Goal: Task Accomplishment & Management: Complete application form

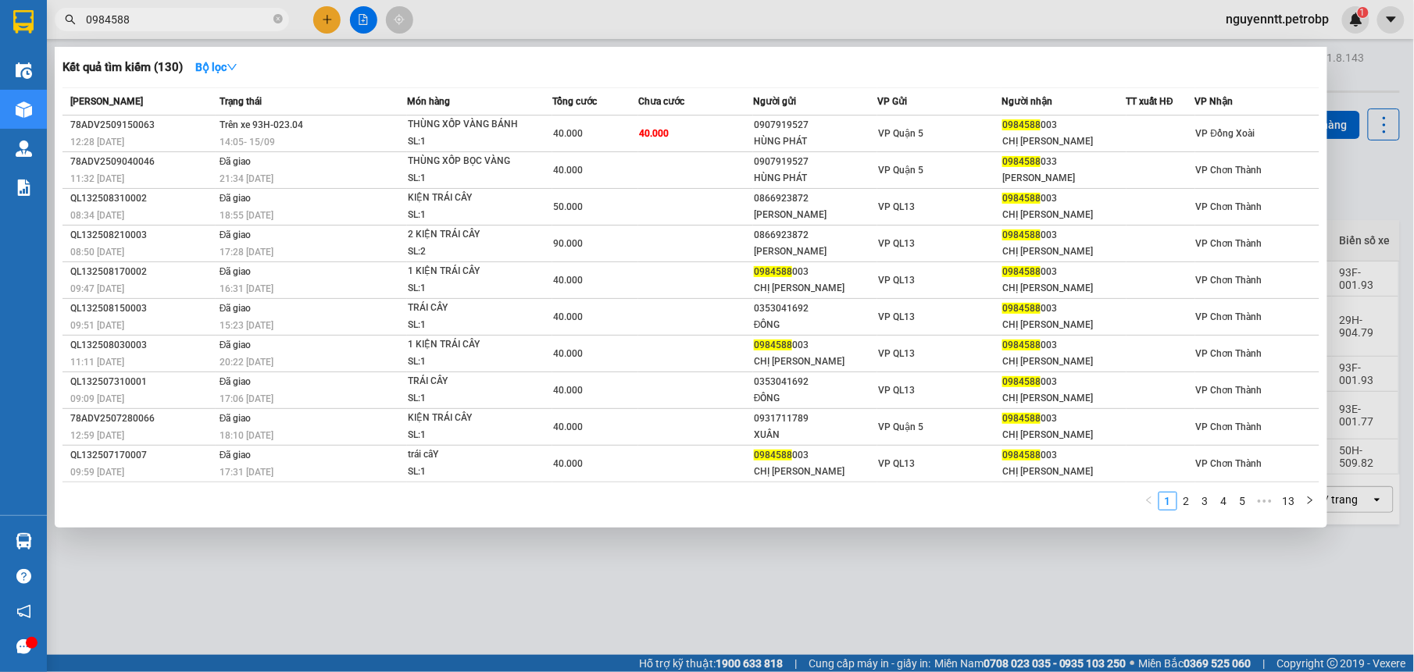
type input "0984588"
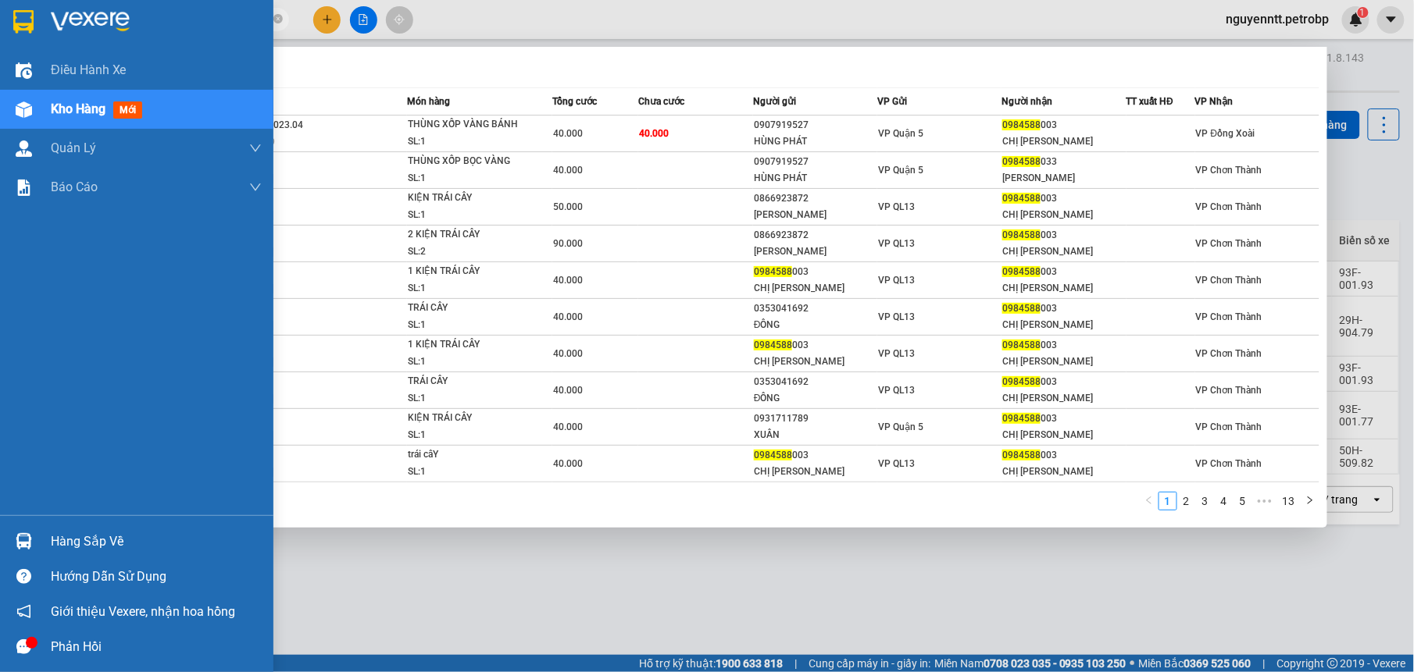
click at [17, 545] on img at bounding box center [24, 541] width 16 height 16
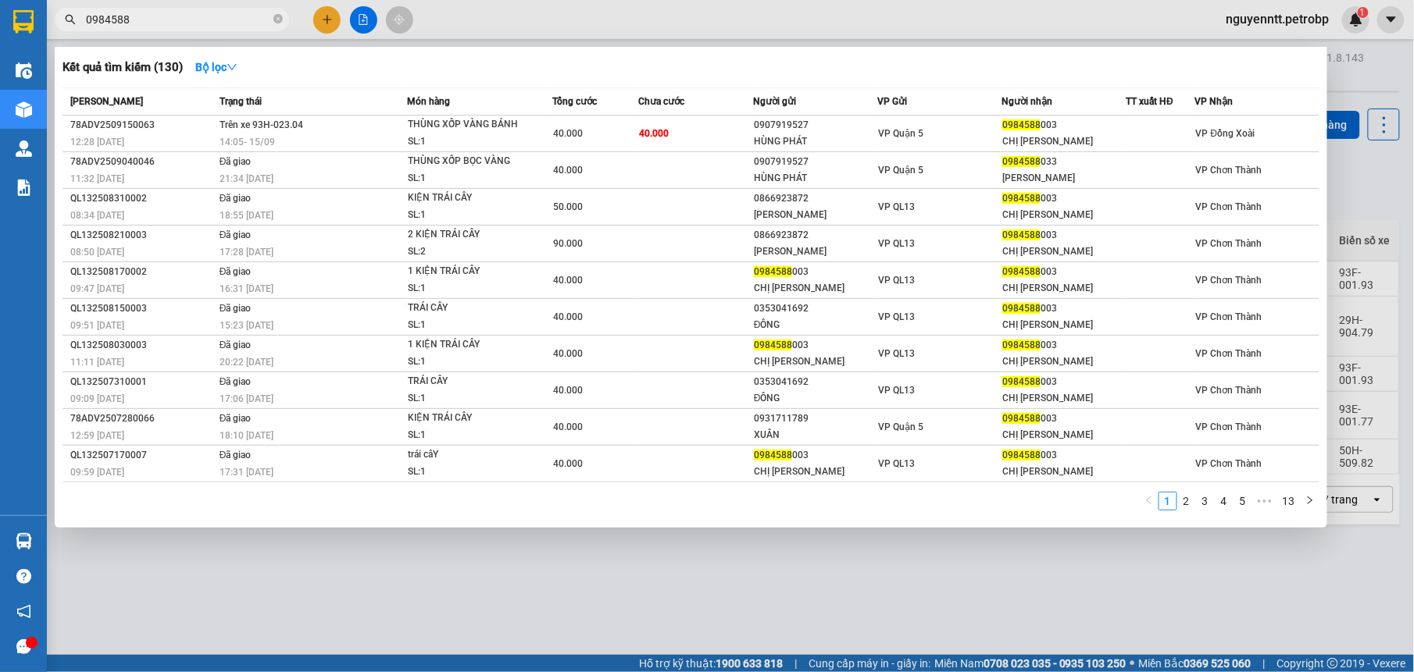
click at [792, 592] on section "Kết quả tìm kiếm ( 130 ) Bộ lọc Mã ĐH Trạng thái Món hàng Tổng cước Chưa cước N…" at bounding box center [707, 336] width 1414 height 672
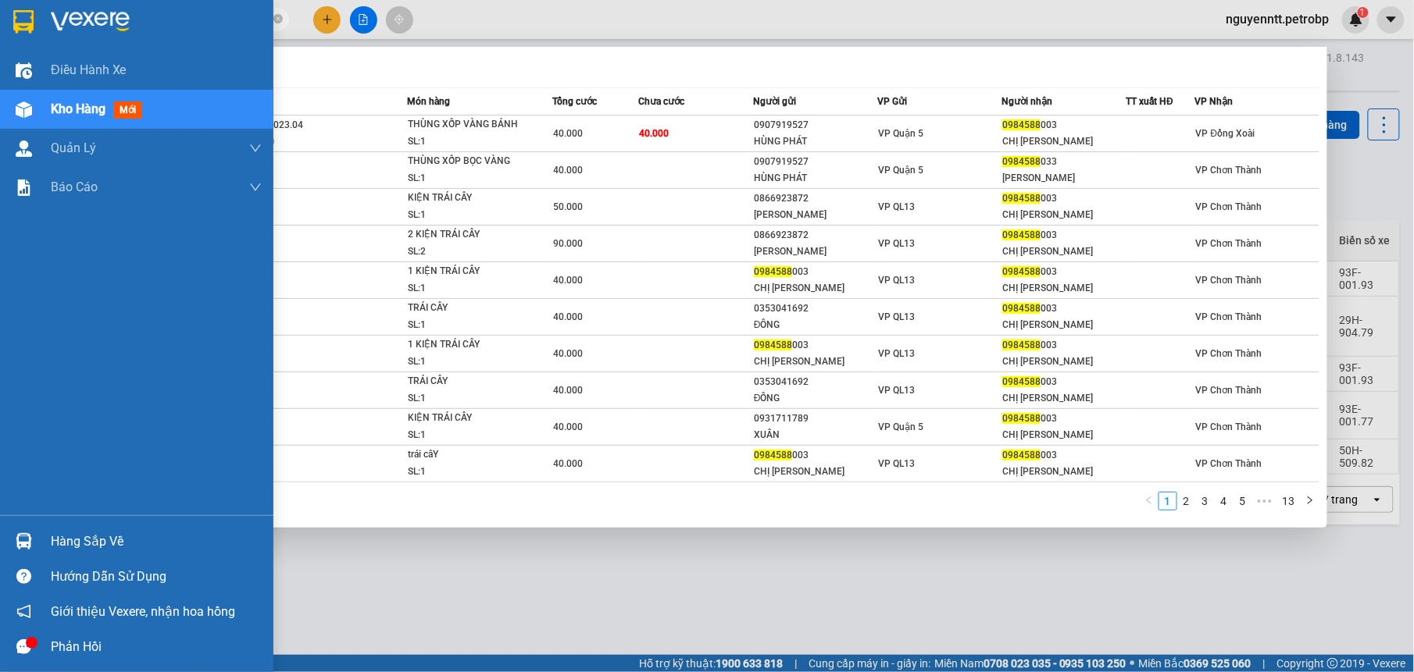
click at [23, 530] on div at bounding box center [23, 541] width 27 height 27
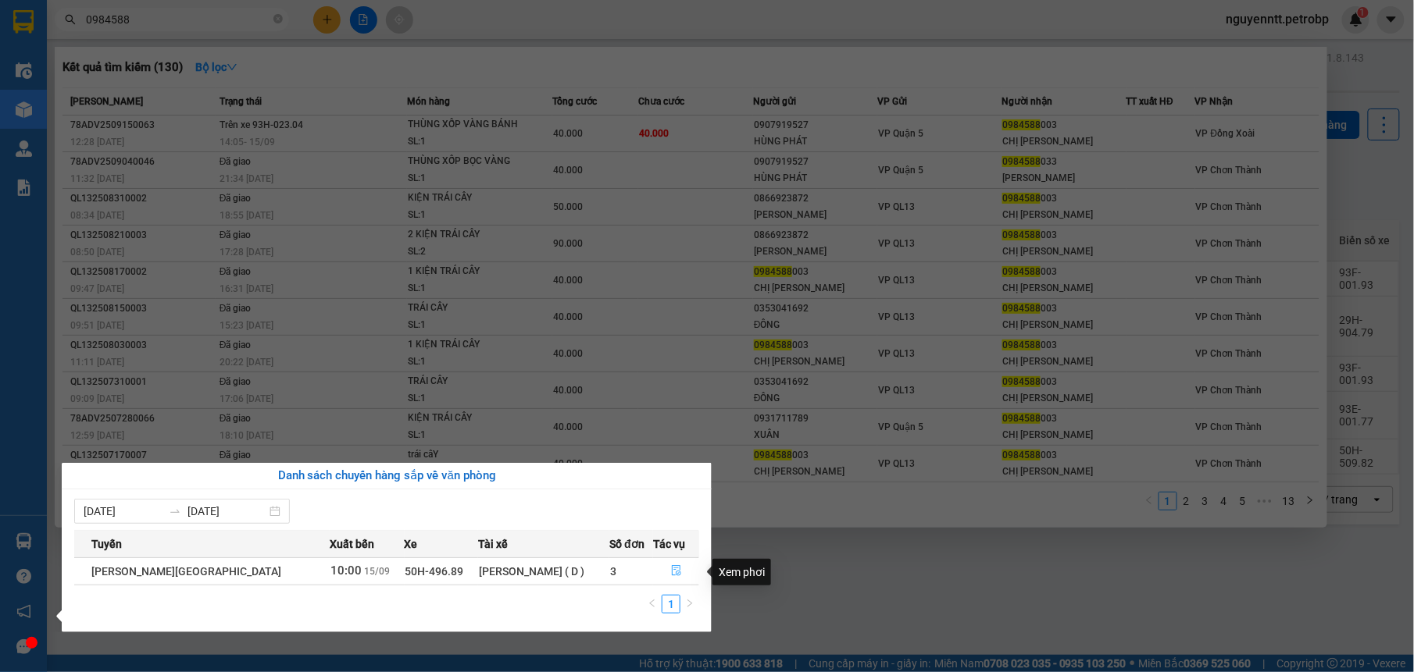
click at [676, 573] on icon "file-done" at bounding box center [676, 570] width 11 height 11
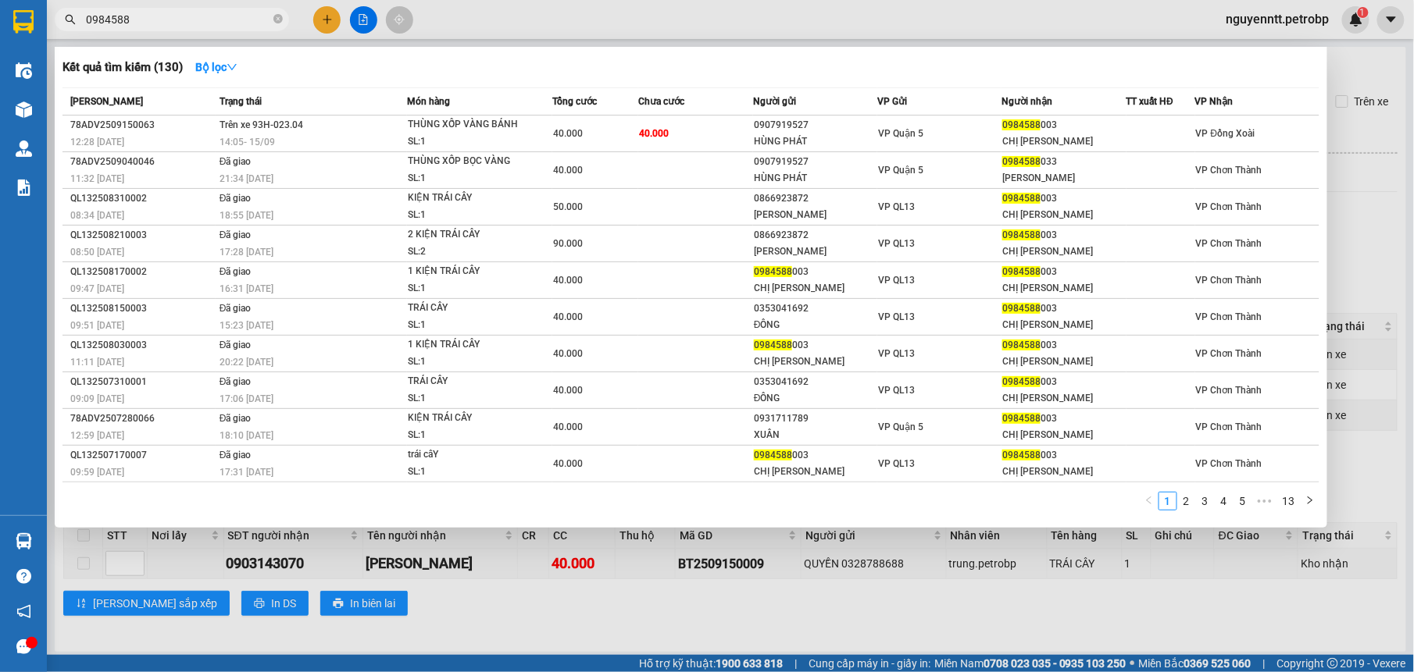
click at [480, 609] on div at bounding box center [707, 336] width 1414 height 672
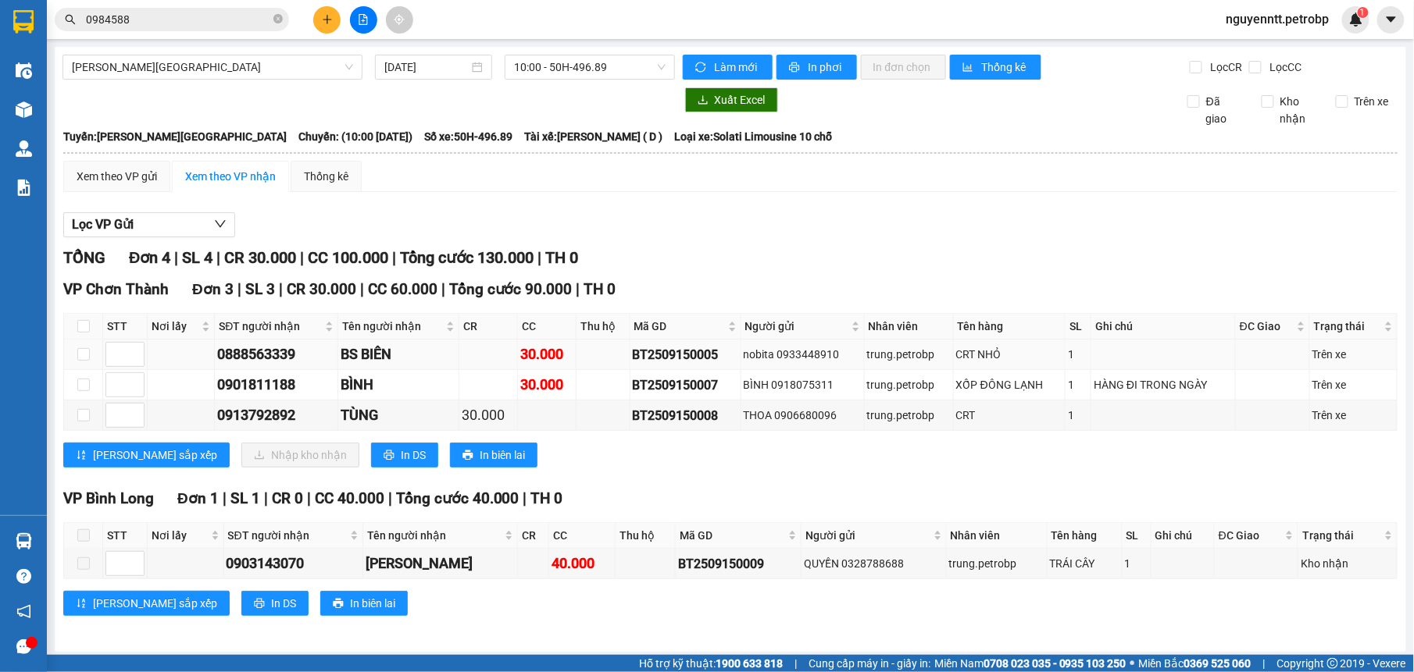
click at [89, 354] on td at bounding box center [83, 355] width 39 height 30
click at [72, 358] on td at bounding box center [83, 355] width 39 height 30
click at [79, 359] on input "checkbox" at bounding box center [83, 354] width 12 height 12
checkbox input "true"
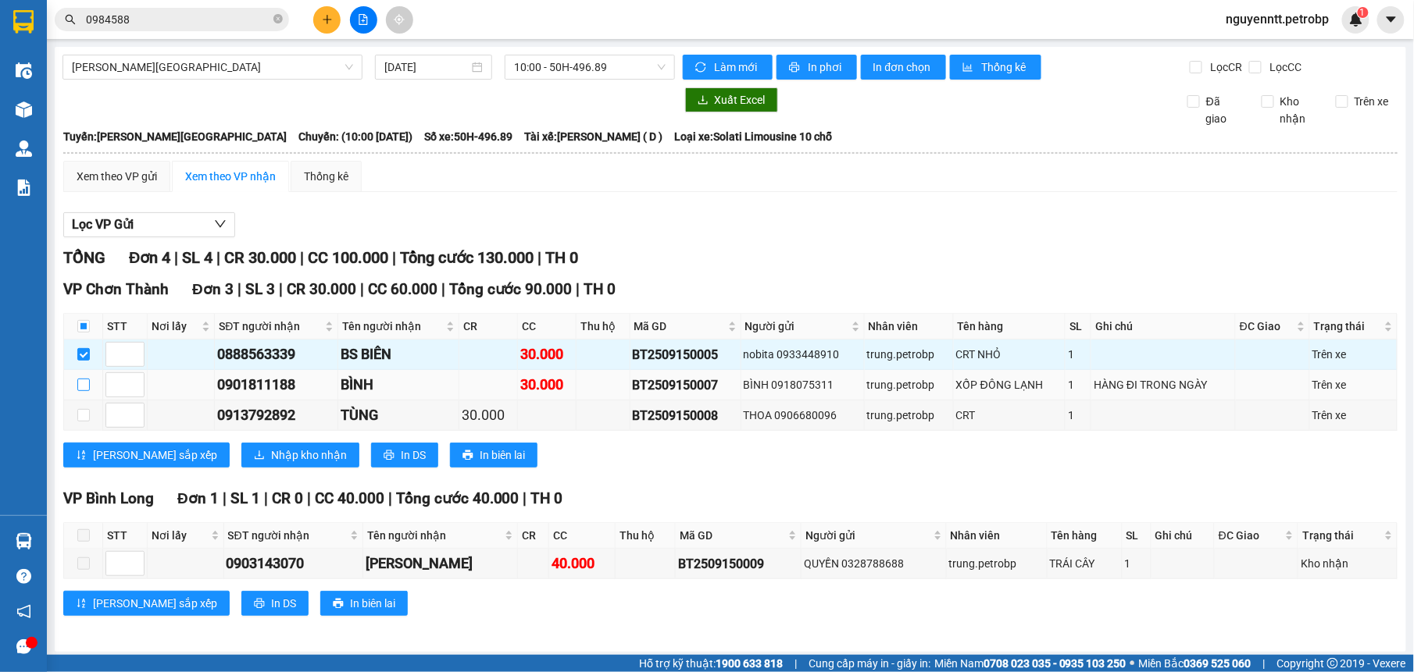
click at [86, 387] on input "checkbox" at bounding box center [83, 385] width 12 height 12
checkbox input "true"
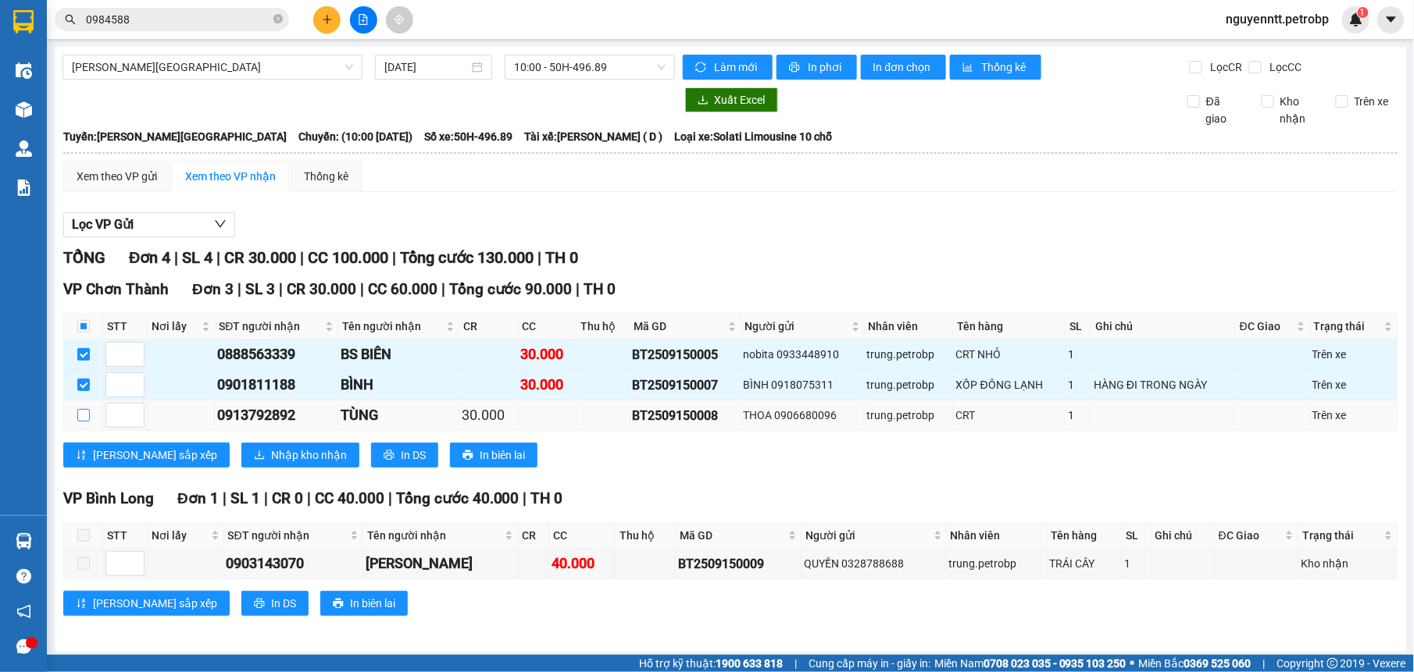
click at [83, 415] on input "checkbox" at bounding box center [83, 415] width 12 height 12
checkbox input "true"
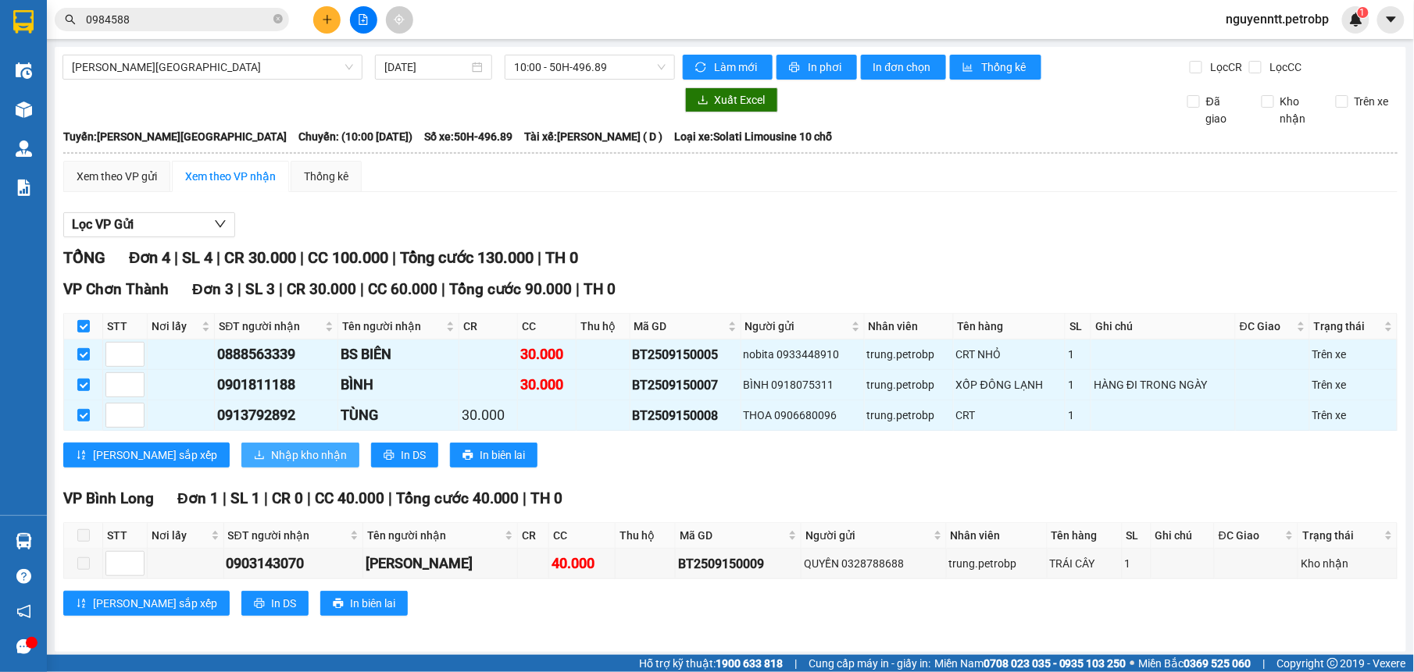
click at [271, 459] on span "Nhập kho nhận" at bounding box center [309, 455] width 76 height 17
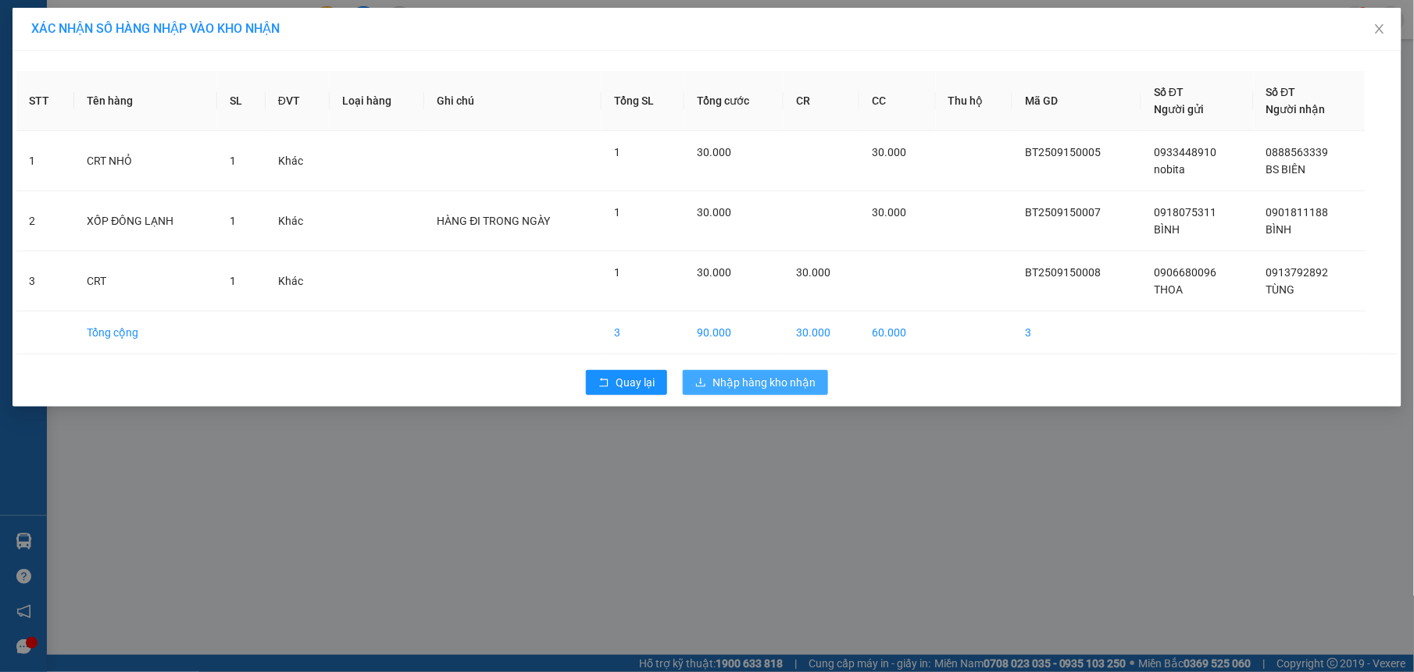
click at [738, 379] on span "Nhập hàng kho nhận" at bounding box center [763, 382] width 103 height 17
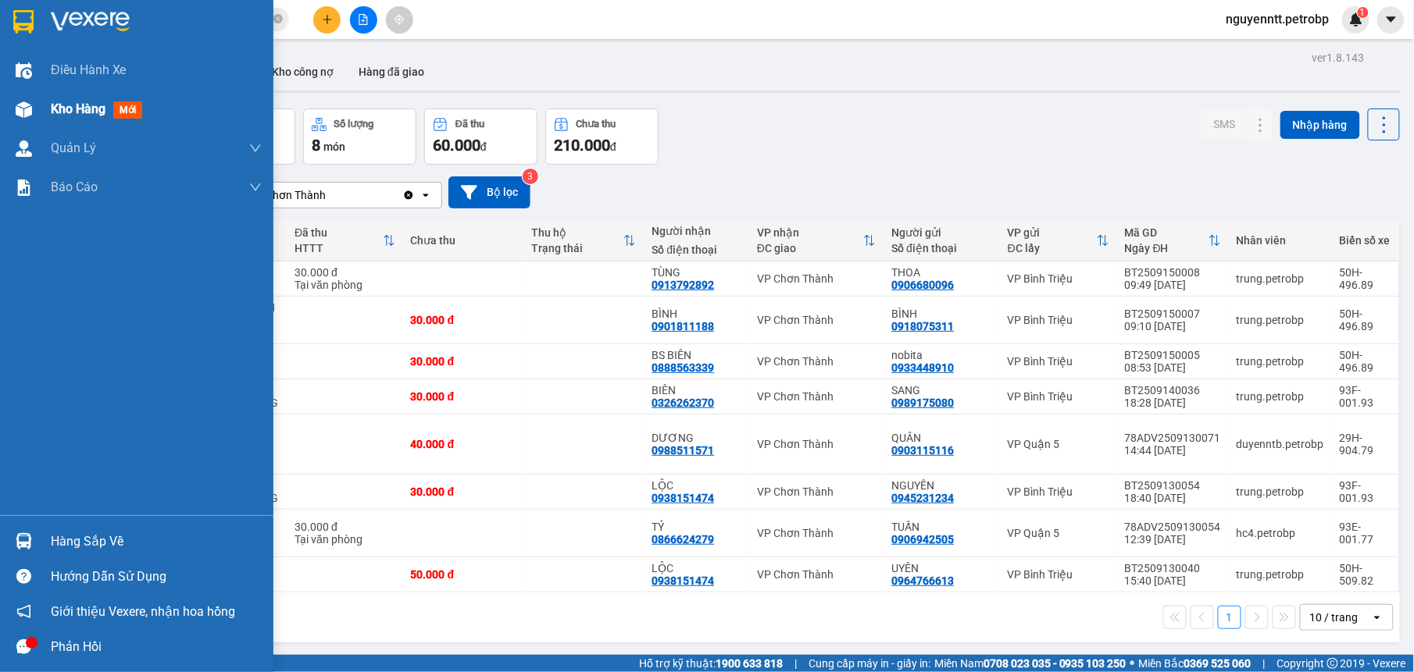
click at [11, 109] on div at bounding box center [23, 109] width 27 height 27
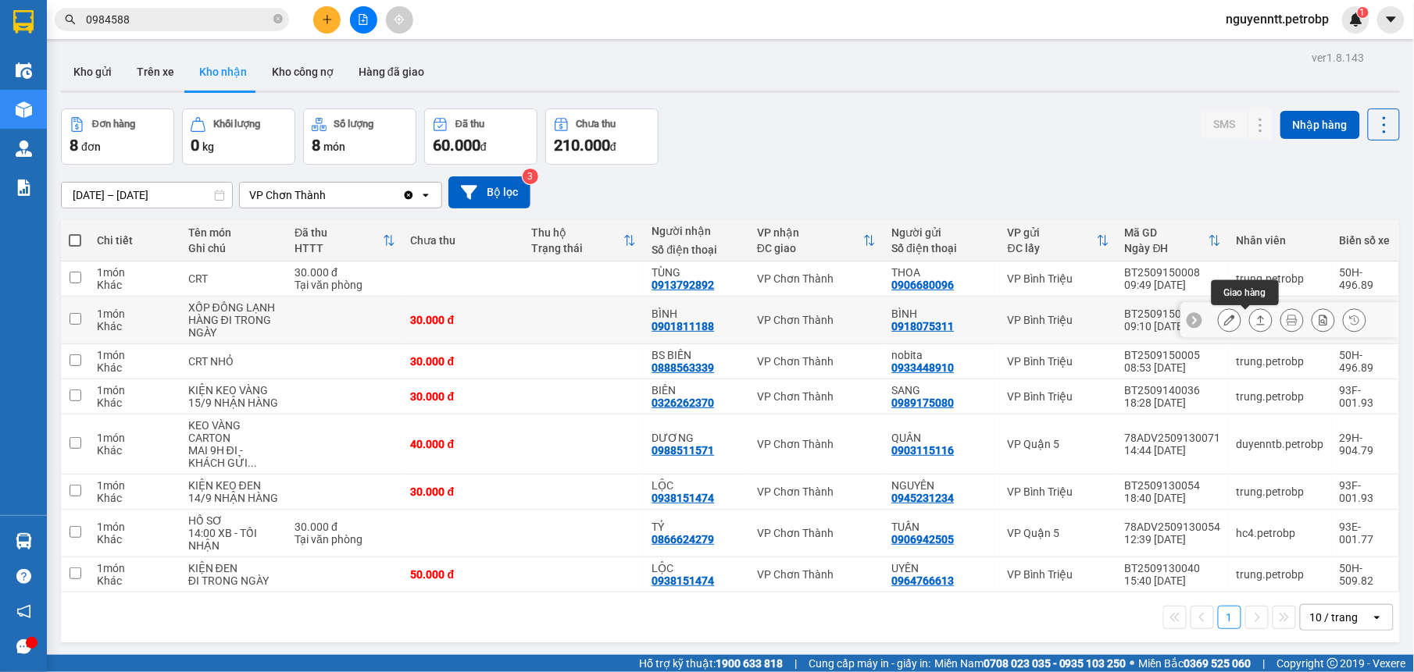
click at [1255, 322] on icon at bounding box center [1260, 320] width 11 height 11
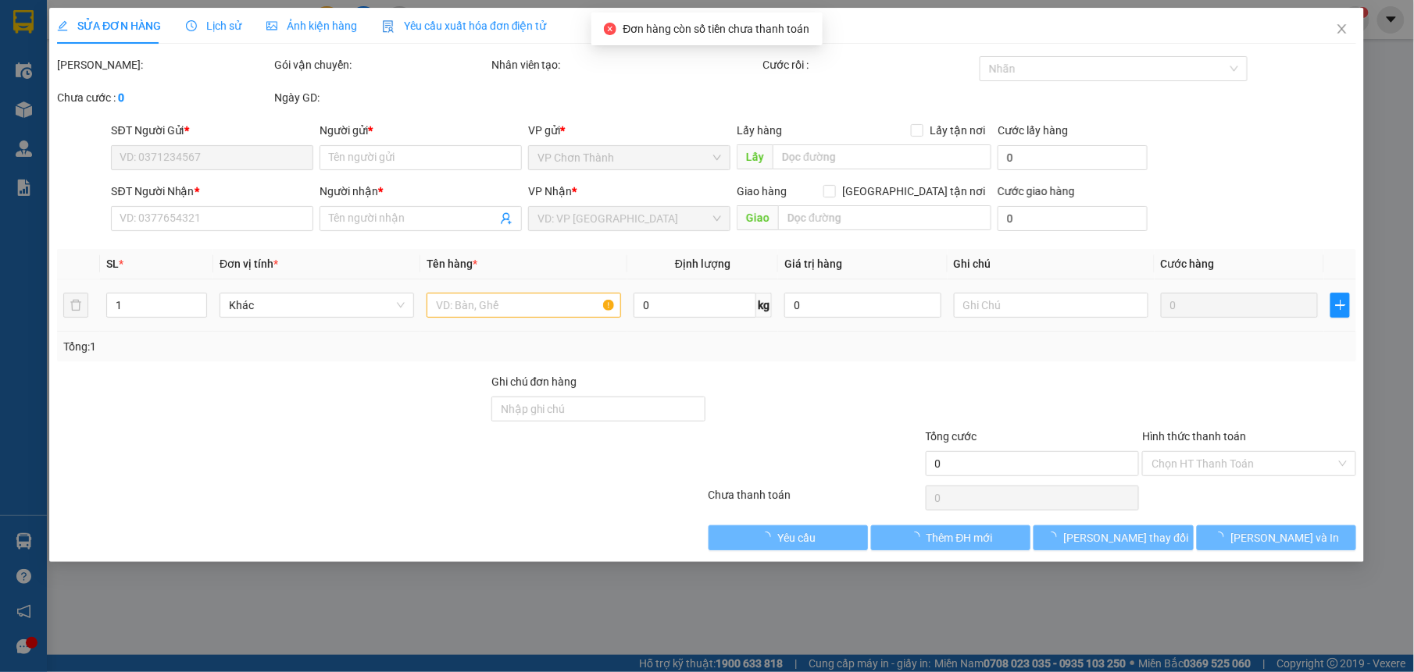
type input "0918075311"
type input "BÌNH"
type input "0901811188"
type input "BÌNH"
type input "30.000"
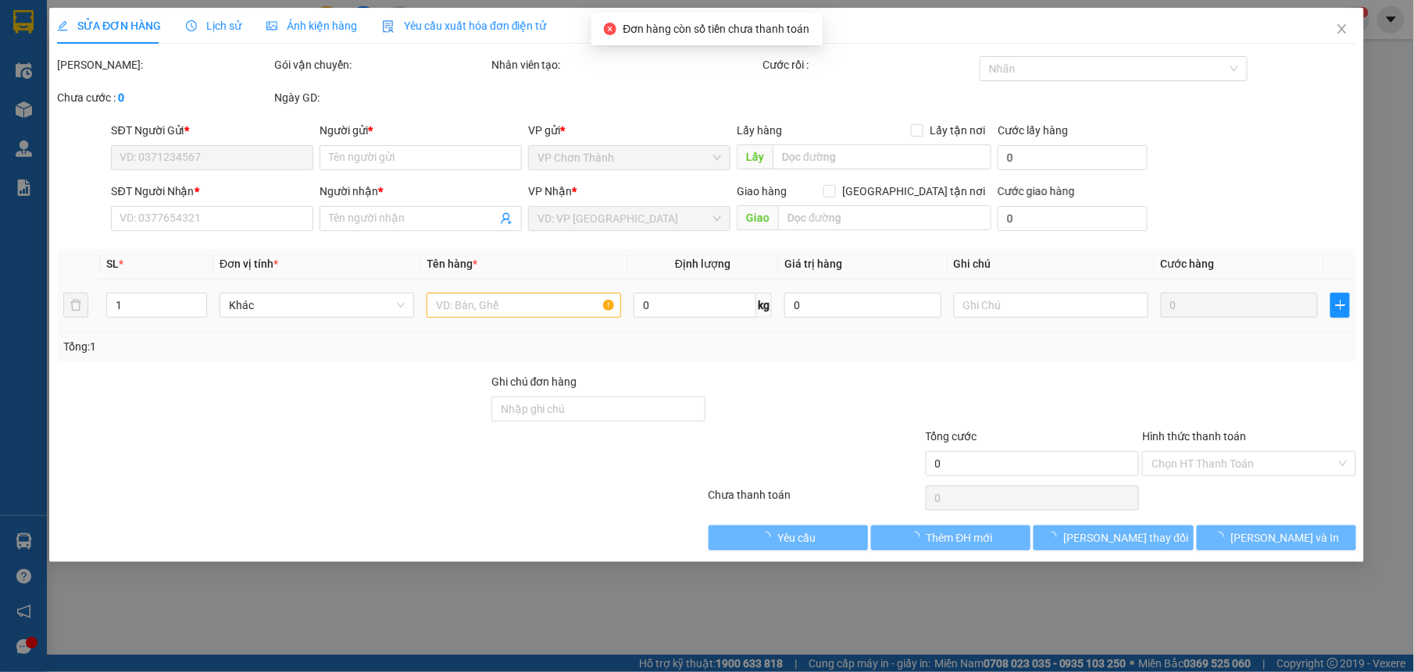
type input "30.000"
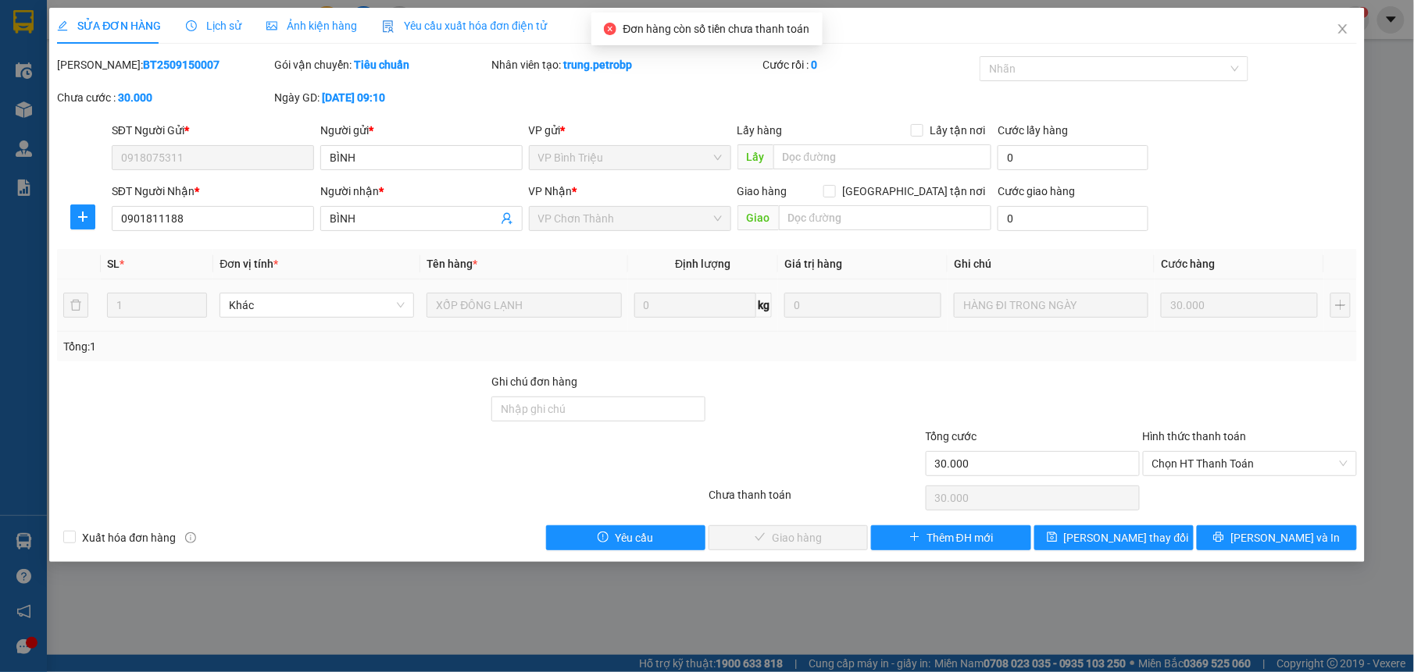
click at [194, 14] on div "Lịch sử" at bounding box center [213, 26] width 55 height 36
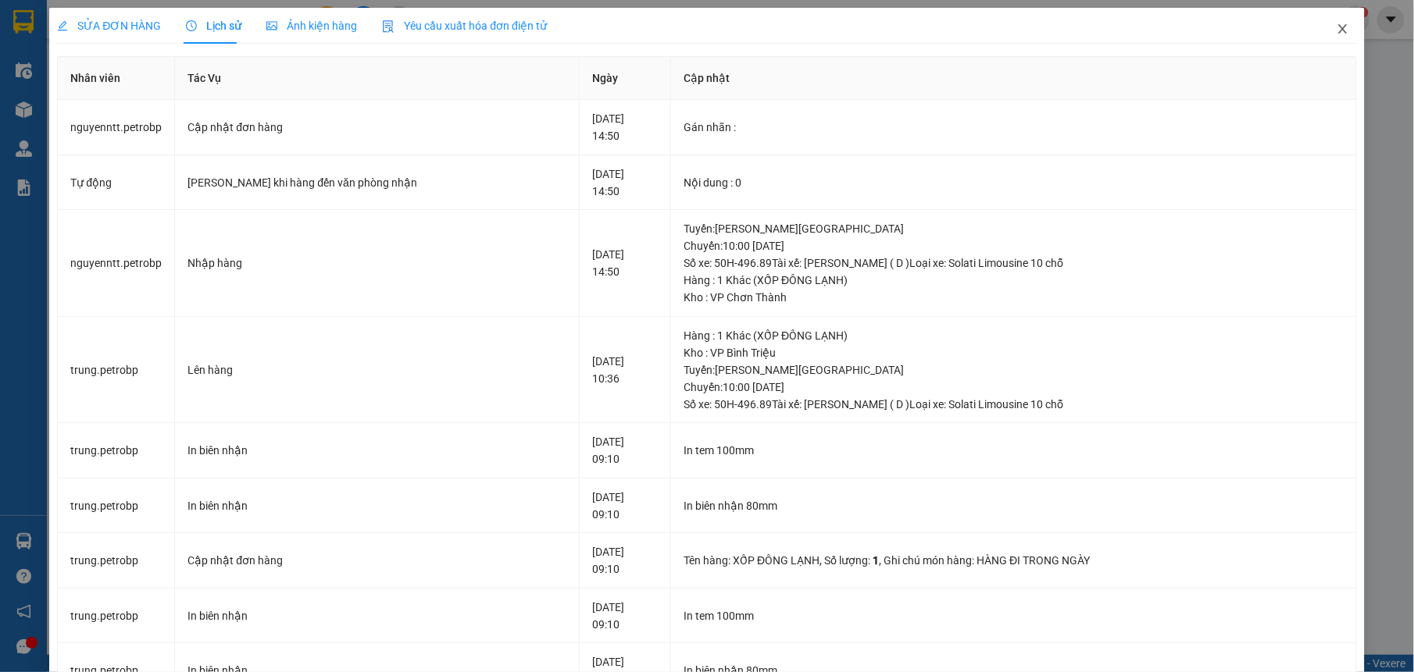
click at [1338, 30] on icon "close" at bounding box center [1342, 28] width 9 height 9
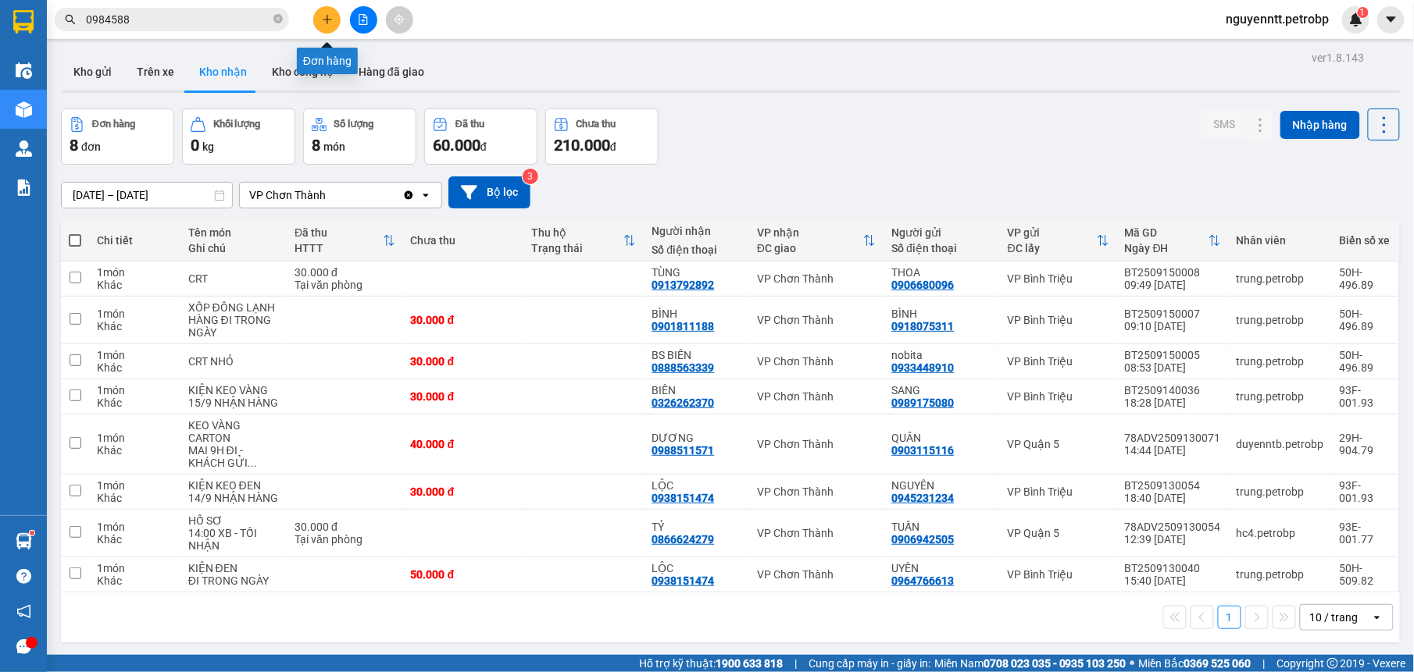
click at [319, 16] on button at bounding box center [326, 19] width 27 height 27
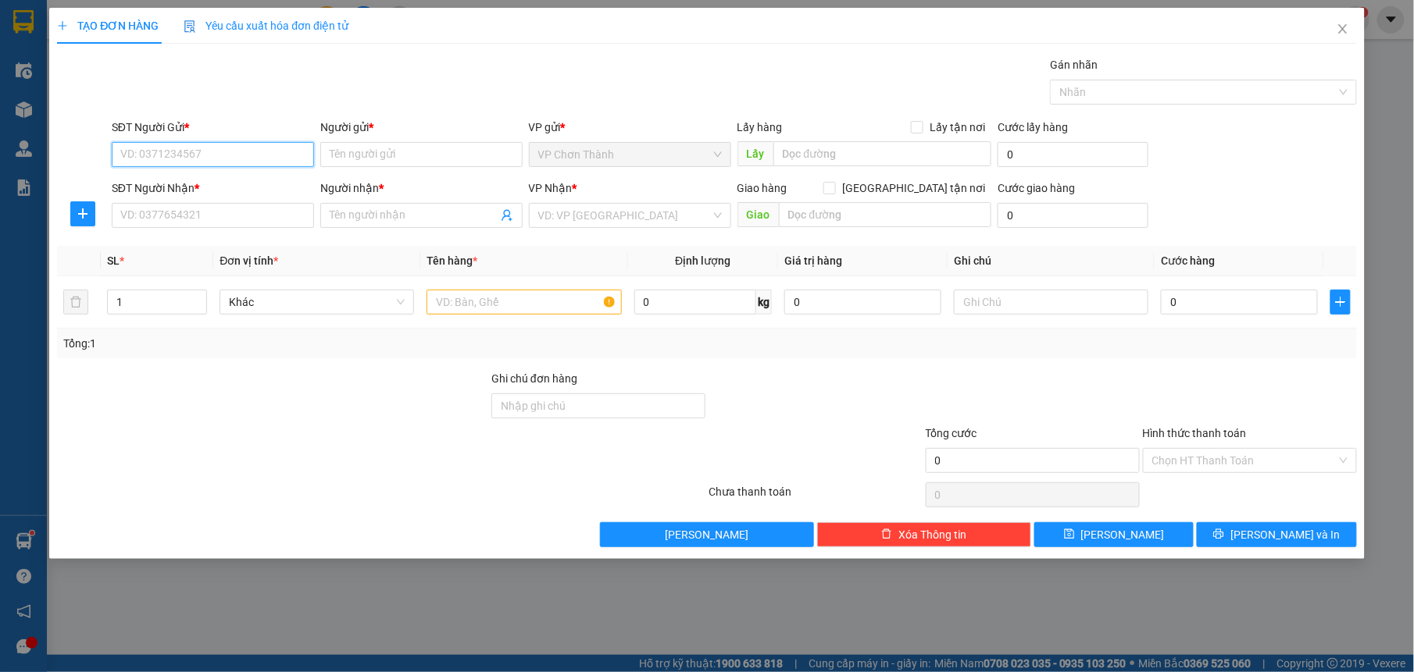
click at [222, 153] on input "SĐT Người Gửi *" at bounding box center [213, 154] width 202 height 25
type input "0908908435"
click at [188, 179] on div "0908908435 - [PERSON_NAME]" at bounding box center [213, 186] width 184 height 17
type input "[PERSON_NAME]"
type input "0976502903"
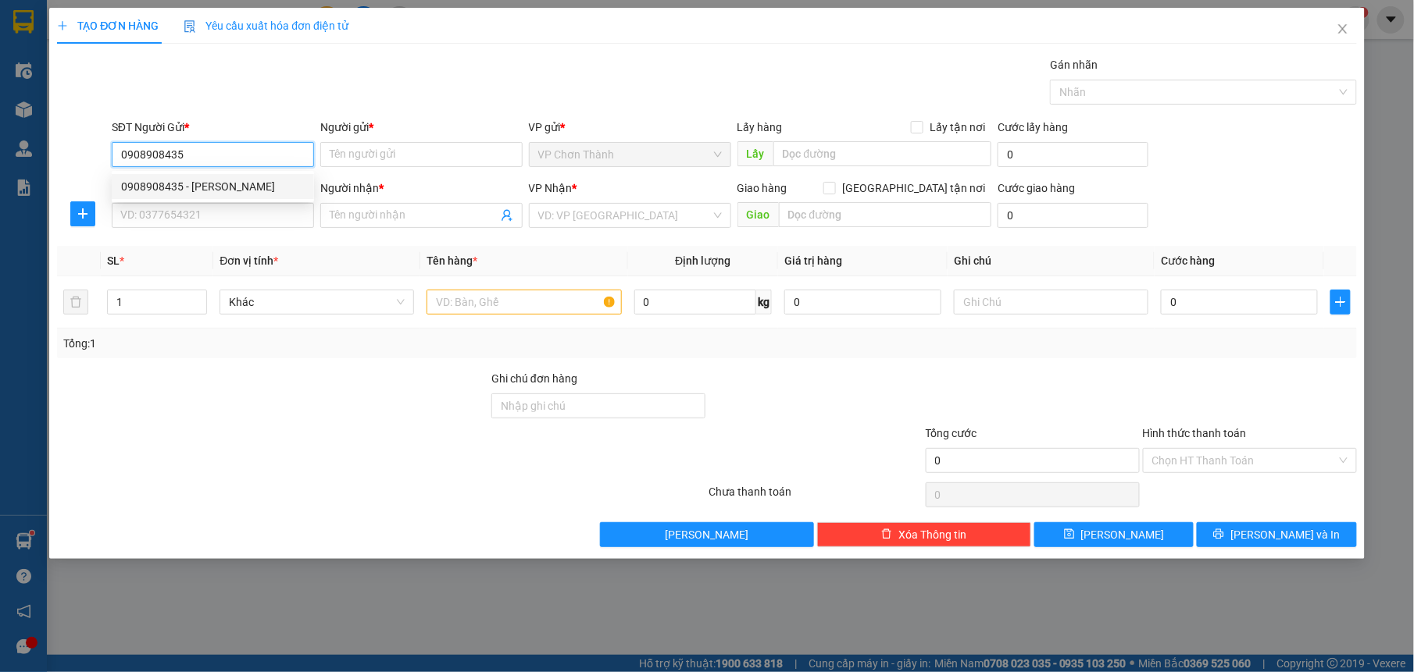
type input "HỒNG"
type input "CỬA HÀNG THANH HỒNG - ĐỐI DIỆN TRẠM XẠC VINFAT"
type input "20.000"
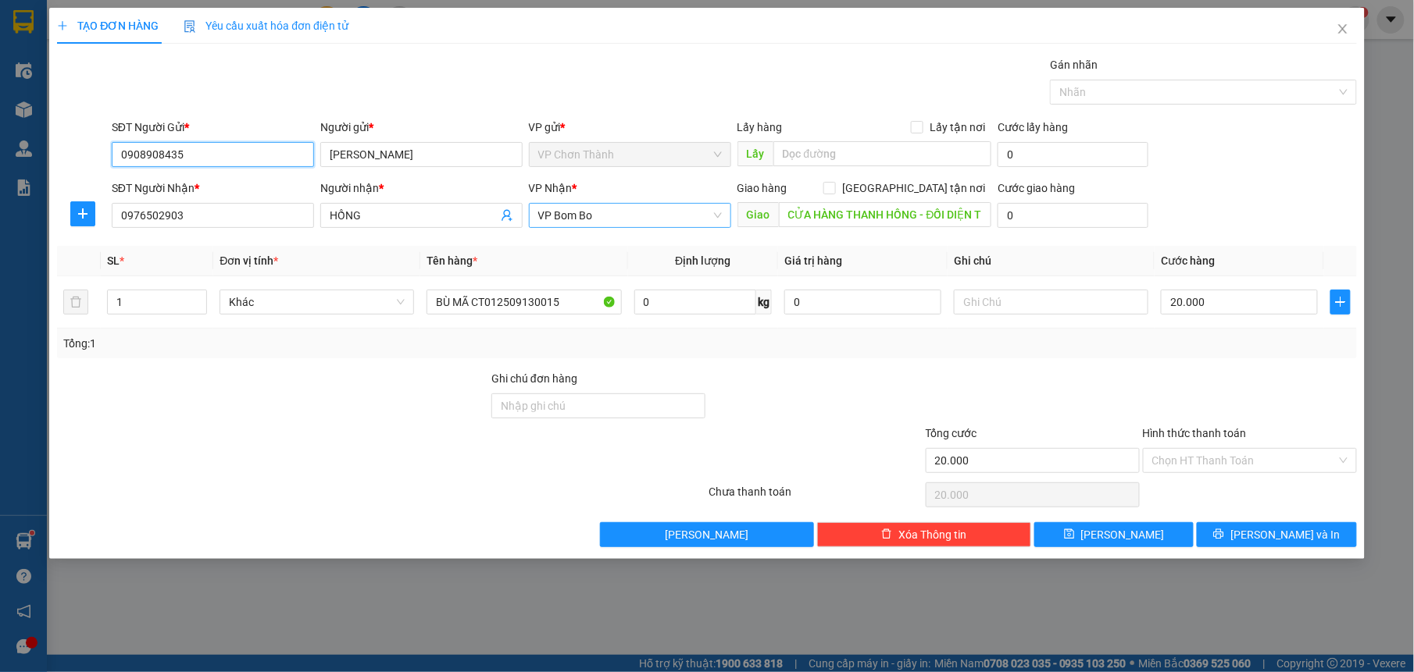
click at [661, 220] on span "VP Bom Bo" at bounding box center [630, 215] width 184 height 23
type input "0908908435"
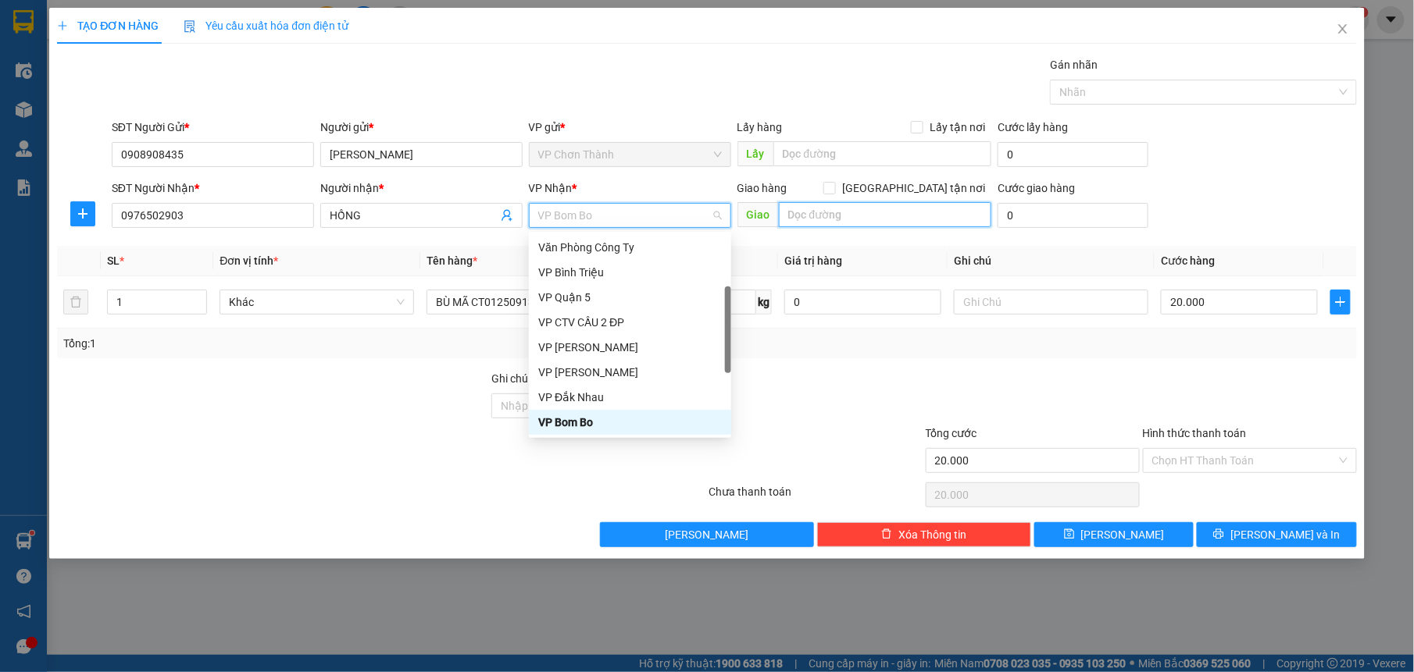
click at [973, 216] on input "text" at bounding box center [885, 214] width 213 height 25
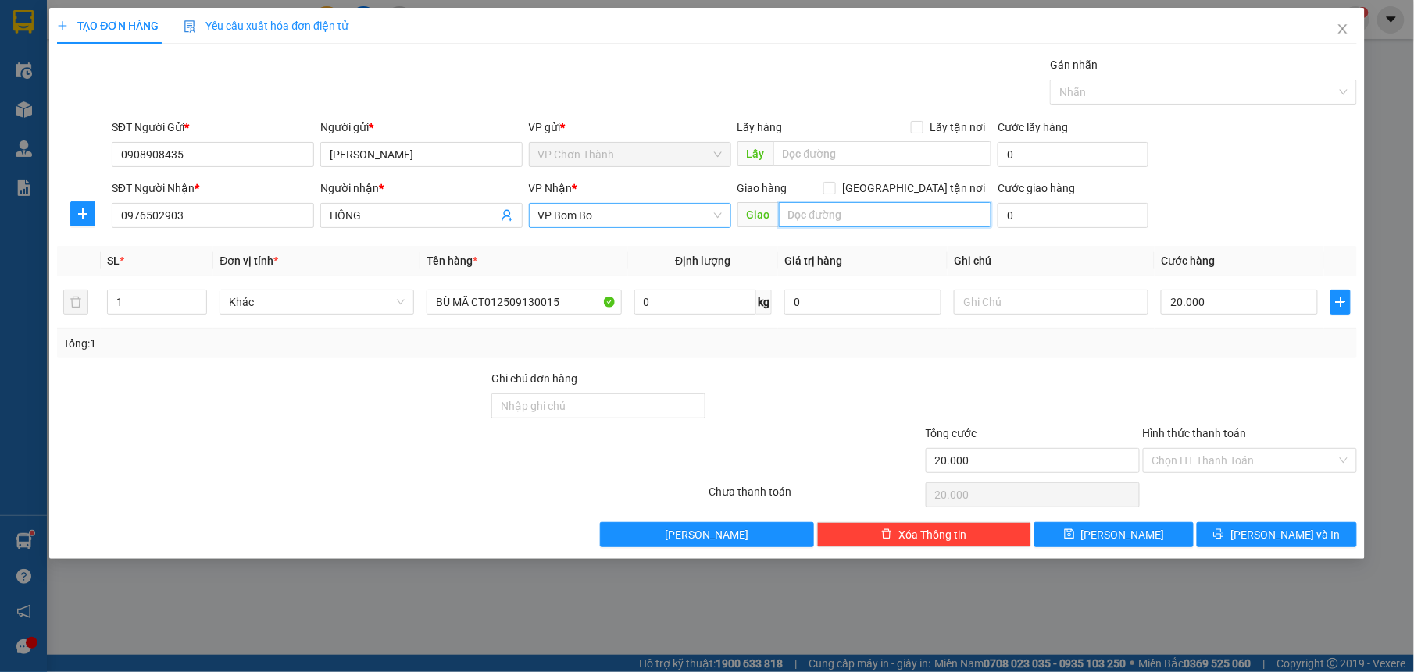
click at [645, 213] on span "VP Bom Bo" at bounding box center [630, 215] width 184 height 23
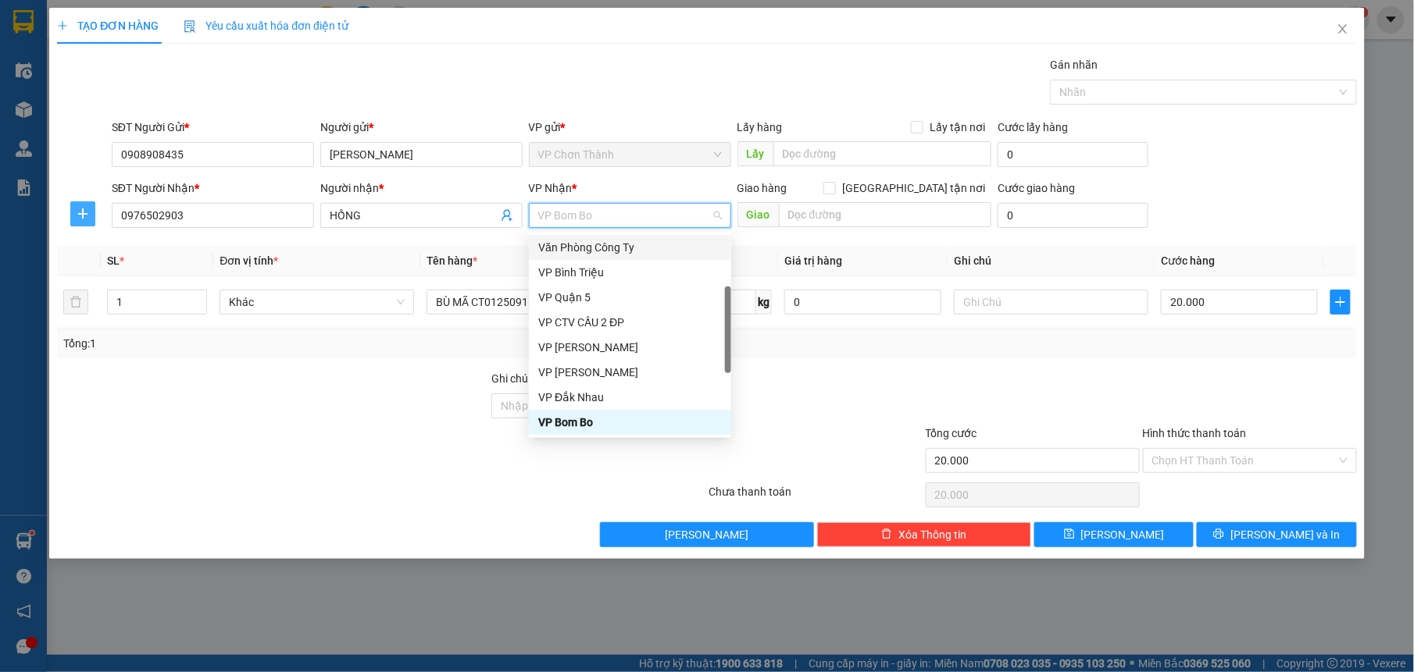
click at [78, 207] on button "button" at bounding box center [82, 213] width 25 height 25
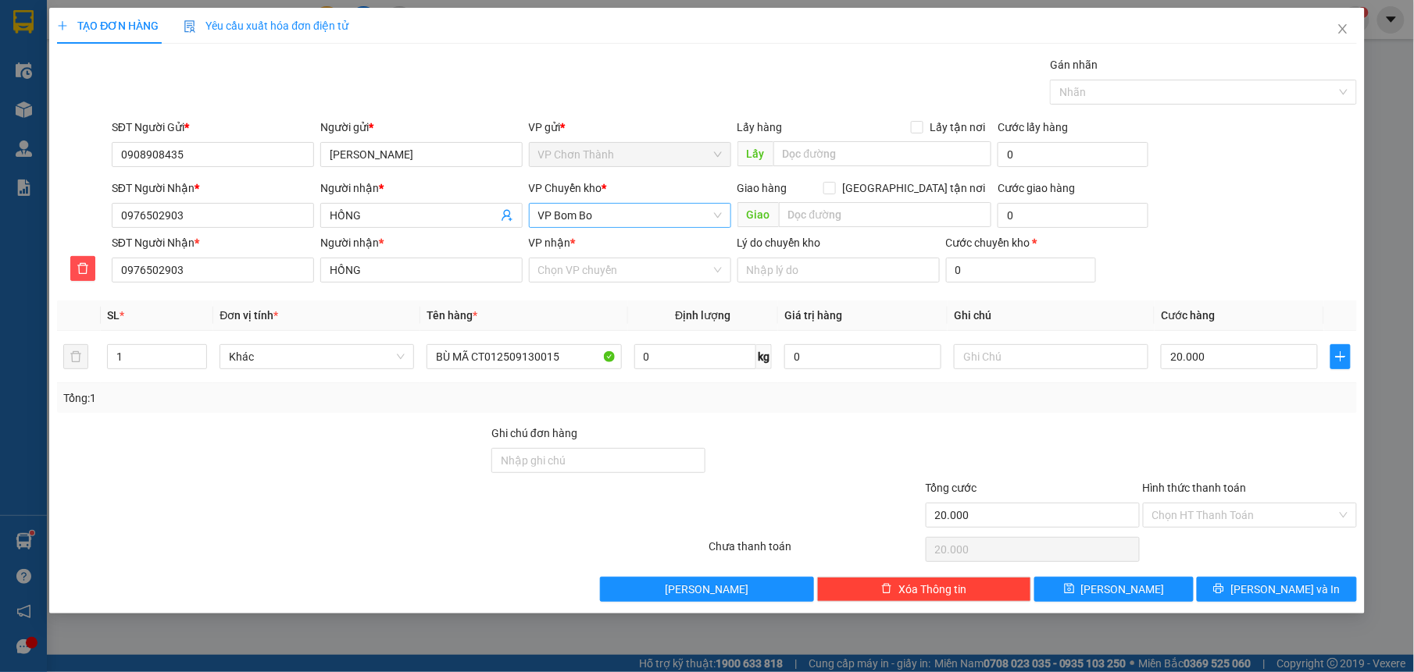
click at [626, 211] on span "VP Bom Bo" at bounding box center [630, 215] width 184 height 23
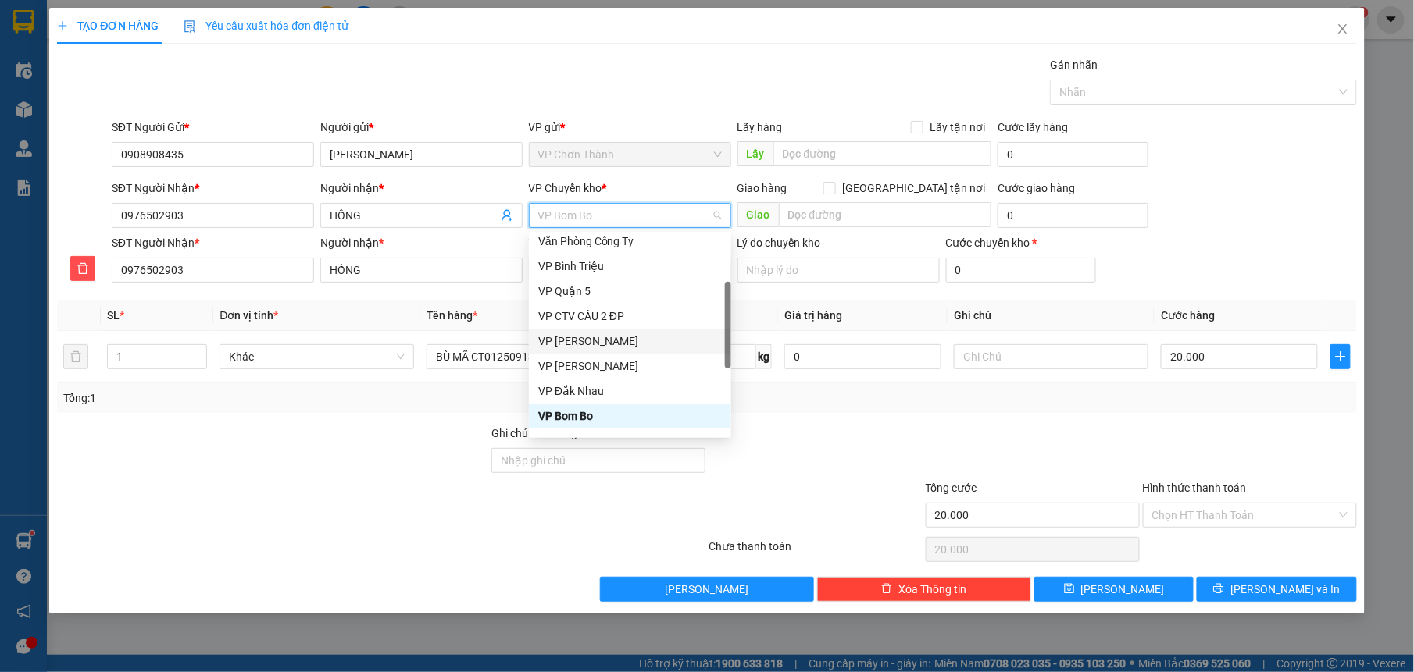
scroll to position [375, 0]
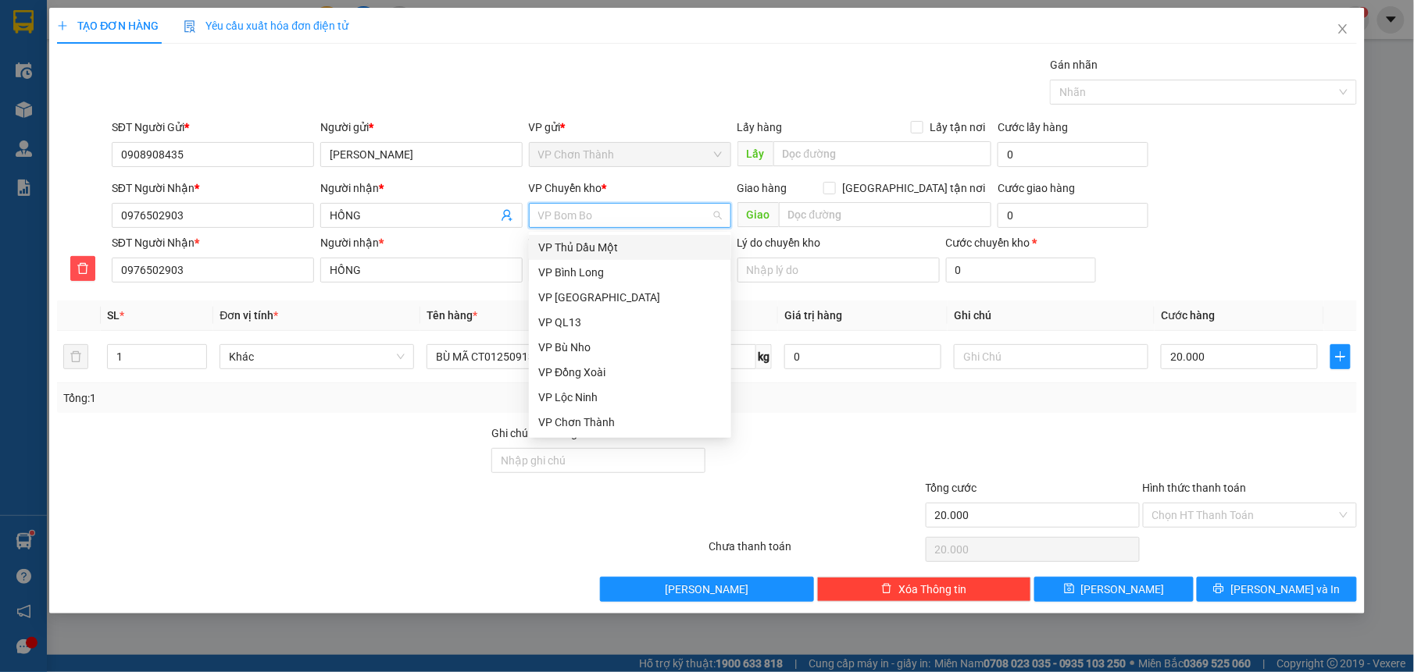
click at [604, 216] on span "VP Bom Bo" at bounding box center [630, 215] width 184 height 23
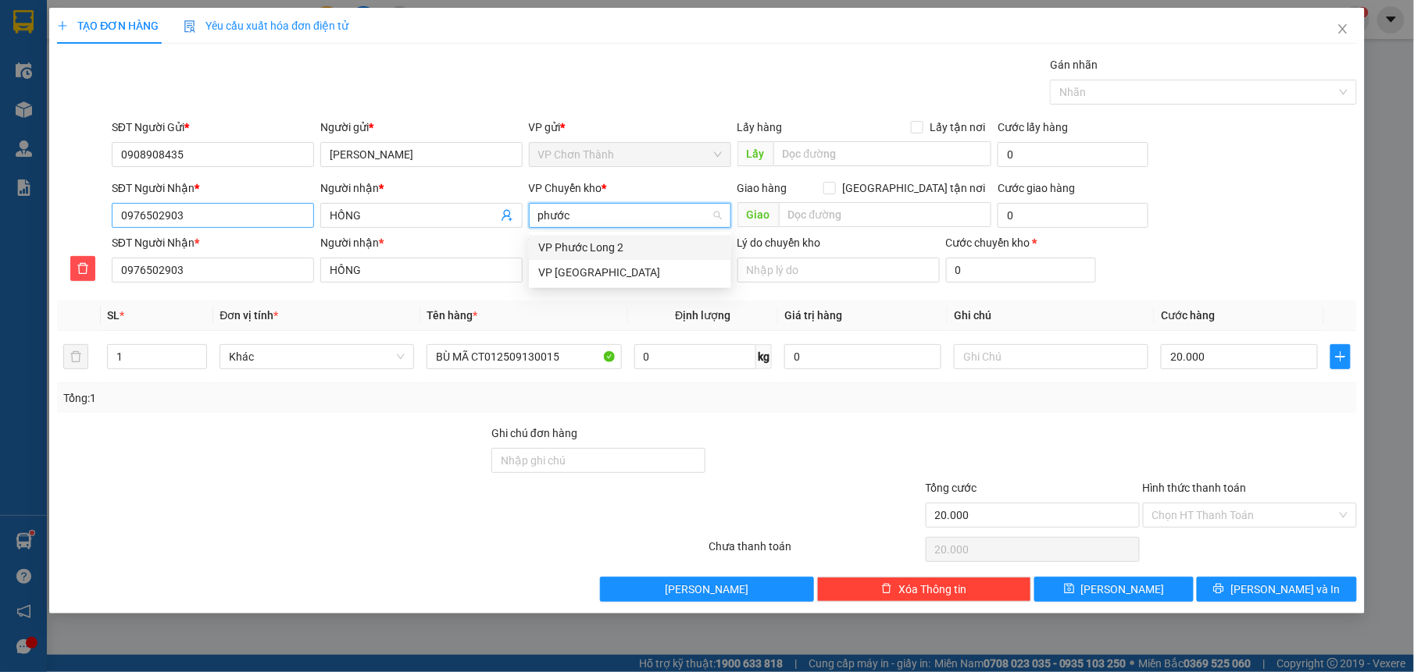
type input "phước"
click at [251, 213] on input "0976502903" at bounding box center [213, 215] width 202 height 25
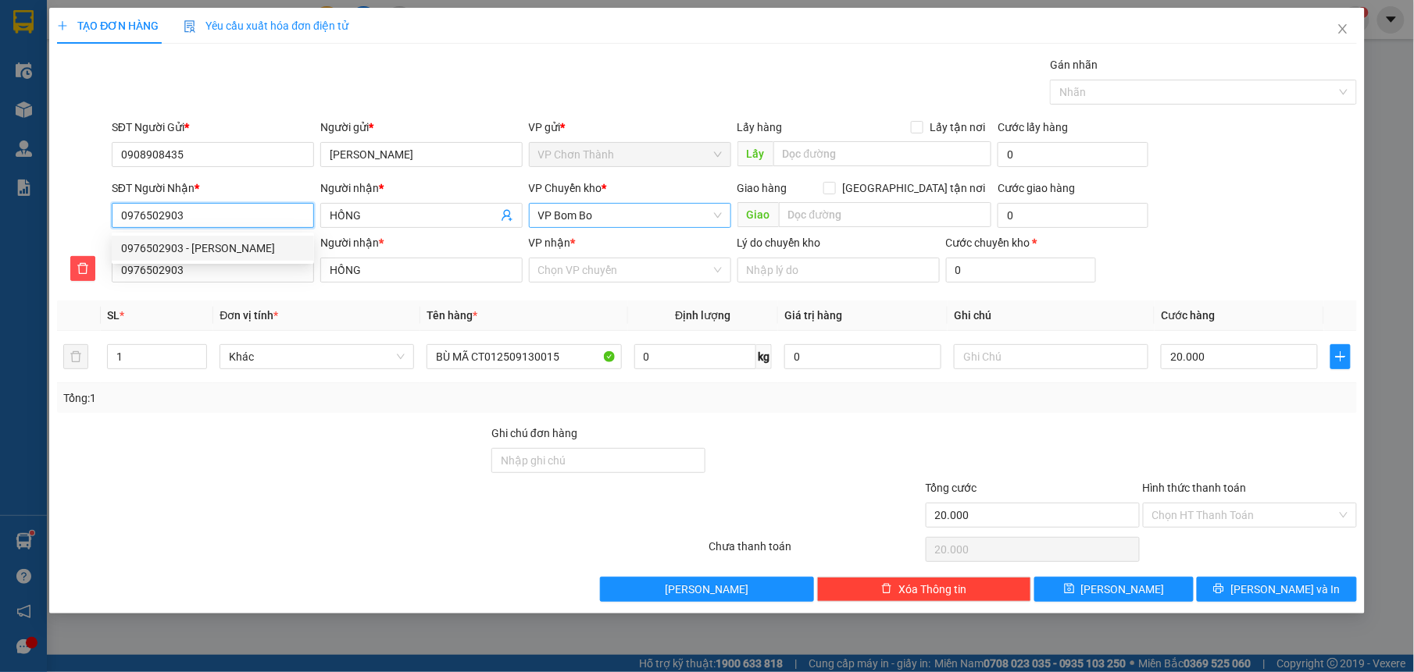
type input "097650290"
type input "0"
click at [251, 280] on input "SĐT Người Nhận *" at bounding box center [213, 270] width 202 height 25
click at [191, 214] on input "SĐT Người Nhận *" at bounding box center [213, 215] width 202 height 25
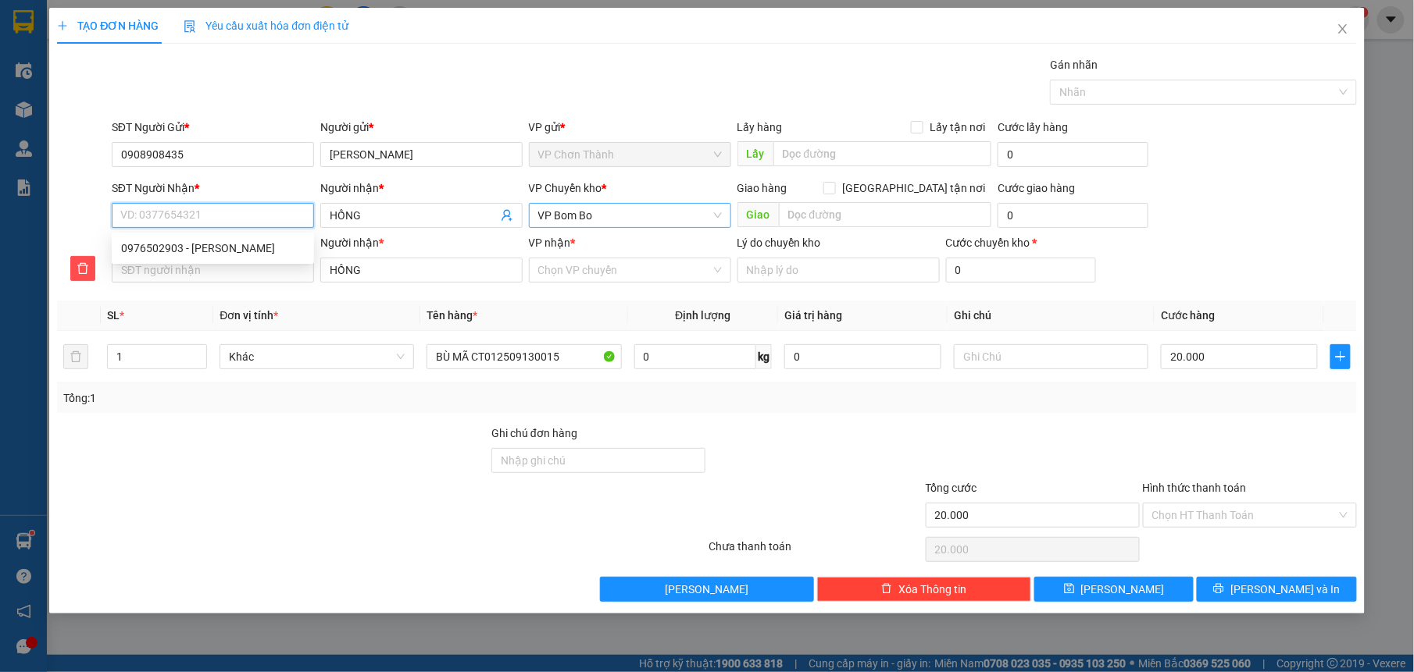
type input "0"
type input "03"
type input "034"
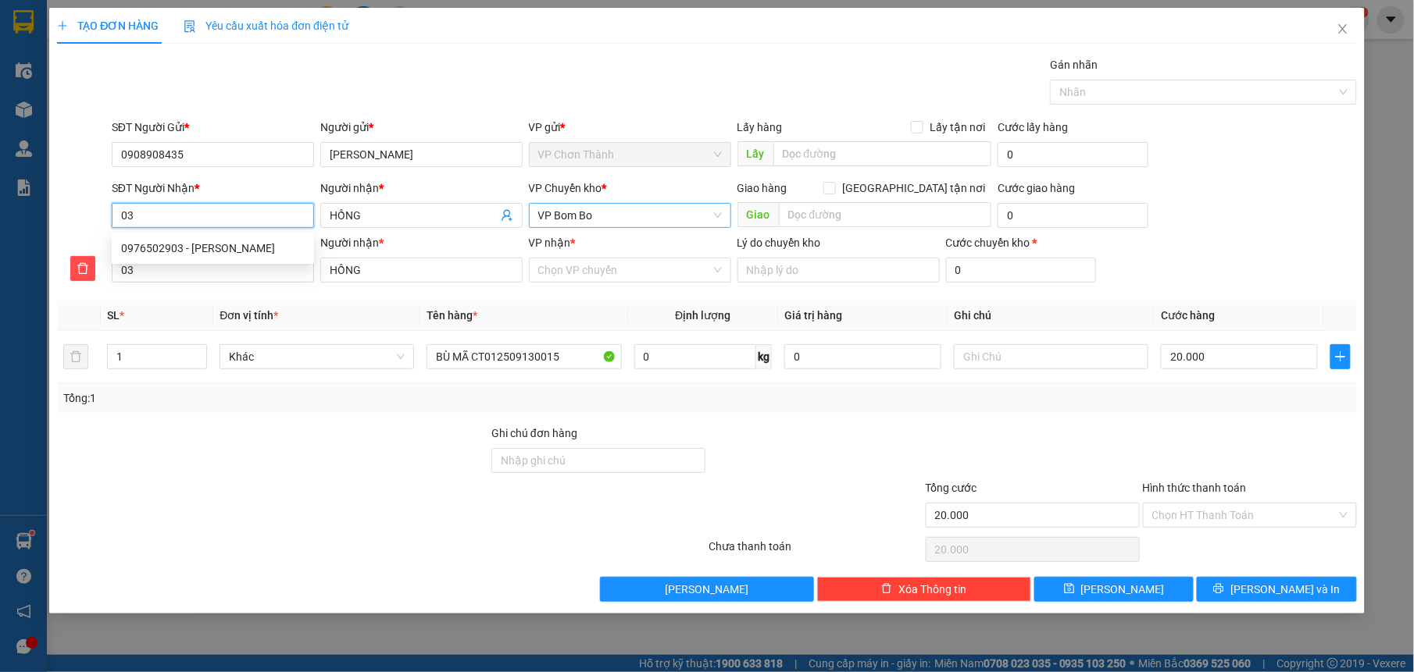
type input "034"
type input "0347"
type input "03471"
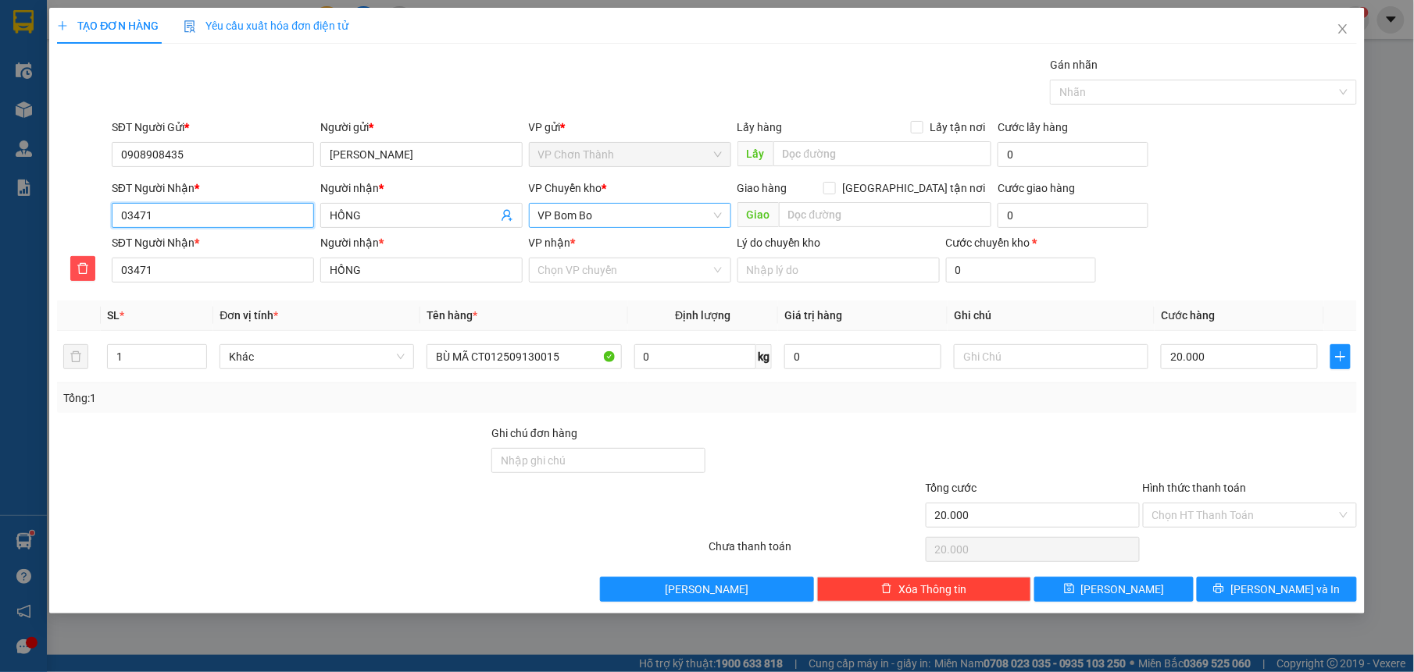
type input "034714"
type input "0347149"
click at [187, 247] on div "0347149747 - anh lạc" at bounding box center [213, 248] width 184 height 17
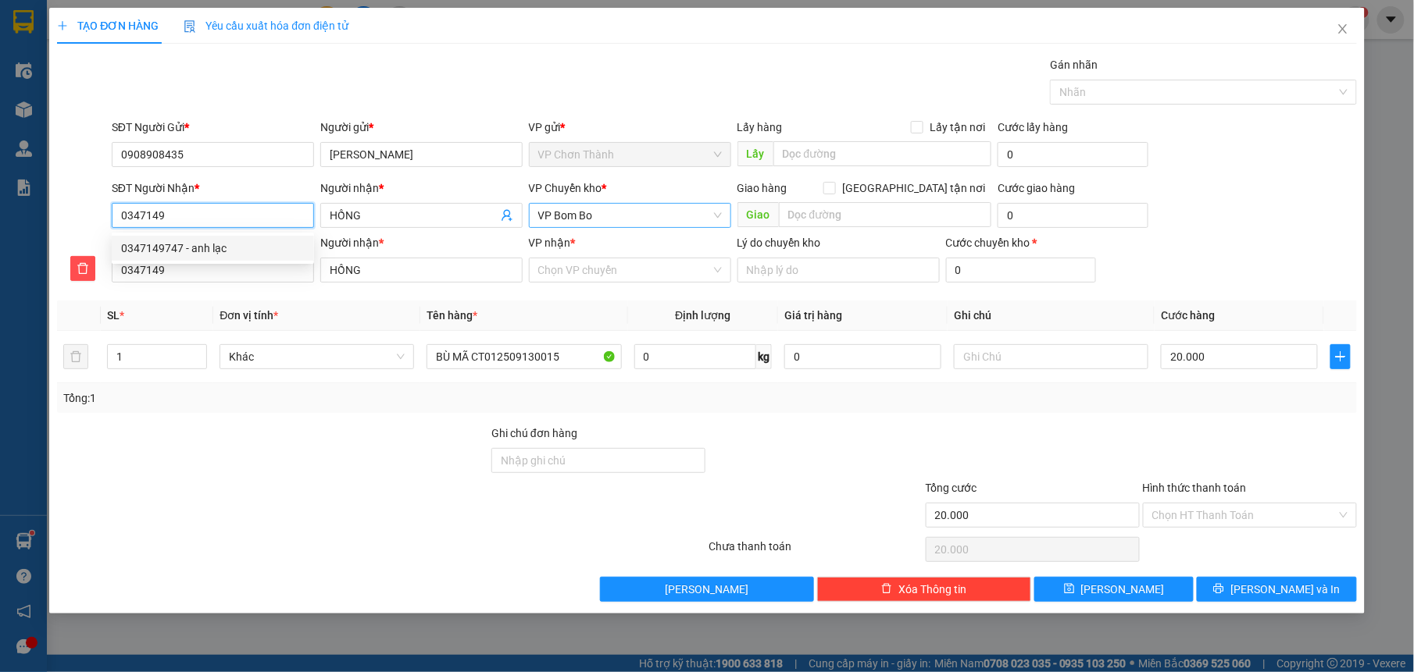
type input "0347149747"
type input "anh lạc"
type input "0347149747"
type input "anh lạc"
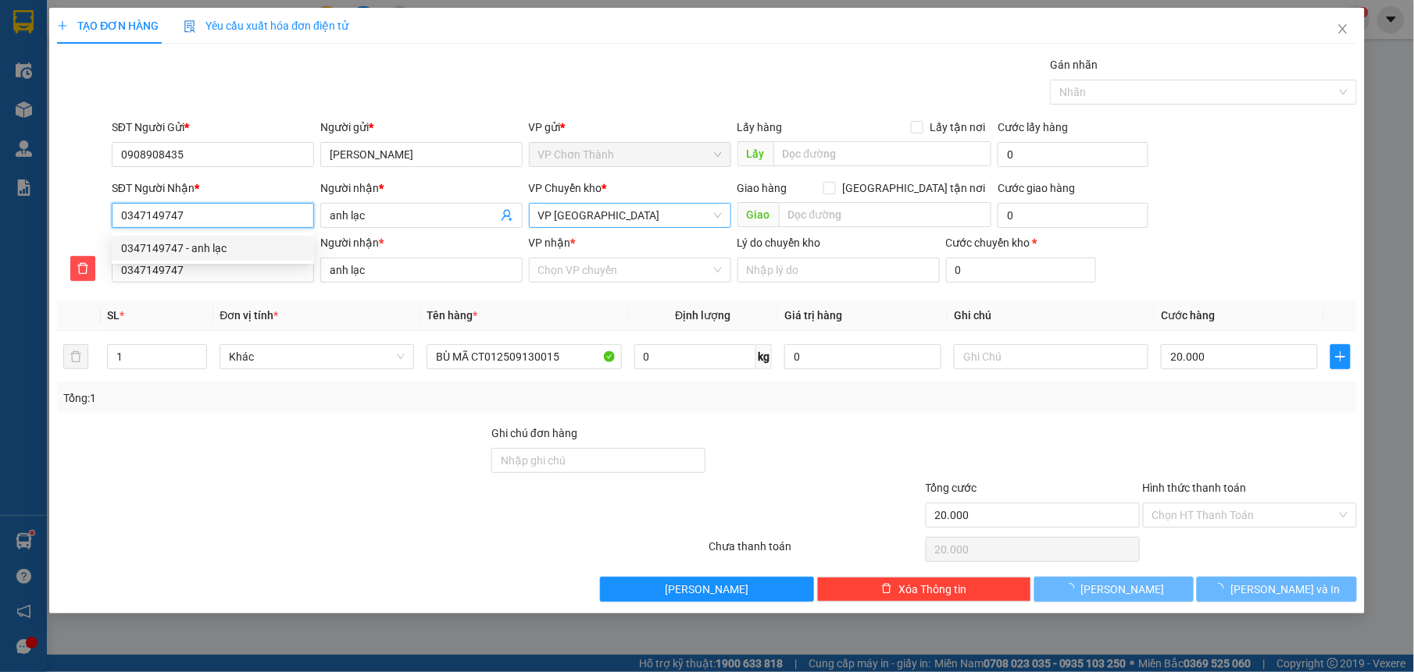
type input "120.000"
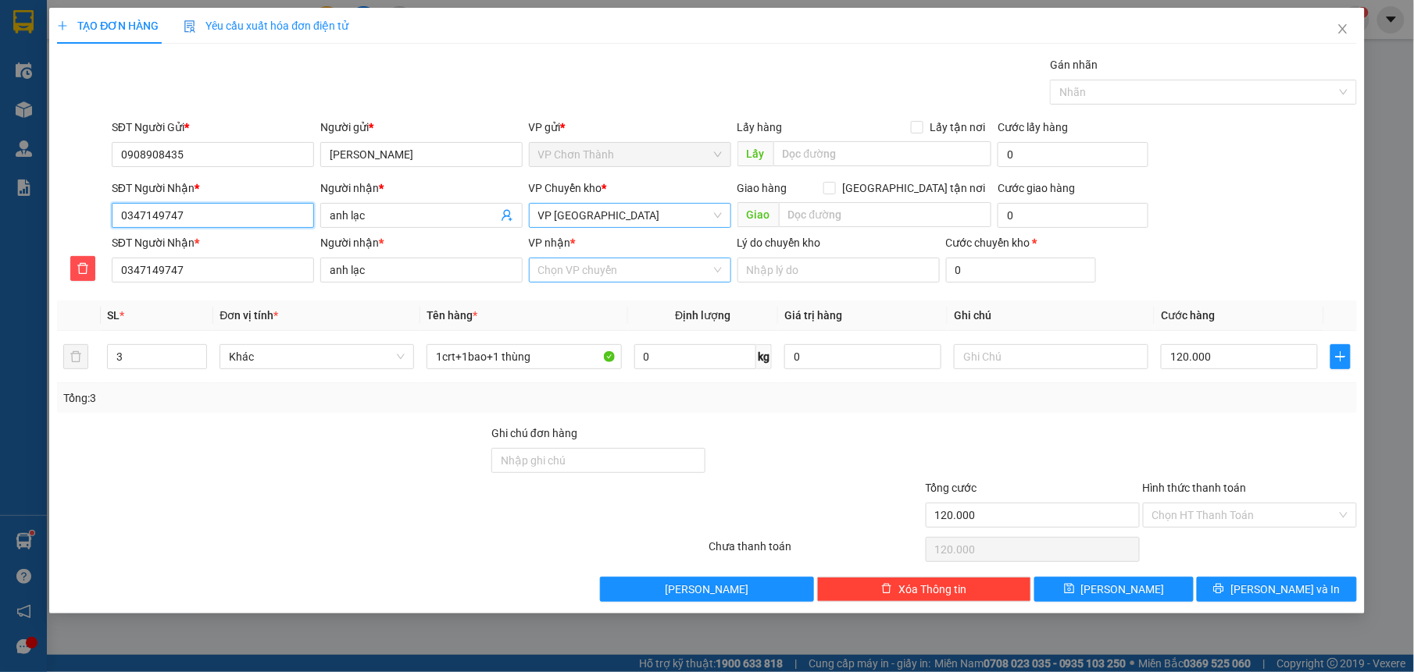
type input "0347149747"
click at [604, 276] on input "VP nhận *" at bounding box center [624, 270] width 173 height 23
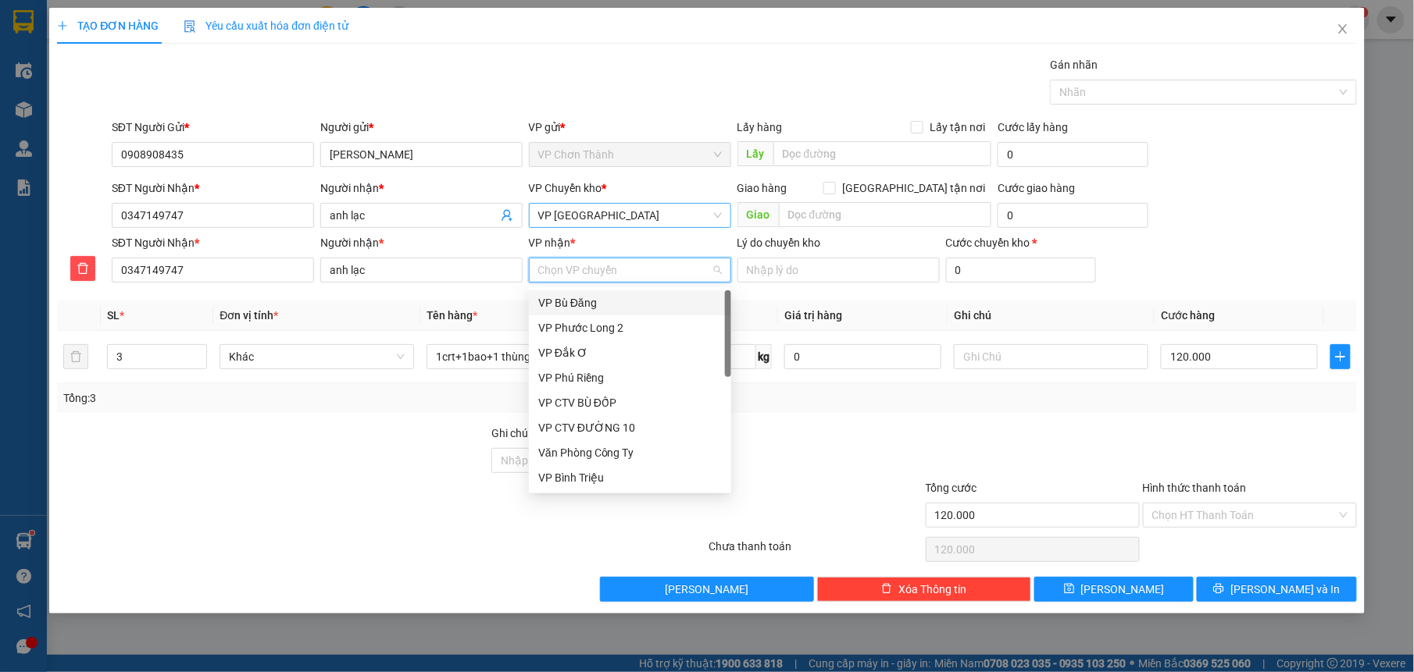
click at [617, 220] on span "VP [GEOGRAPHIC_DATA]" at bounding box center [630, 215] width 184 height 23
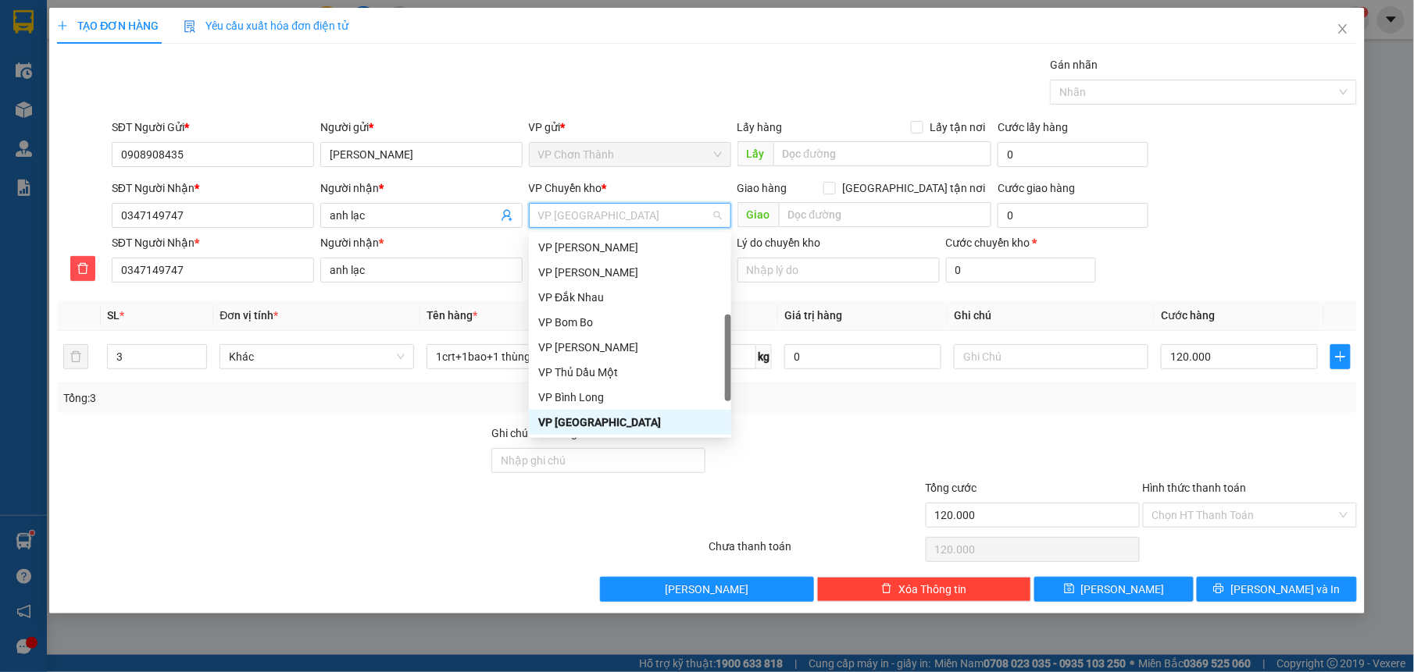
scroll to position [375, 0]
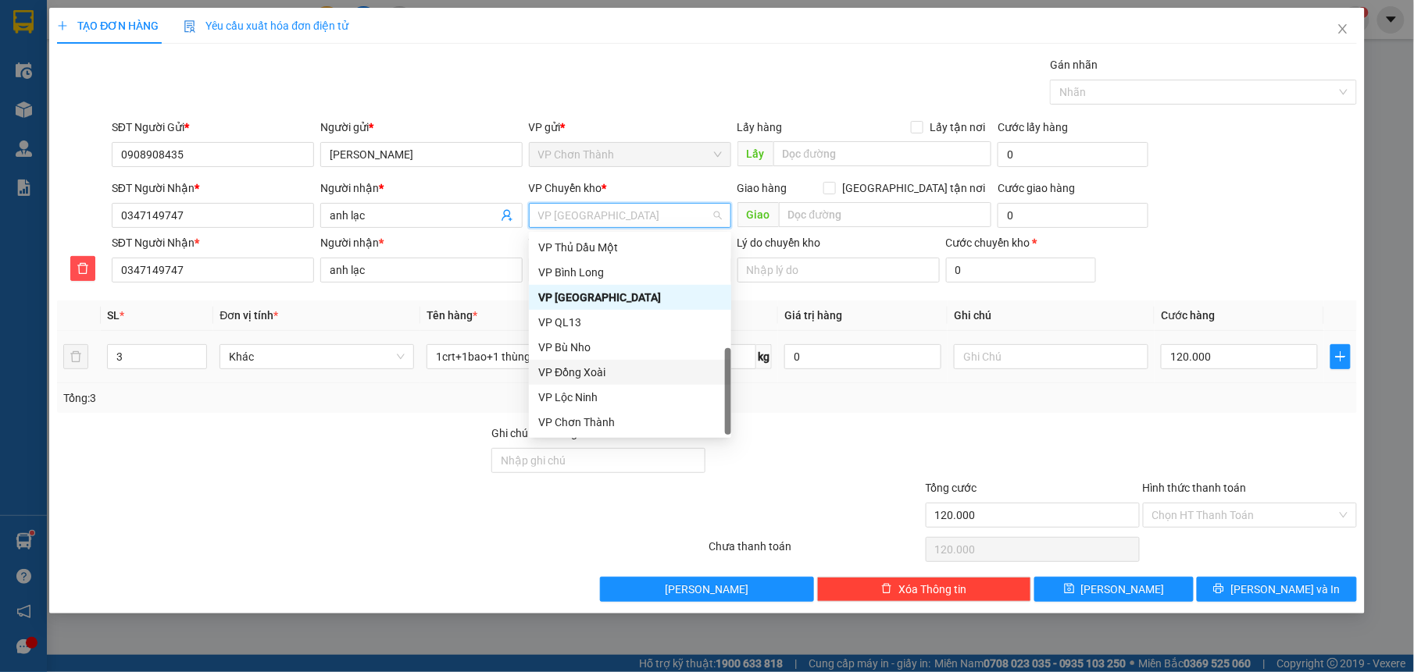
click at [612, 376] on div "VP Đồng Xoài" at bounding box center [630, 372] width 184 height 17
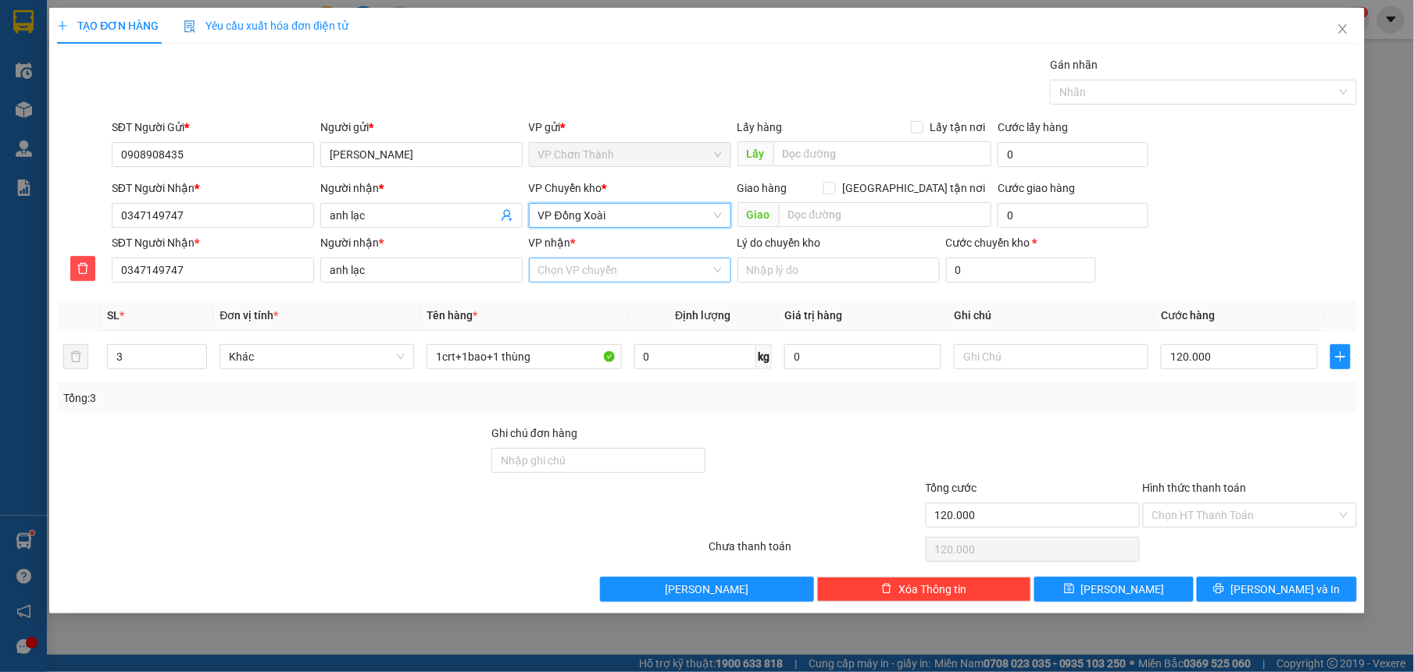
click at [582, 273] on input "VP nhận *" at bounding box center [624, 270] width 173 height 23
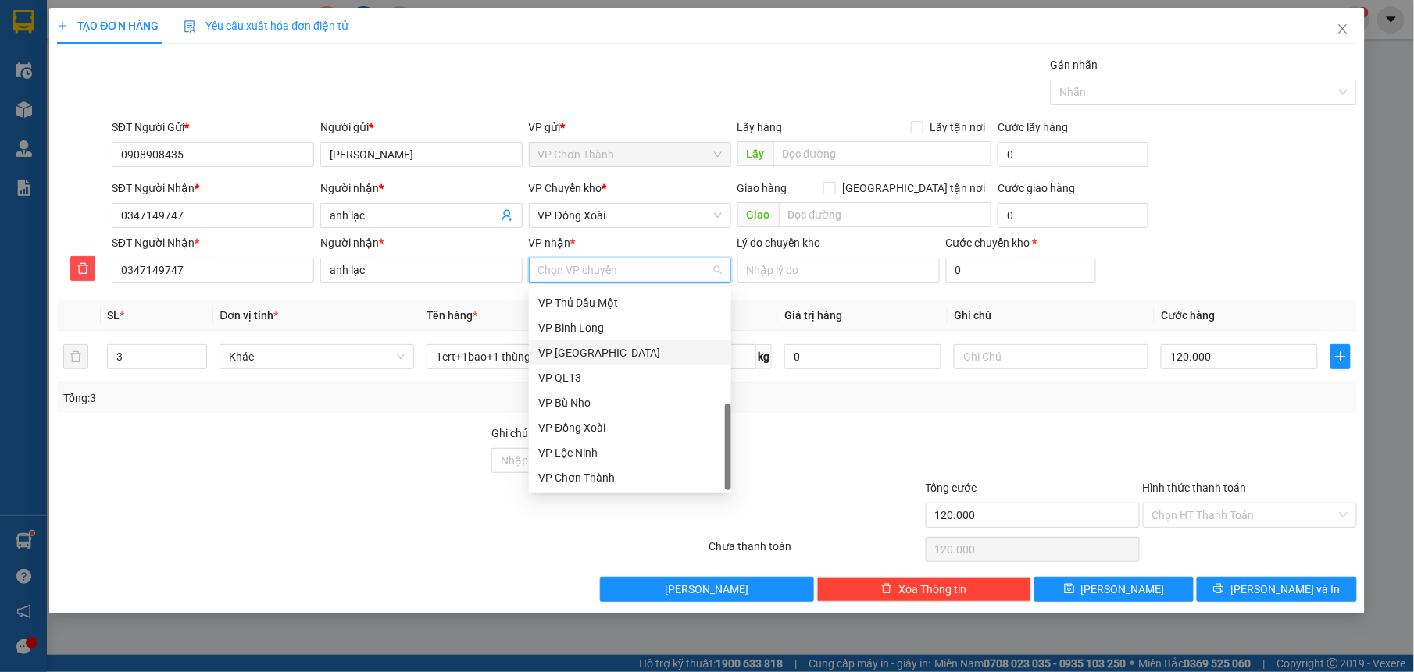
click at [608, 344] on div "VP [GEOGRAPHIC_DATA]" at bounding box center [630, 352] width 184 height 17
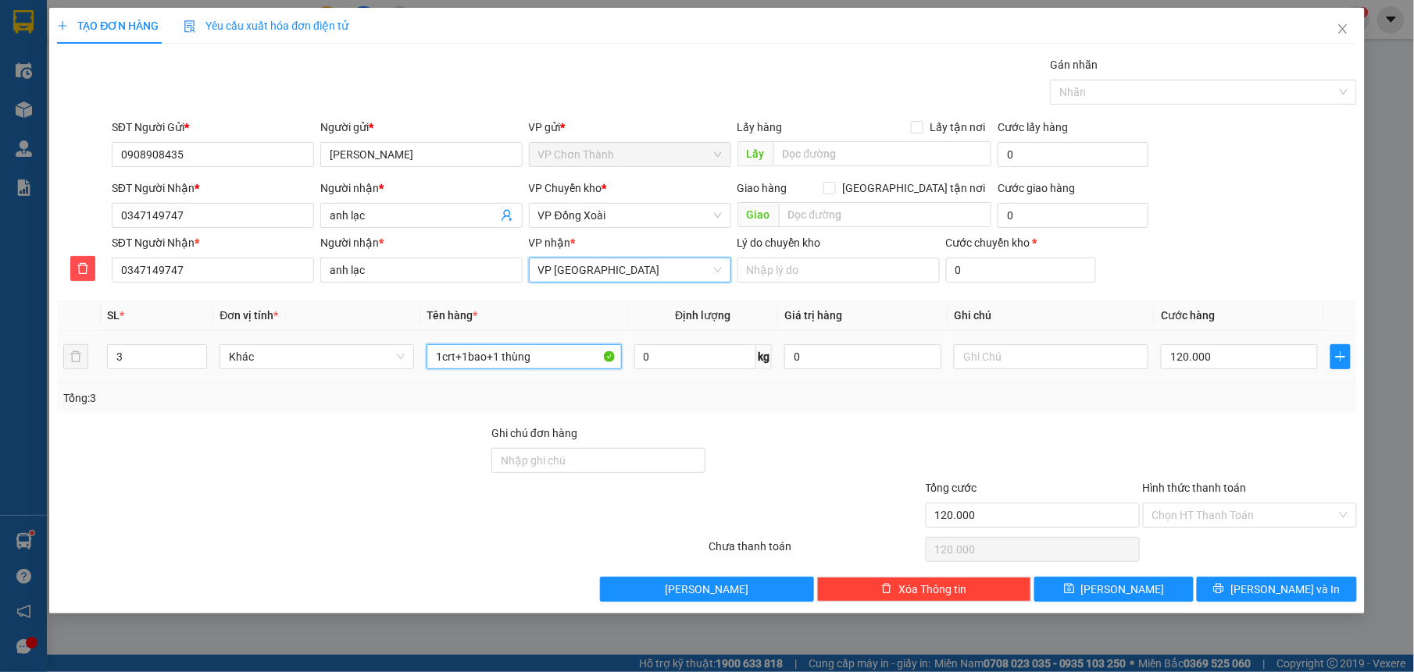
click at [547, 366] on input "1crt+1bao+1 thùng" at bounding box center [523, 356] width 194 height 25
type input "1"
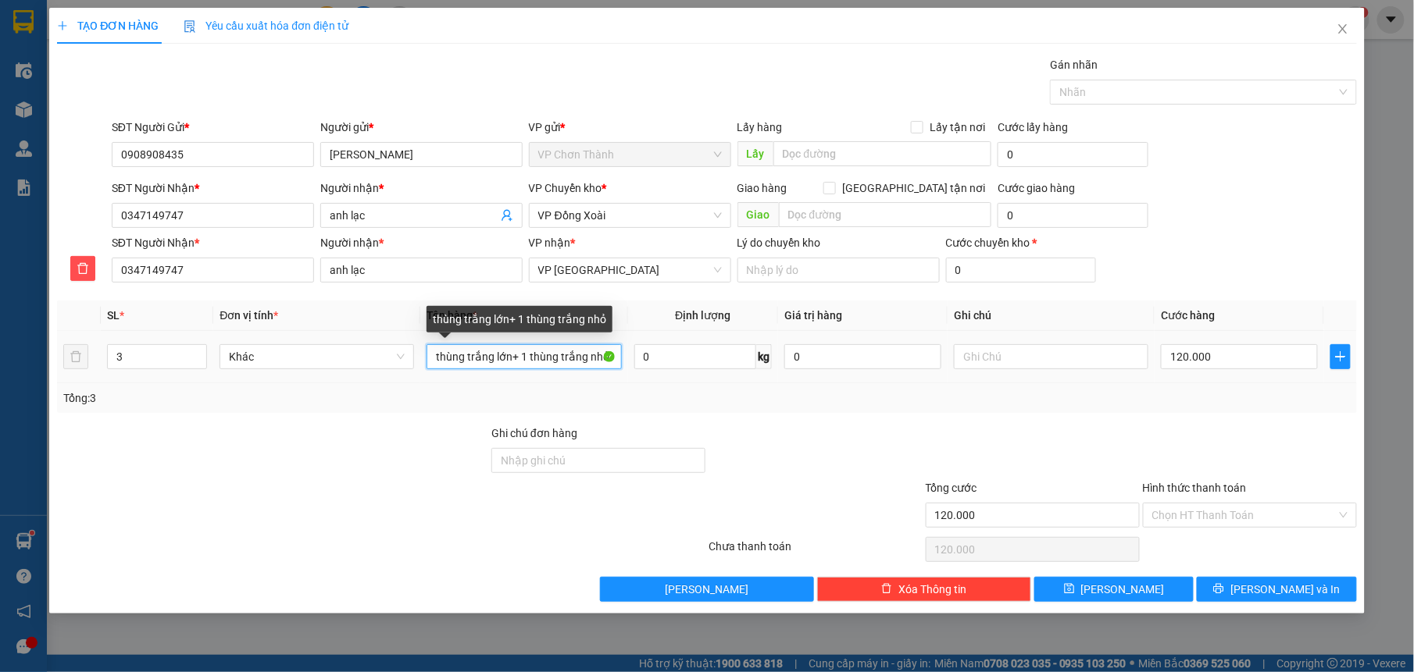
scroll to position [0, 2]
click at [432, 359] on input "thùng trắng lớn+ 1 thùng trắng nhỏ" at bounding box center [523, 356] width 194 height 25
drag, startPoint x: 432, startPoint y: 359, endPoint x: 451, endPoint y: 359, distance: 18.7
click at [451, 359] on input "thùng trắng lớn+ 1 thùng trắng nhỏ" at bounding box center [523, 356] width 194 height 25
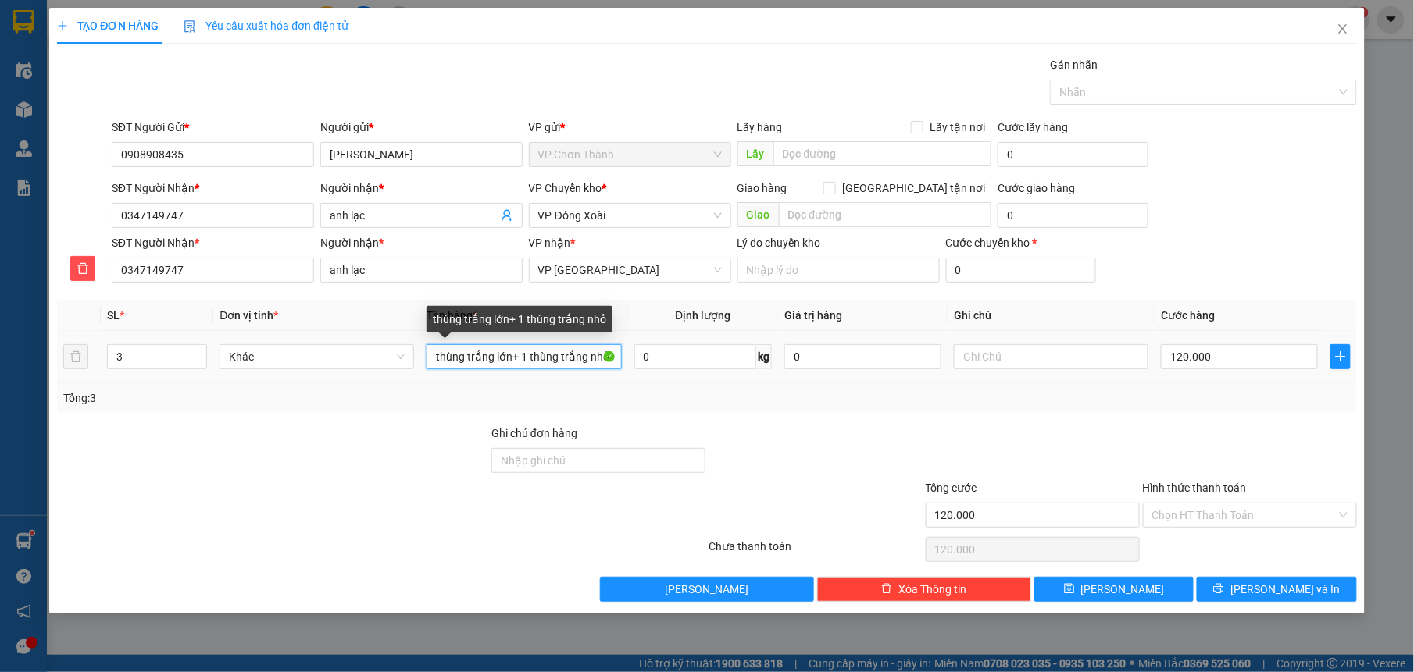
click at [433, 359] on input "thùng trắng lớn+ 1 thùng trắng nhỏ" at bounding box center [523, 356] width 194 height 25
type input "1 thùng trắng lớn+ 1 thùng trắng nhỏ"
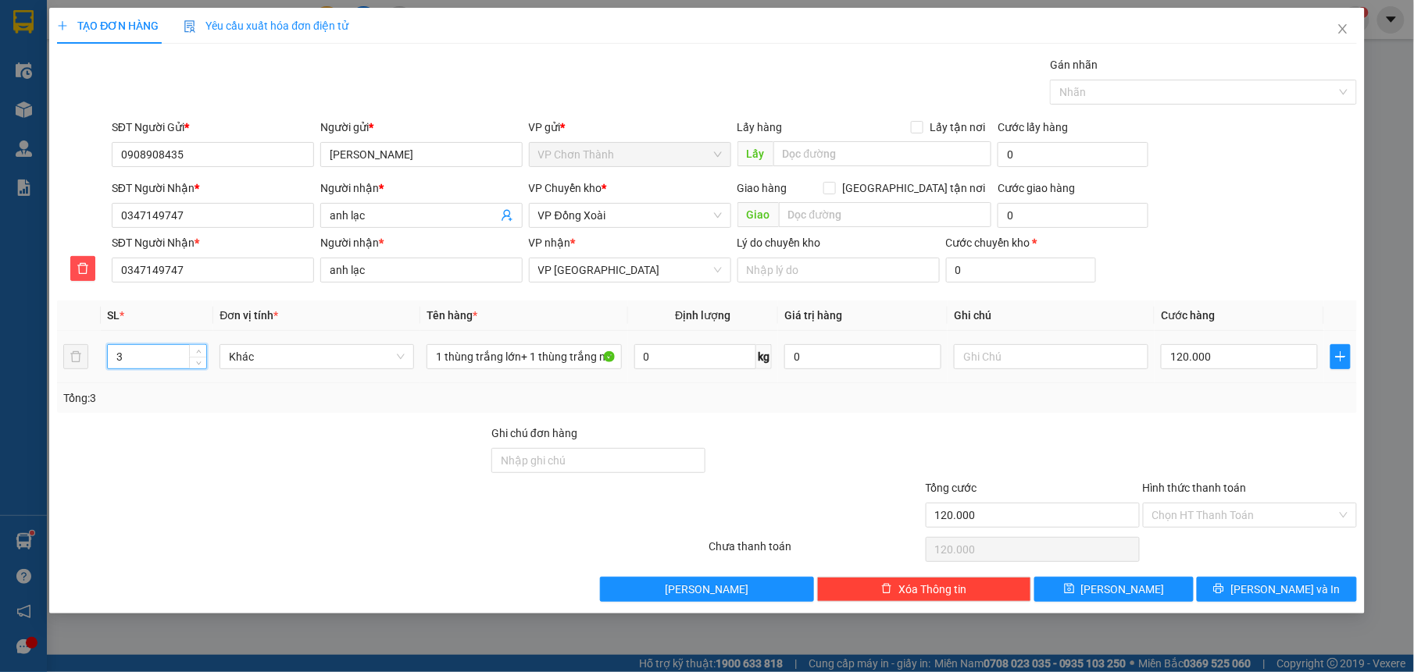
click at [148, 351] on input "3" at bounding box center [157, 356] width 99 height 23
type input "2"
click at [273, 411] on div "Tổng: 2" at bounding box center [706, 398] width 1299 height 30
type input "0"
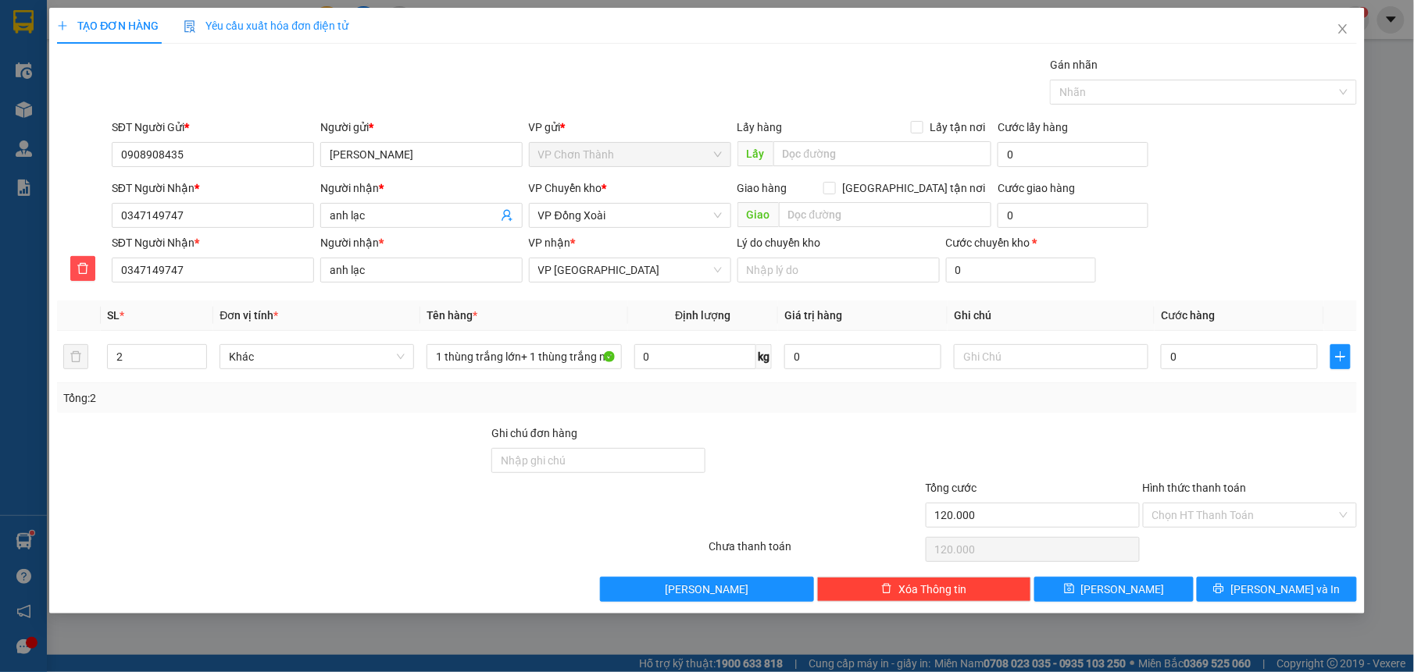
type input "0"
click at [1231, 369] on input "0" at bounding box center [1239, 356] width 157 height 25
type input "8"
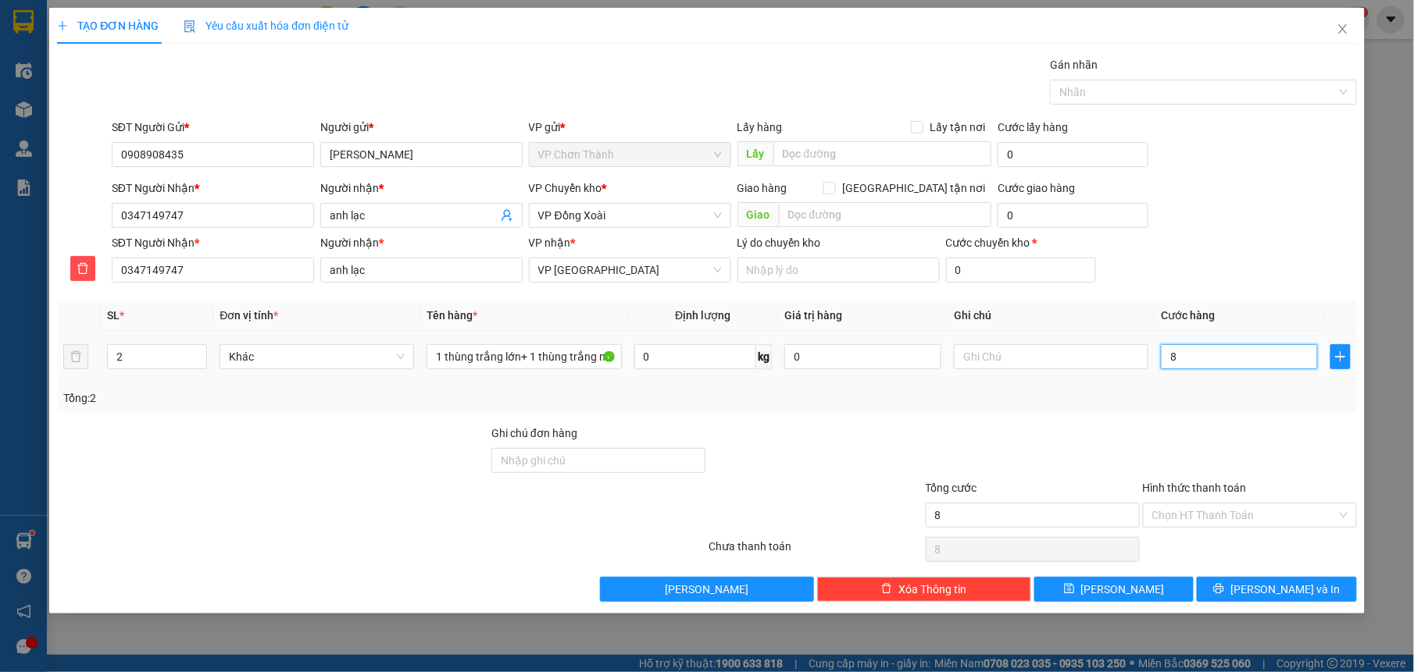
type input "80"
type input "800"
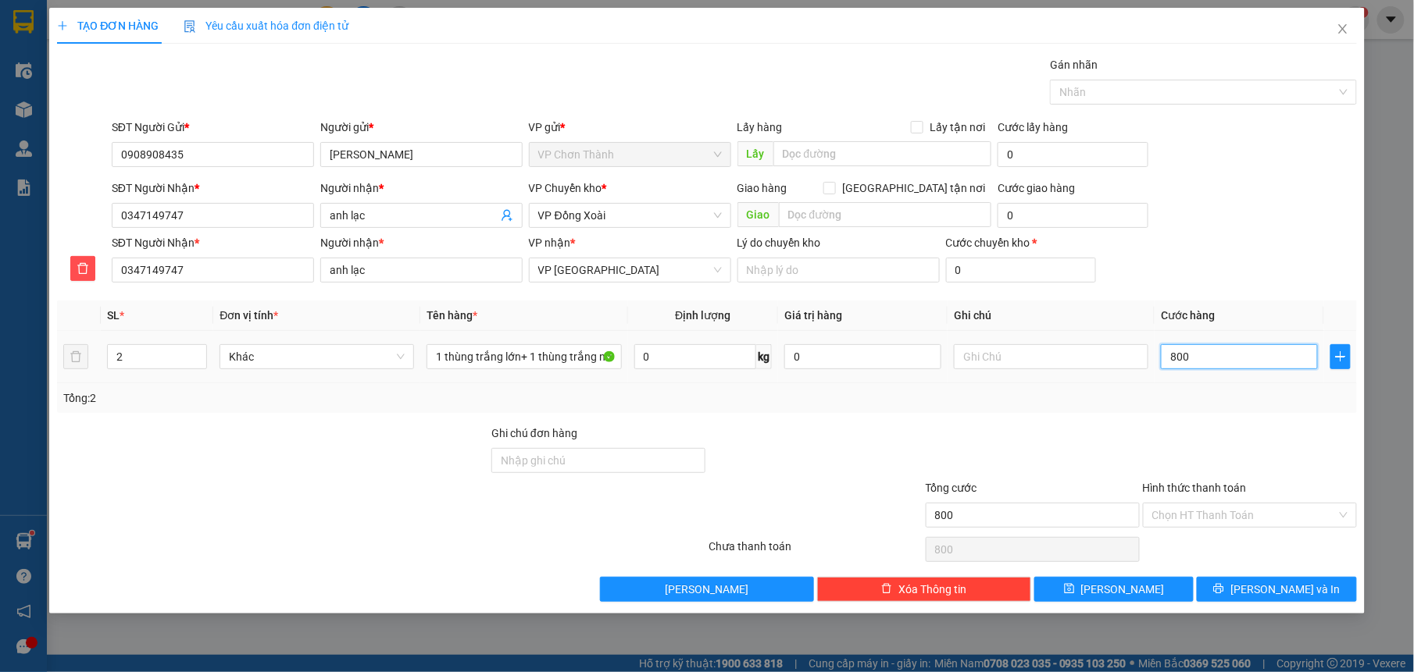
type input "8.000"
type input "80.000"
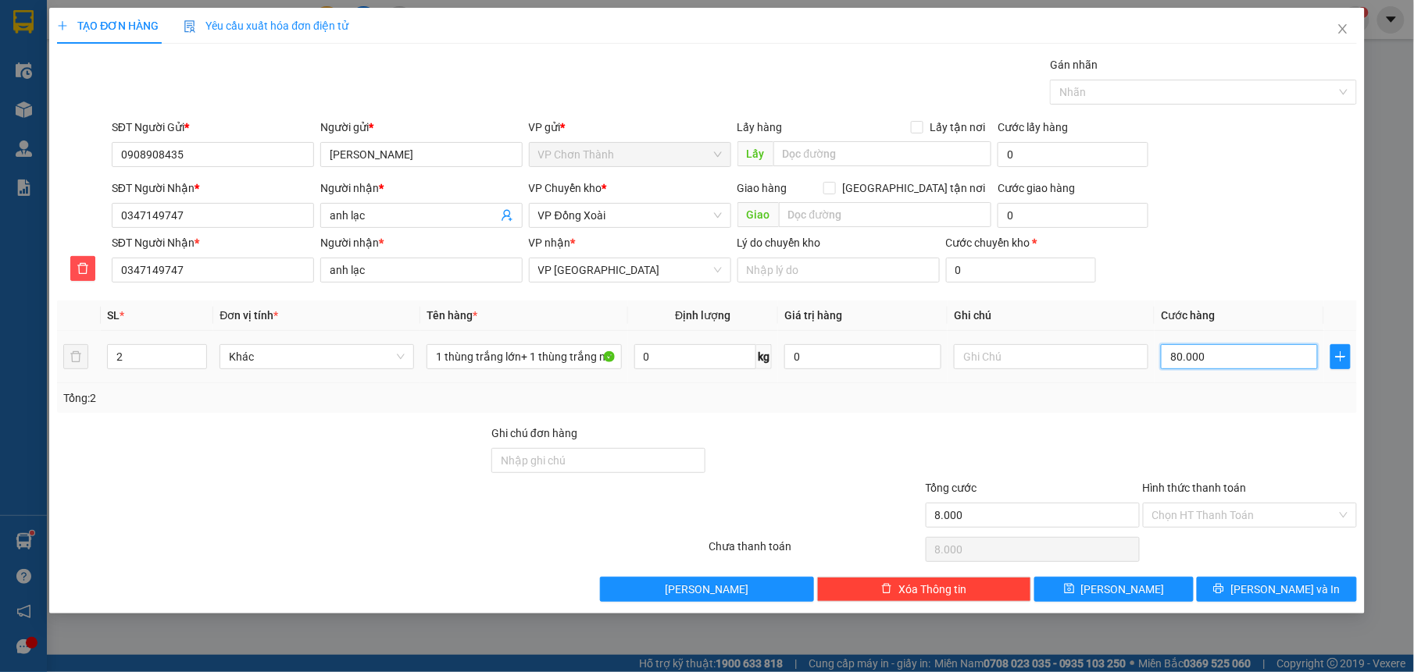
type input "80.000"
click at [1109, 438] on div at bounding box center [1032, 452] width 217 height 55
click at [1261, 592] on button "[PERSON_NAME] và In" at bounding box center [1275, 589] width 159 height 25
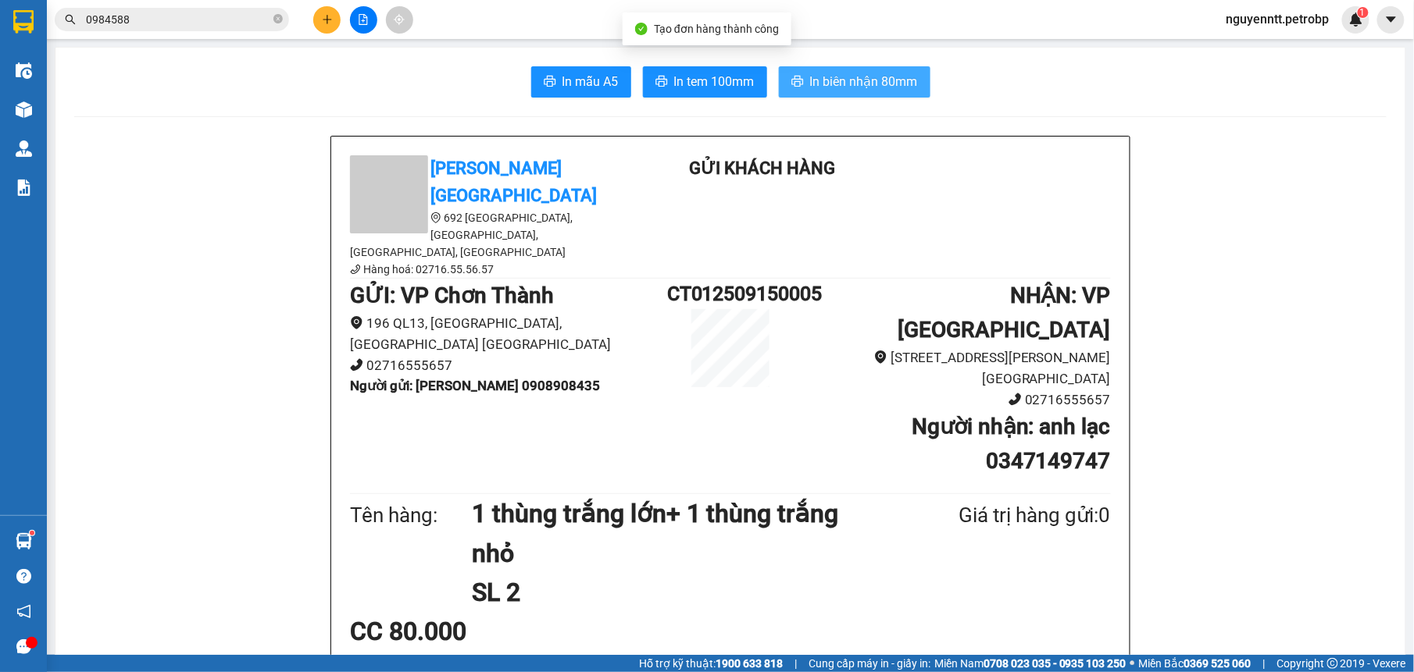
click at [847, 89] on span "In biên nhận 80mm" at bounding box center [864, 82] width 108 height 20
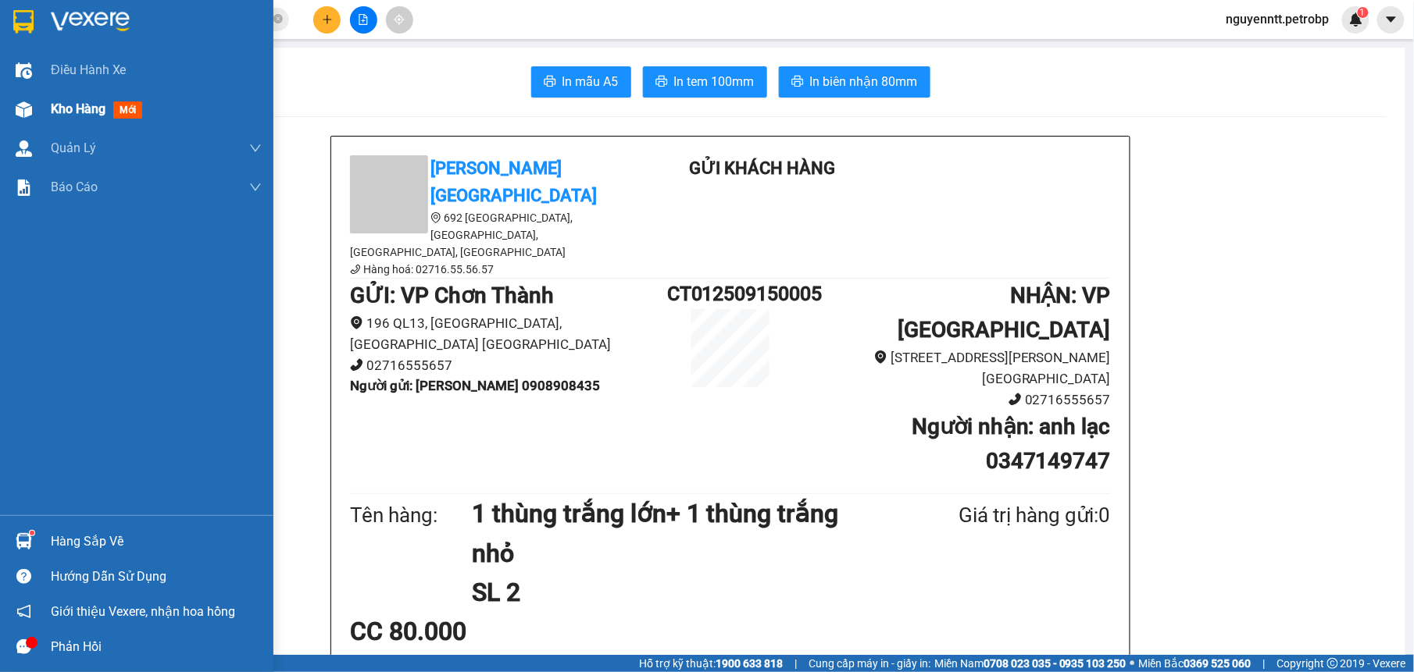
click at [31, 102] on img at bounding box center [24, 110] width 16 height 16
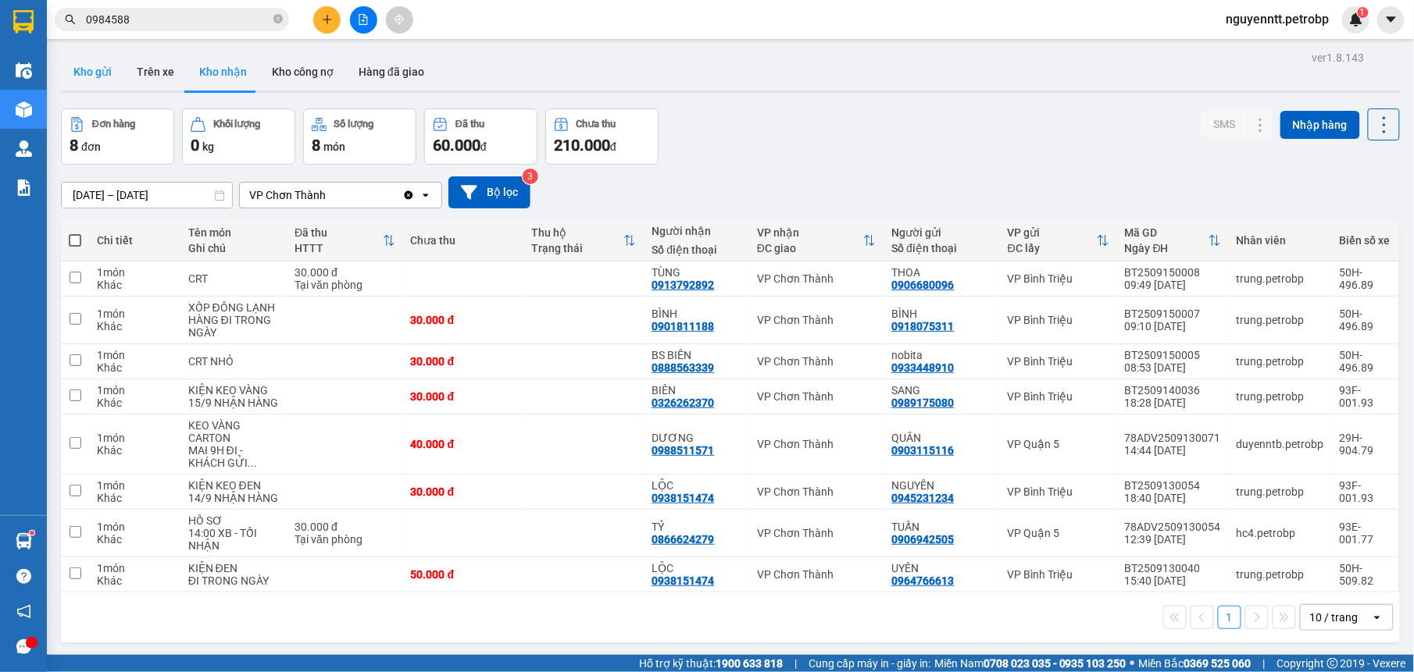
click at [104, 70] on button "Kho gửi" at bounding box center [92, 71] width 63 height 37
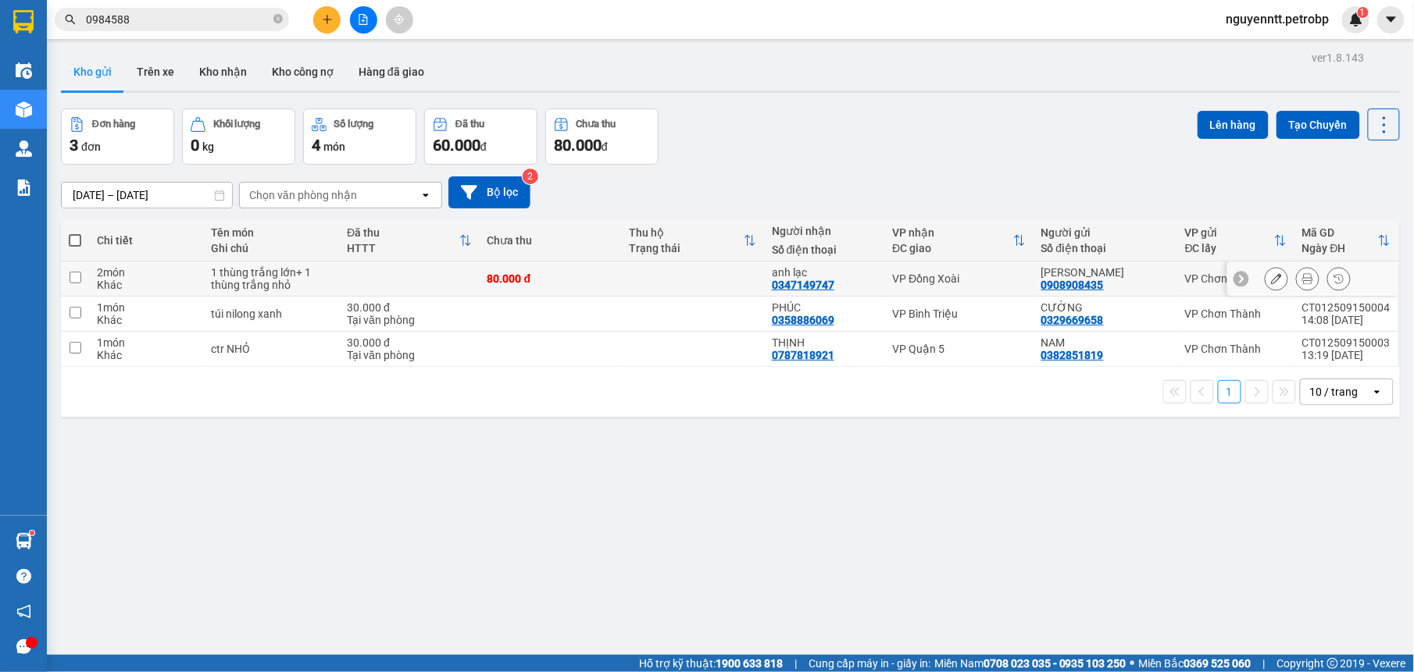
click at [1271, 278] on icon at bounding box center [1276, 278] width 11 height 11
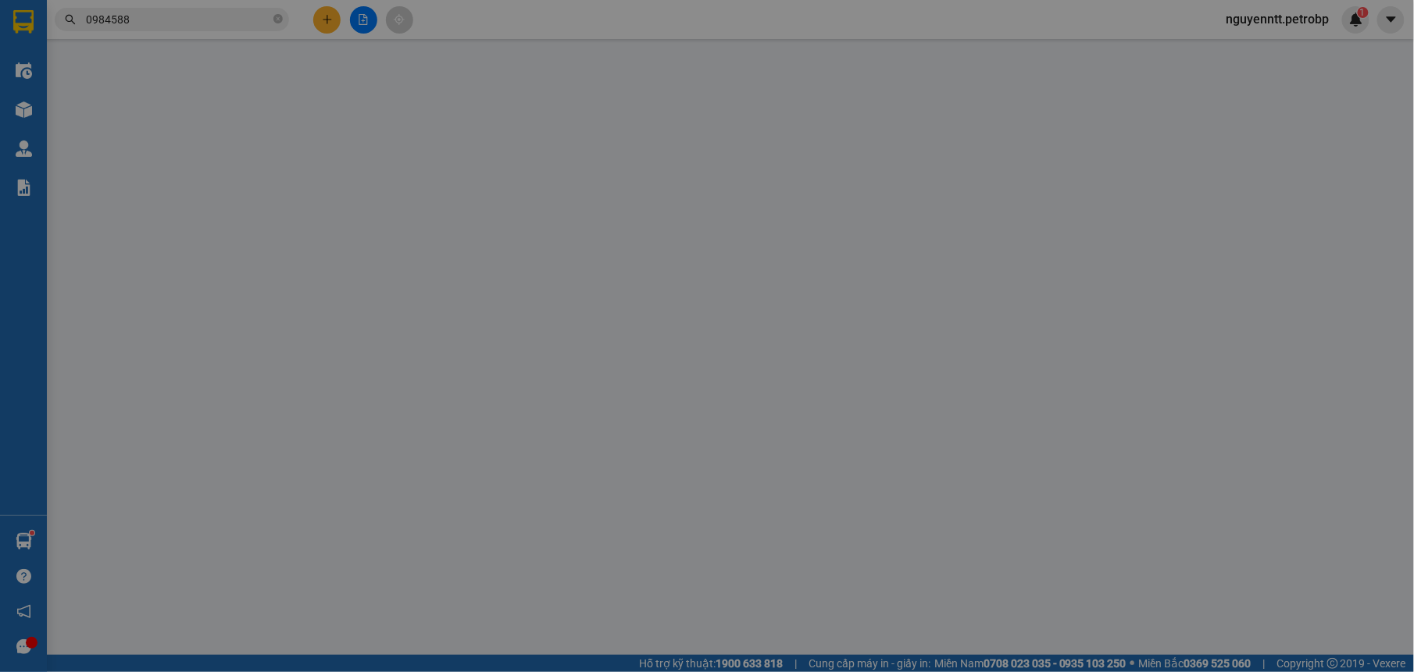
type input "0908908435"
type input "[PERSON_NAME]"
type input "0347149747"
type input "anh lạc"
type input "80.000"
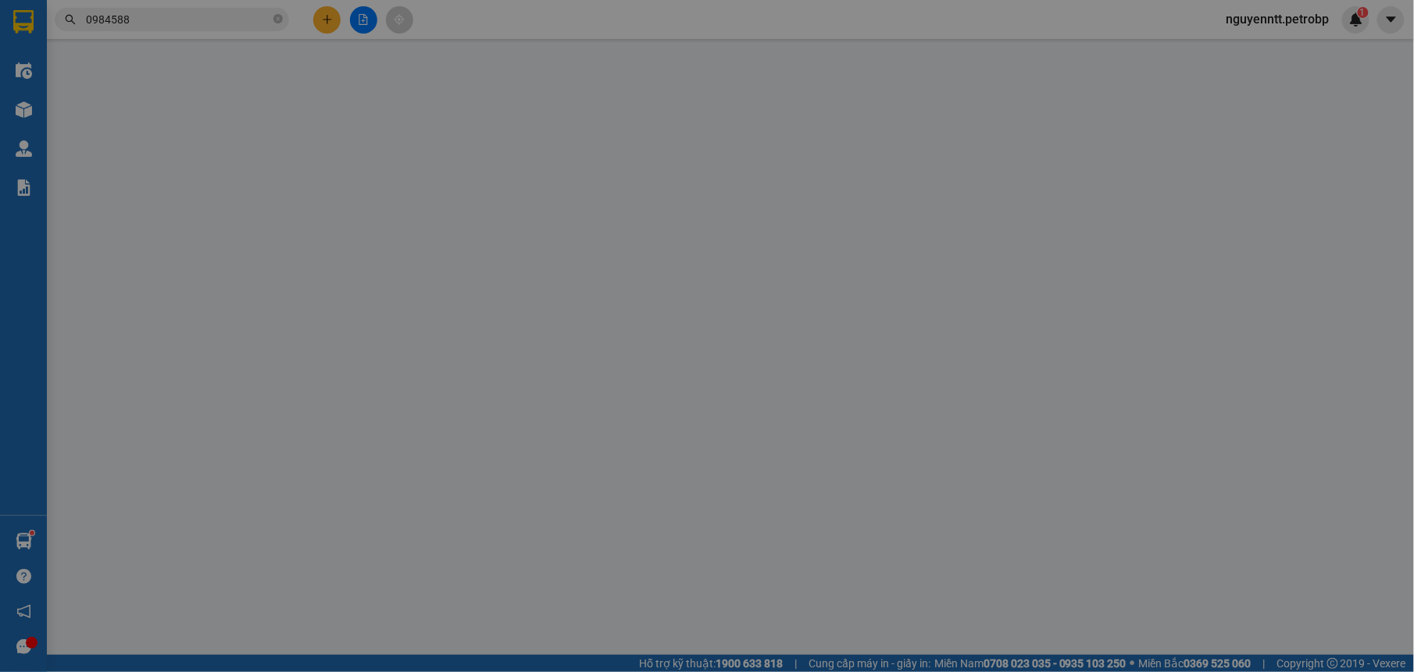
type input "80.000"
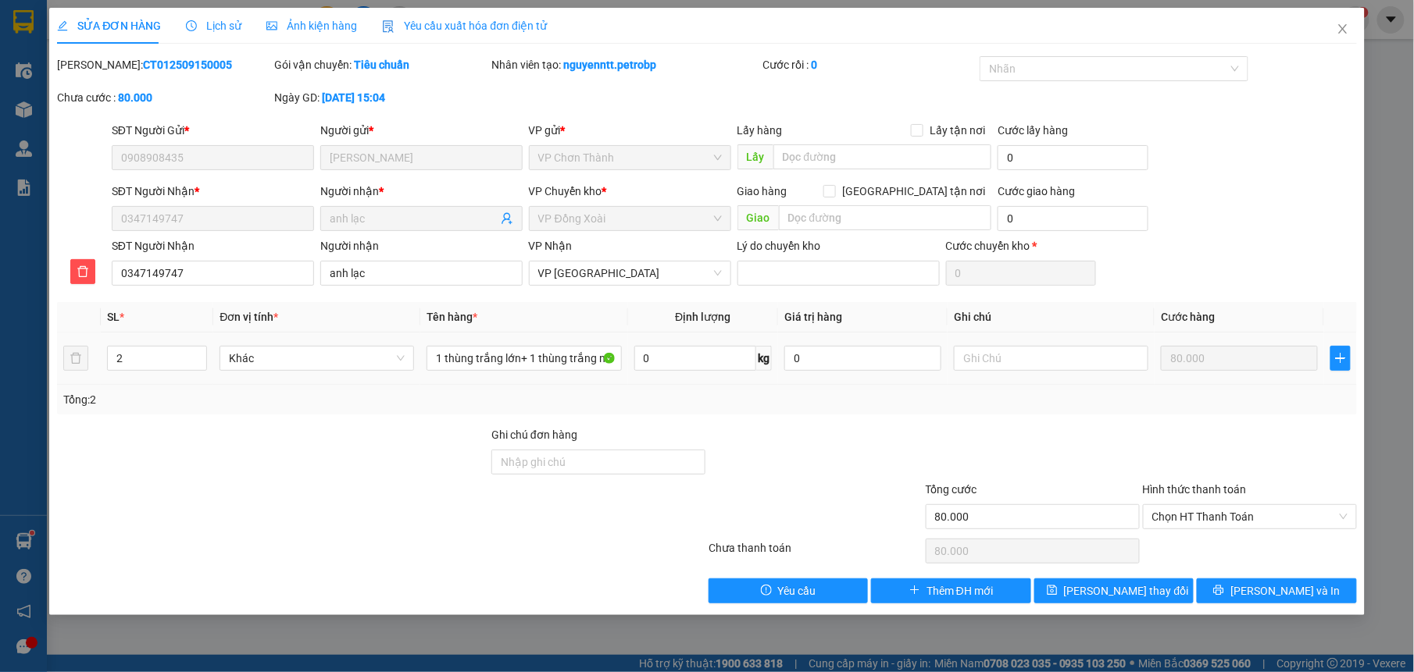
click at [1057, 373] on div at bounding box center [1051, 358] width 194 height 31
click at [1059, 360] on input "text" at bounding box center [1051, 358] width 194 height 25
type input "mai nhận 16/9"
click at [1069, 404] on div "Tổng: 2" at bounding box center [706, 399] width 1286 height 17
click at [1266, 583] on button "[PERSON_NAME] và In" at bounding box center [1275, 591] width 159 height 25
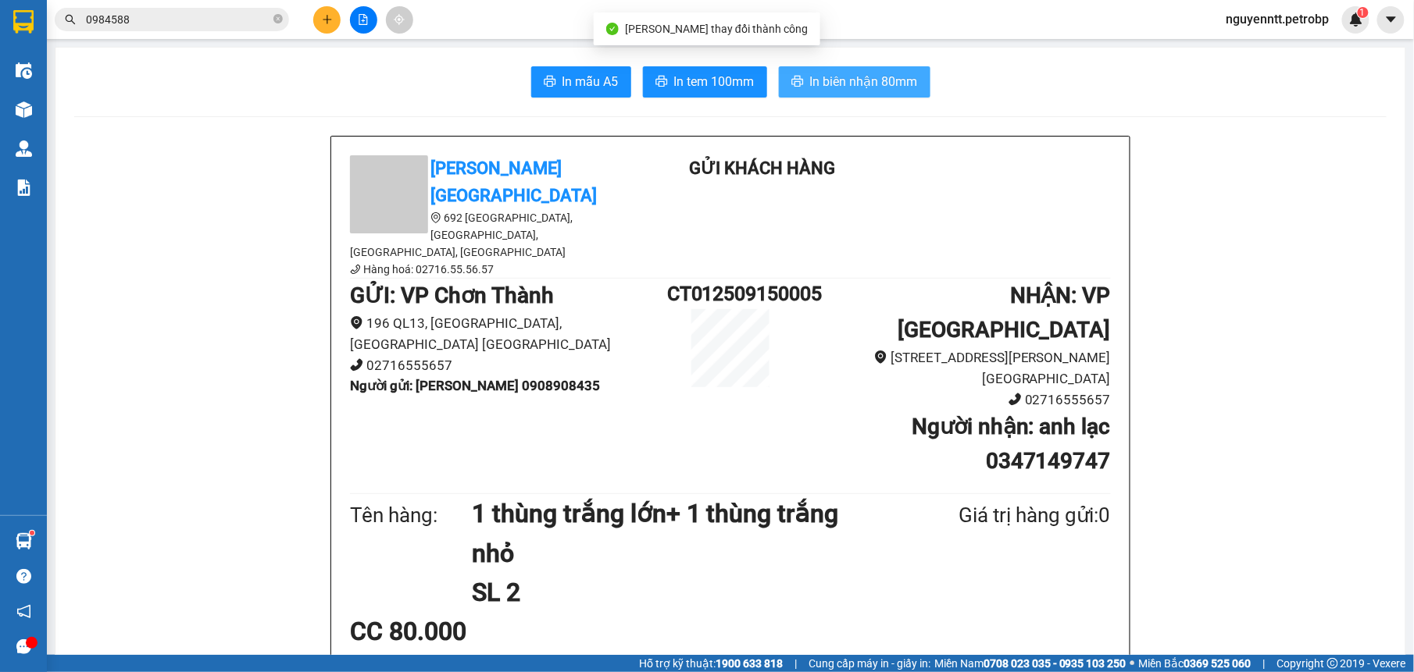
click at [839, 88] on span "In biên nhận 80mm" at bounding box center [864, 82] width 108 height 20
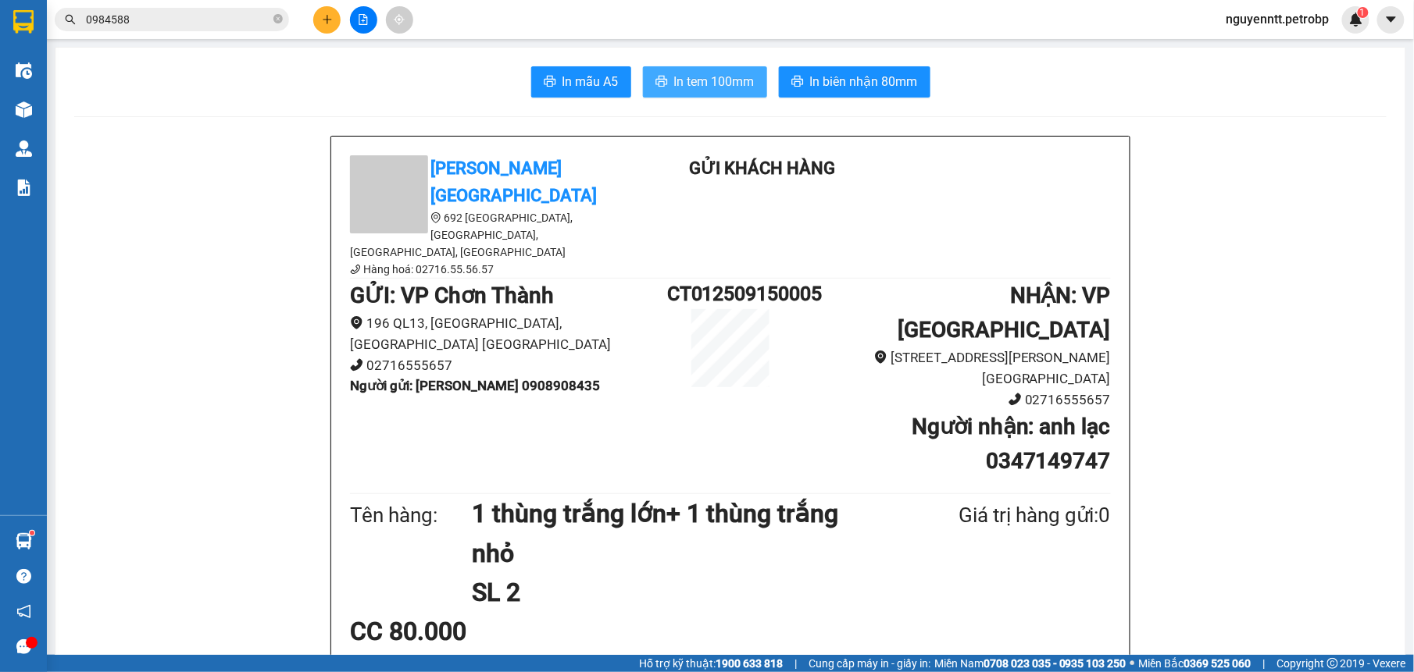
click at [697, 70] on button "In tem 100mm" at bounding box center [705, 81] width 124 height 31
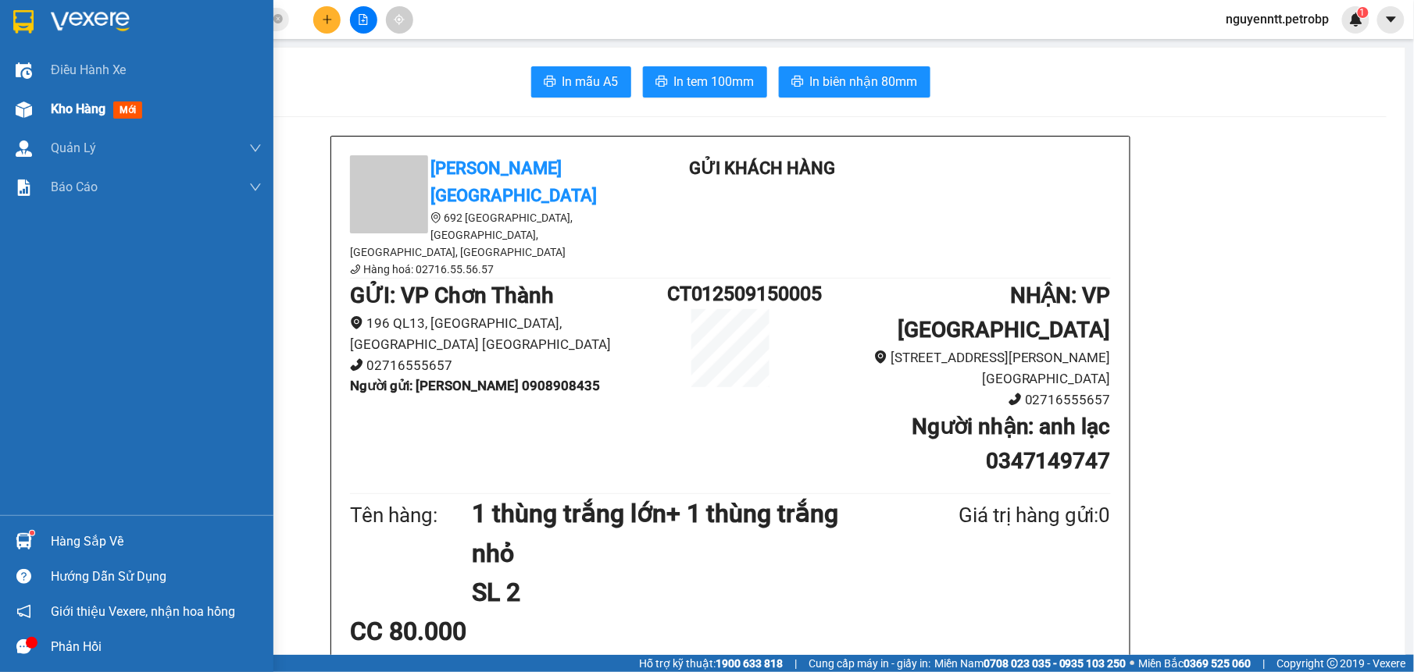
click at [64, 107] on span "Kho hàng" at bounding box center [78, 109] width 55 height 15
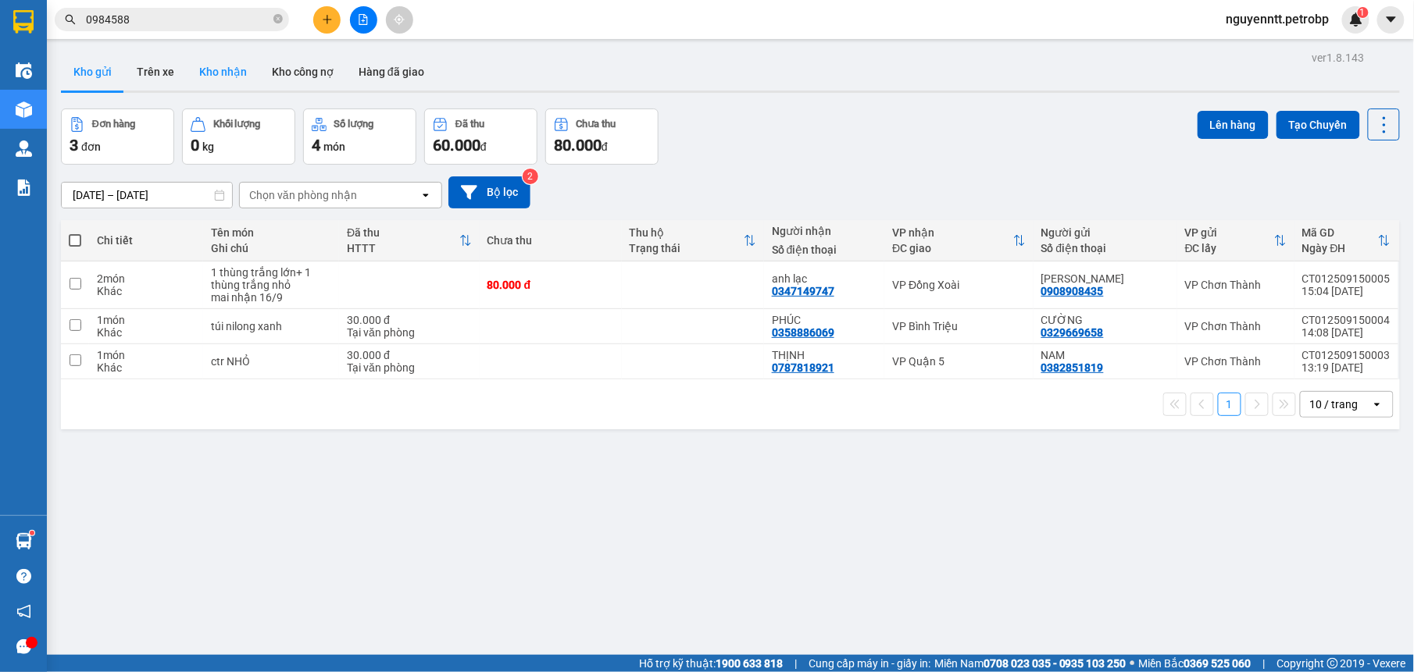
click at [225, 67] on button "Kho nhận" at bounding box center [223, 71] width 73 height 37
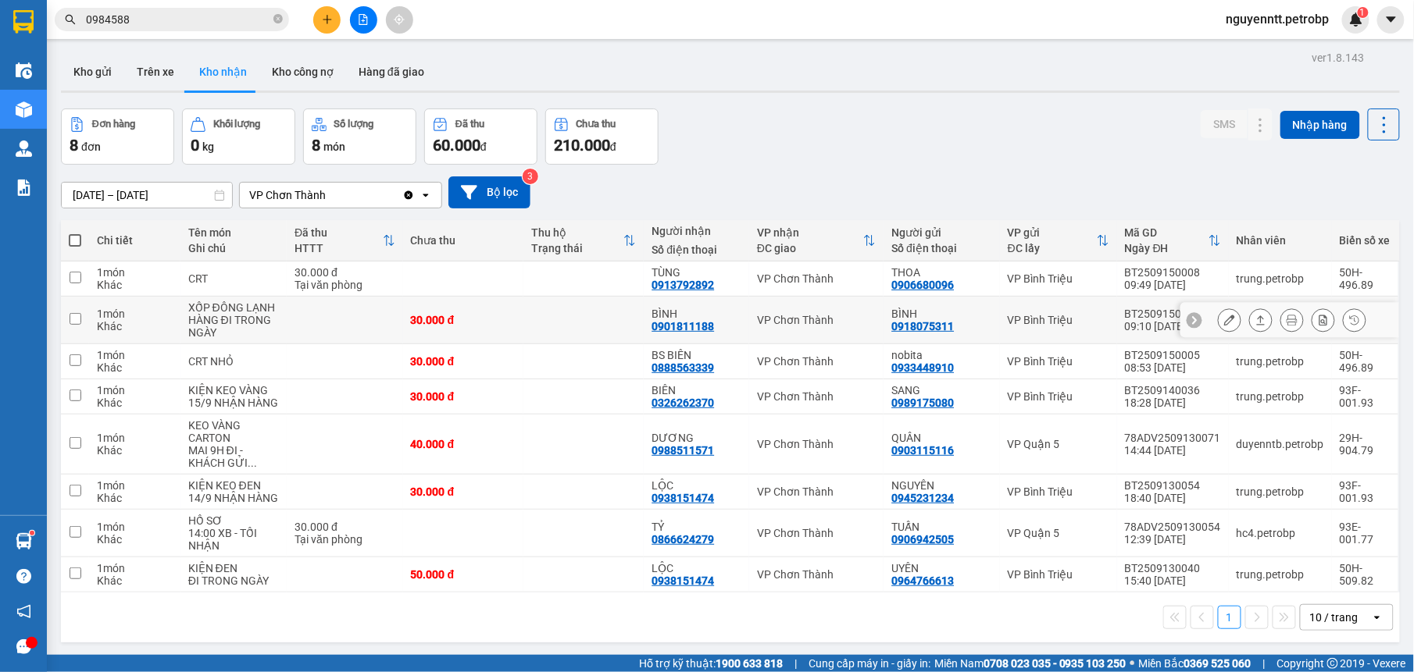
click at [594, 323] on td at bounding box center [583, 321] width 120 height 48
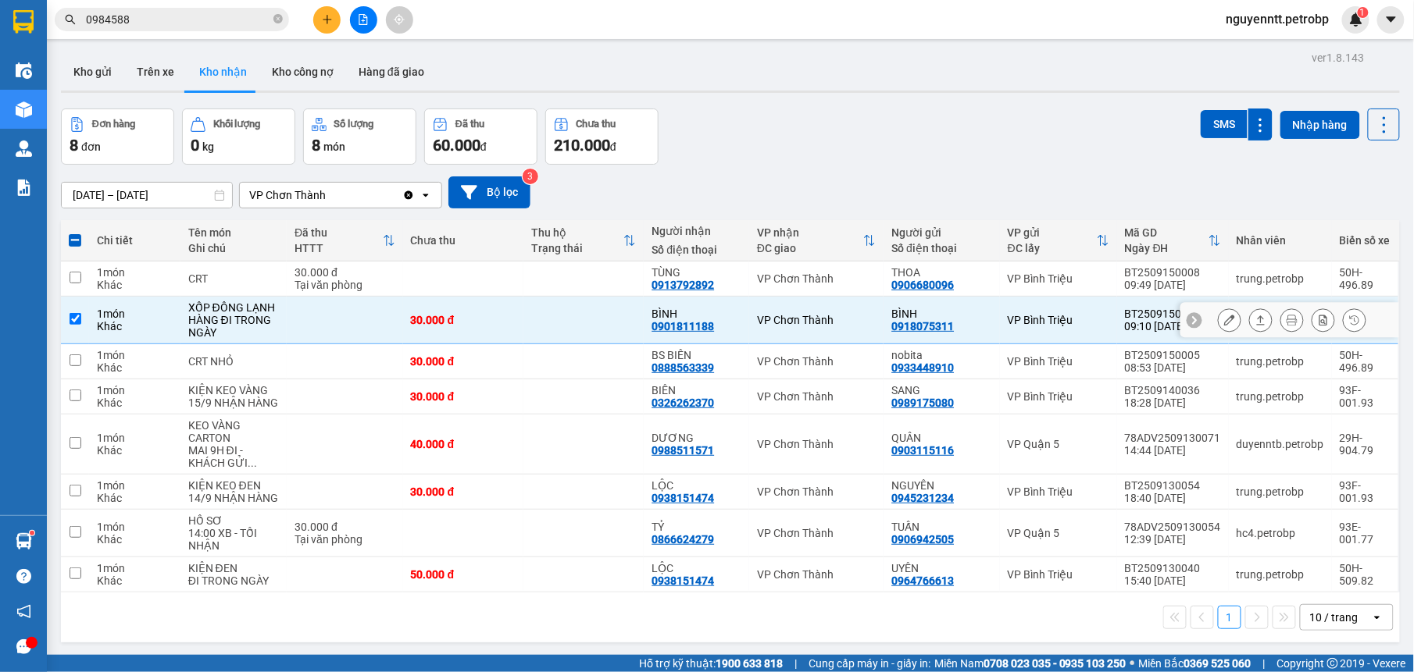
click at [1255, 323] on icon at bounding box center [1260, 320] width 11 height 11
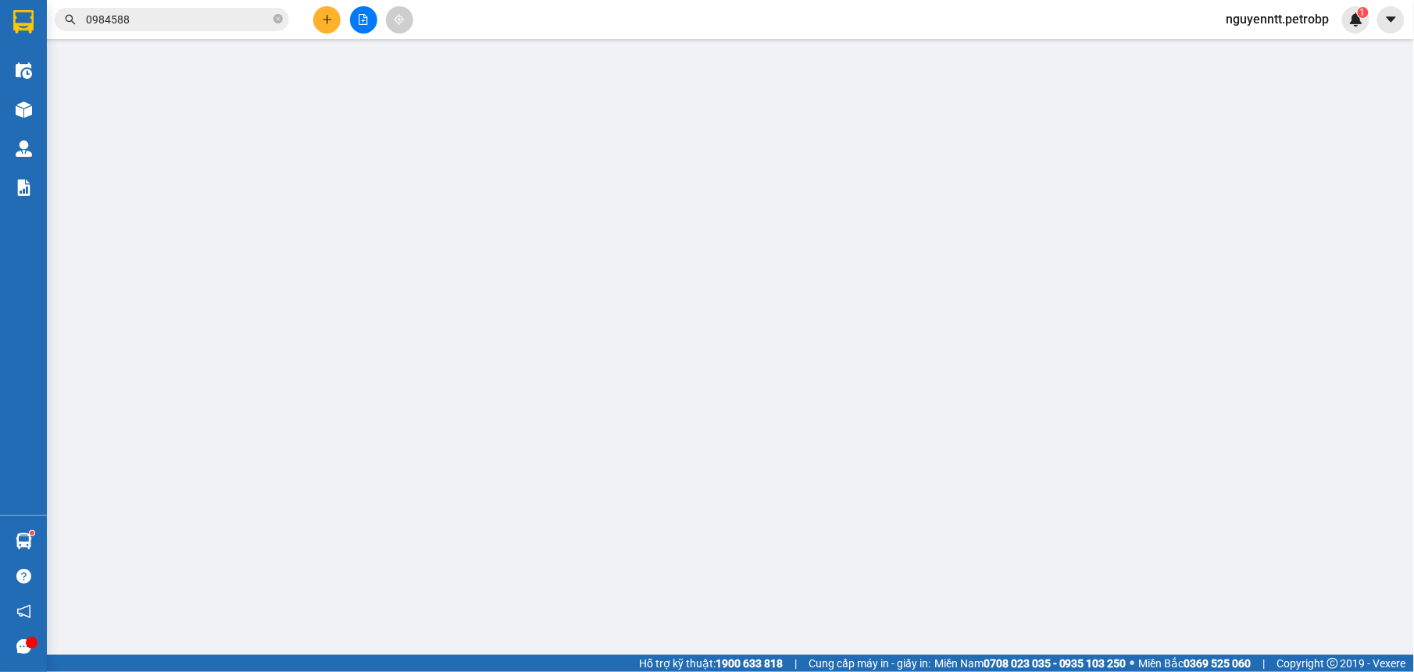
type input "0918075311"
type input "BÌNH"
type input "0901811188"
type input "BÌNH"
type input "30.000"
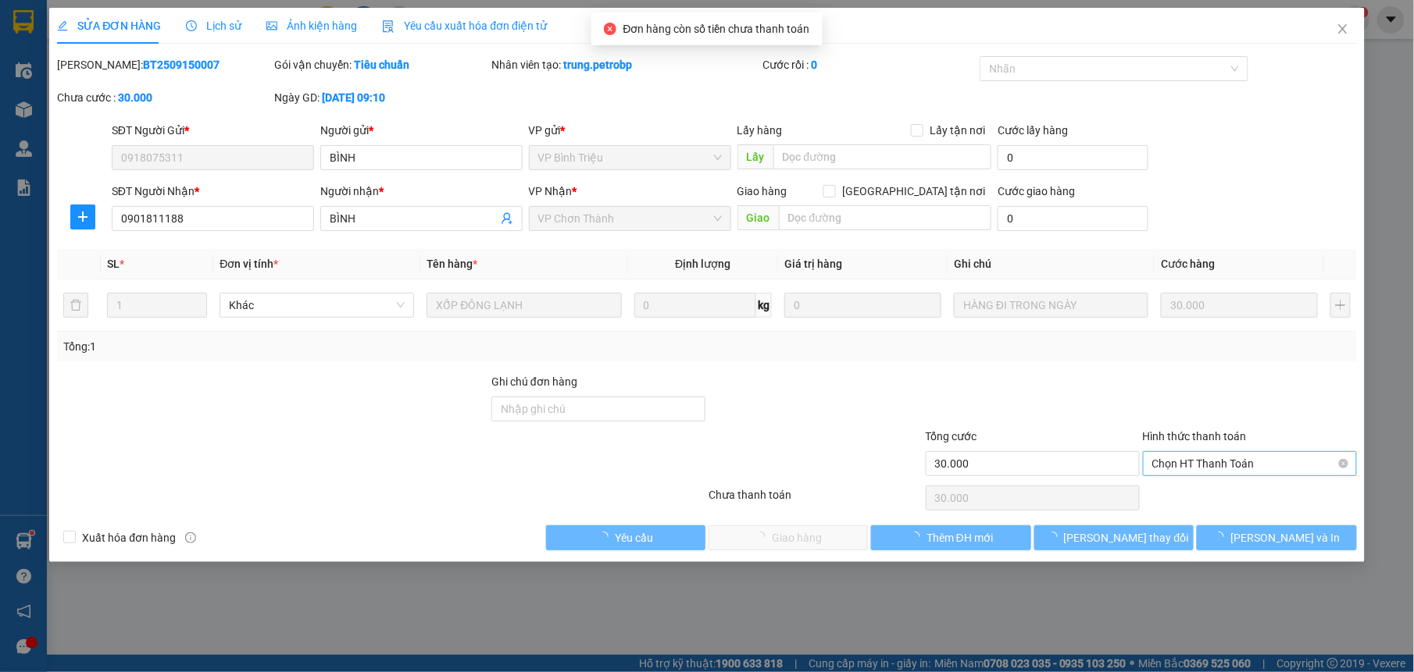
click at [1182, 475] on span "Chọn HT Thanh Toán" at bounding box center [1249, 463] width 195 height 23
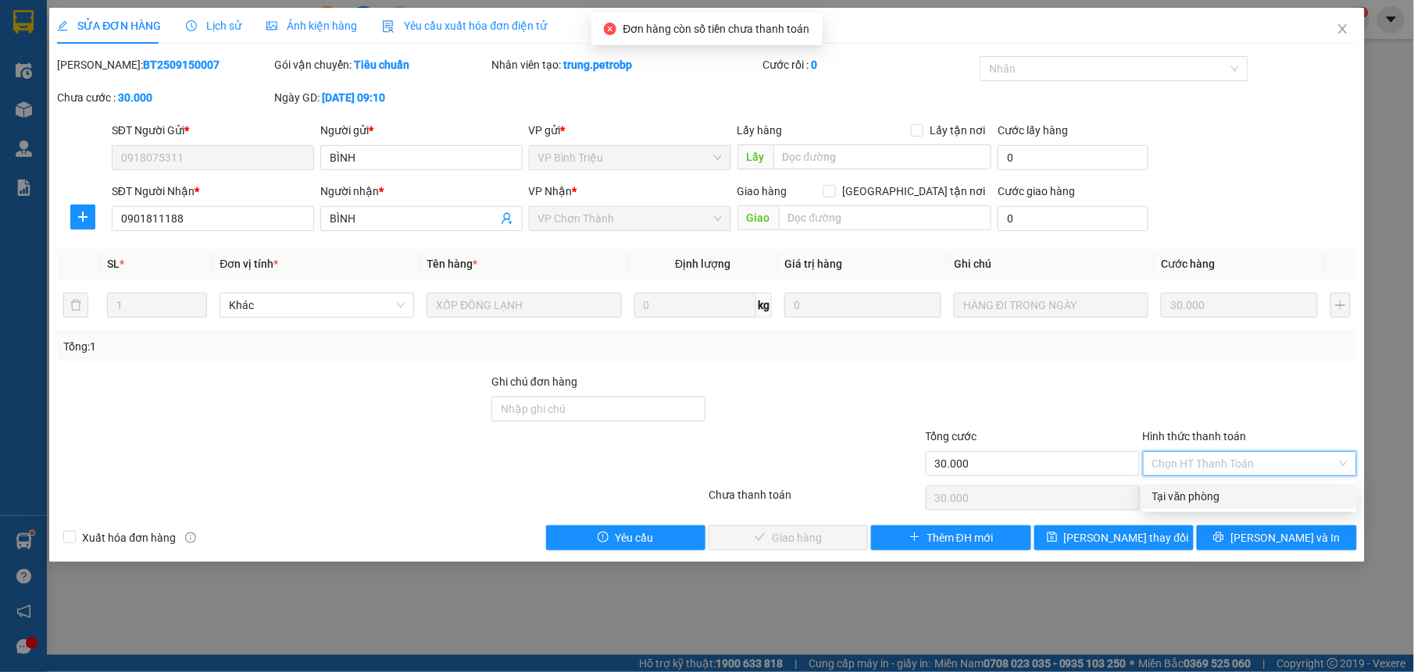
click at [1170, 494] on div "Tại văn phòng" at bounding box center [1249, 496] width 195 height 17
type input "0"
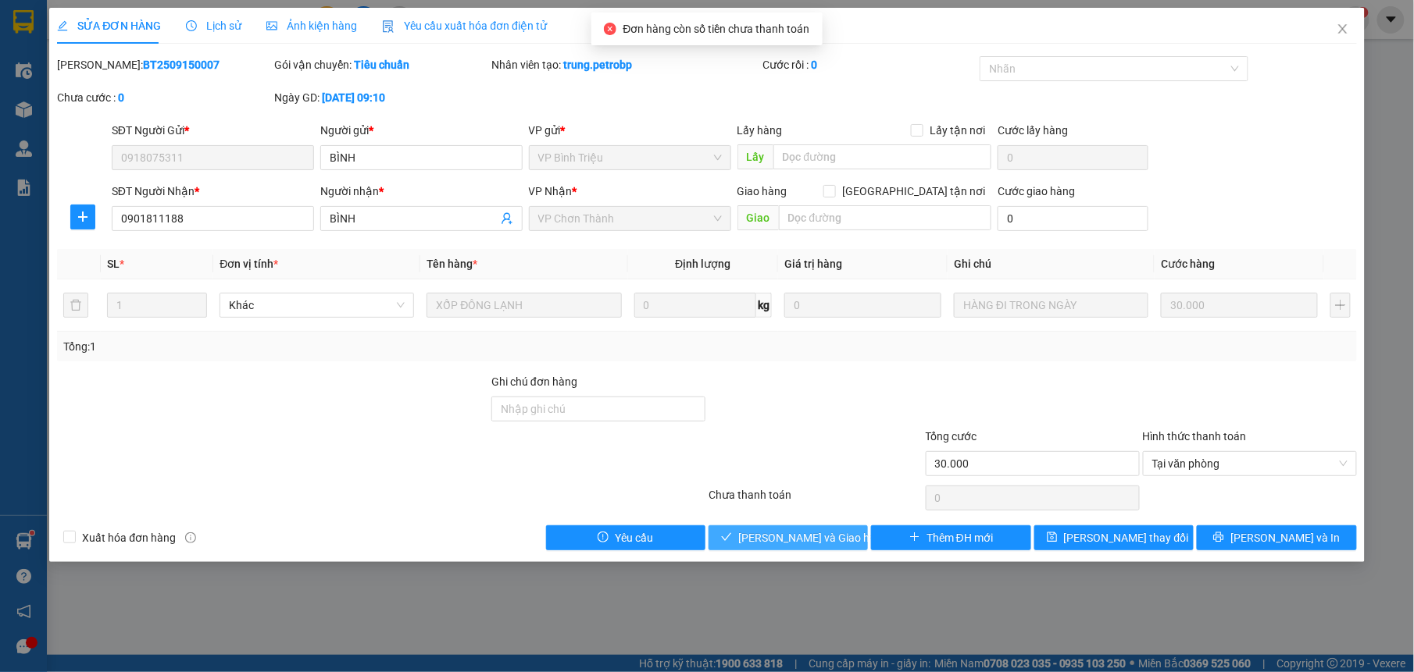
click at [786, 540] on span "[PERSON_NAME] và Giao hàng" at bounding box center [813, 538] width 150 height 17
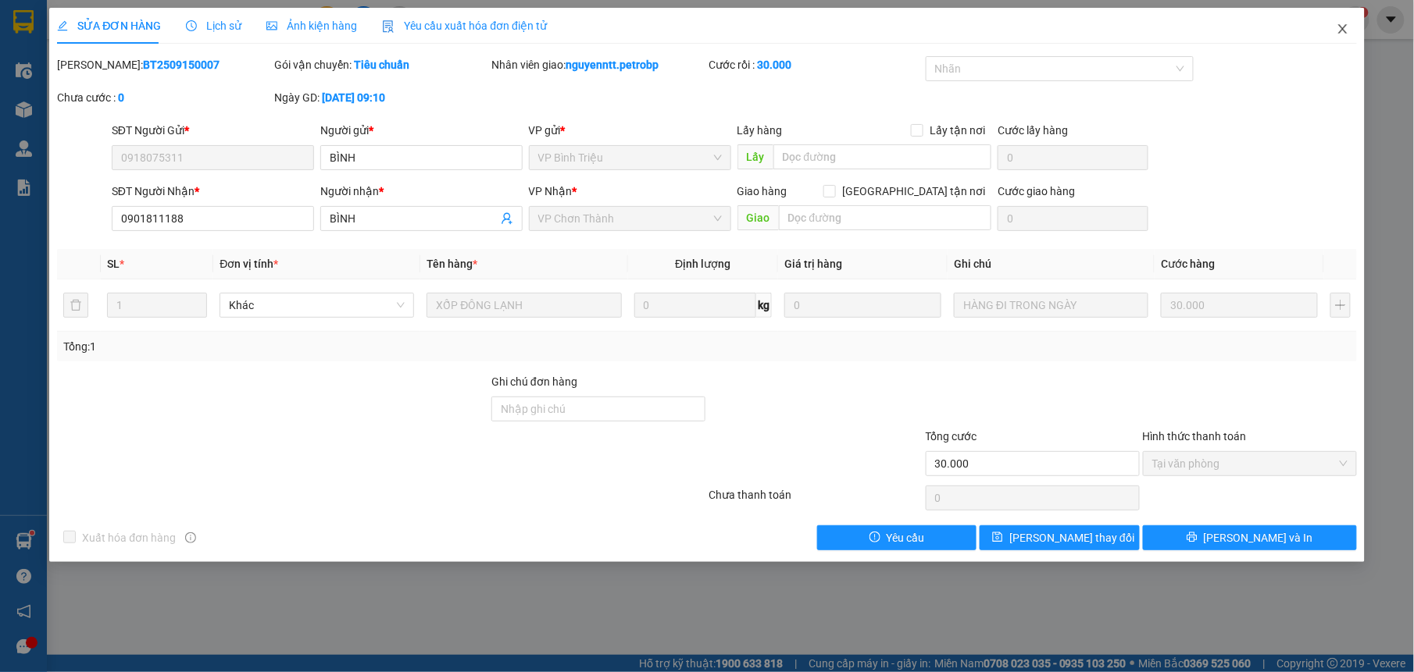
click at [1345, 34] on icon "close" at bounding box center [1342, 29] width 12 height 12
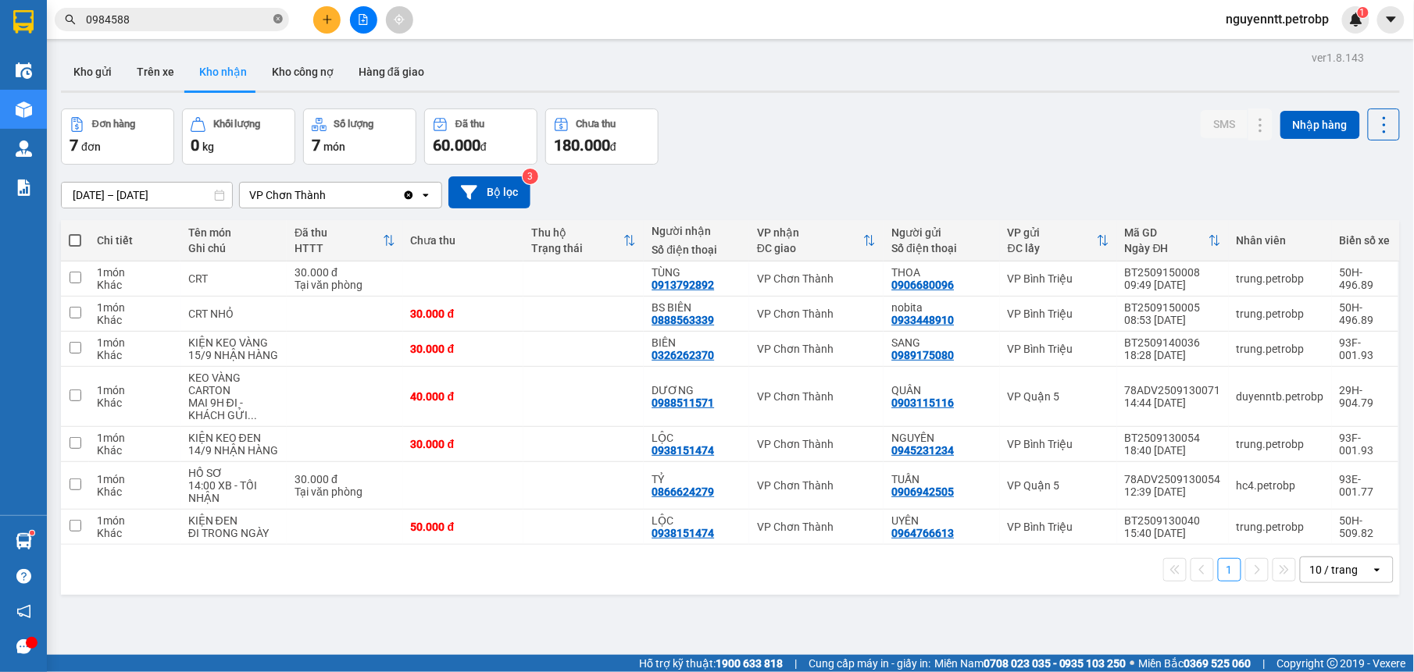
click at [276, 25] on span at bounding box center [277, 19] width 9 height 15
click at [261, 23] on input "text" at bounding box center [178, 19] width 184 height 17
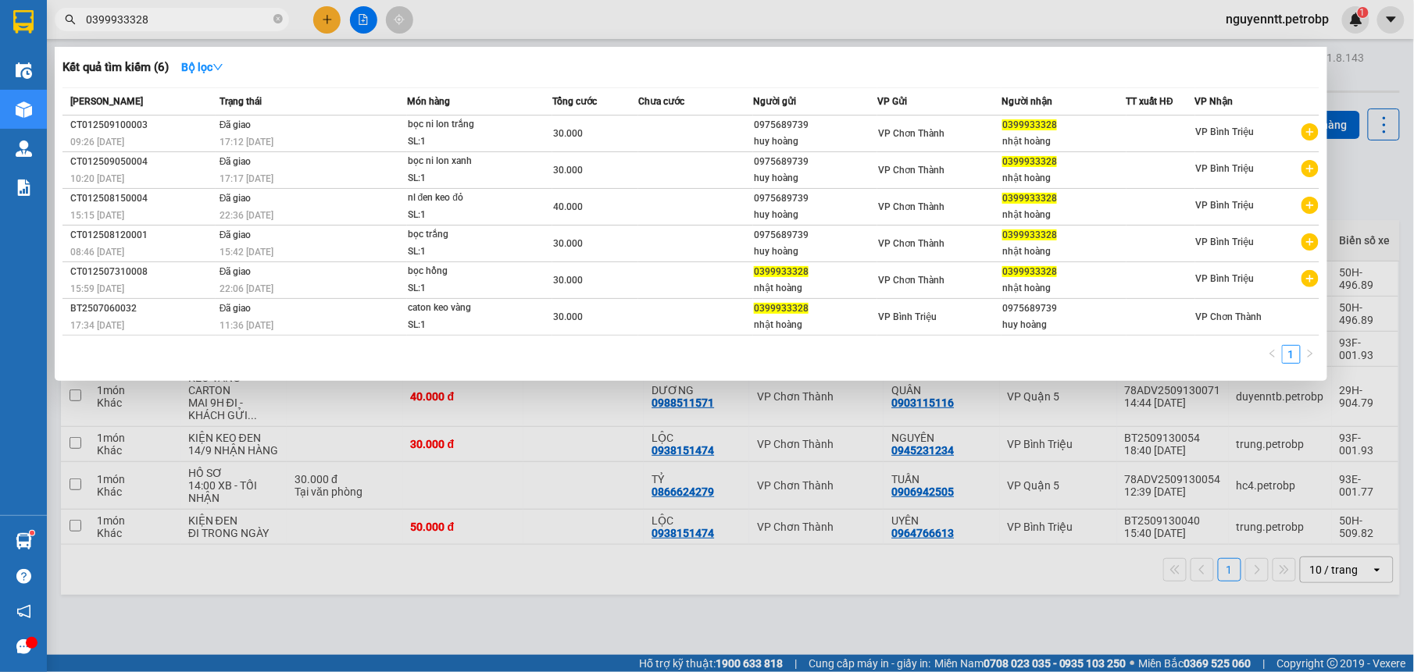
type input "0399933328"
click at [590, 434] on div at bounding box center [707, 336] width 1414 height 672
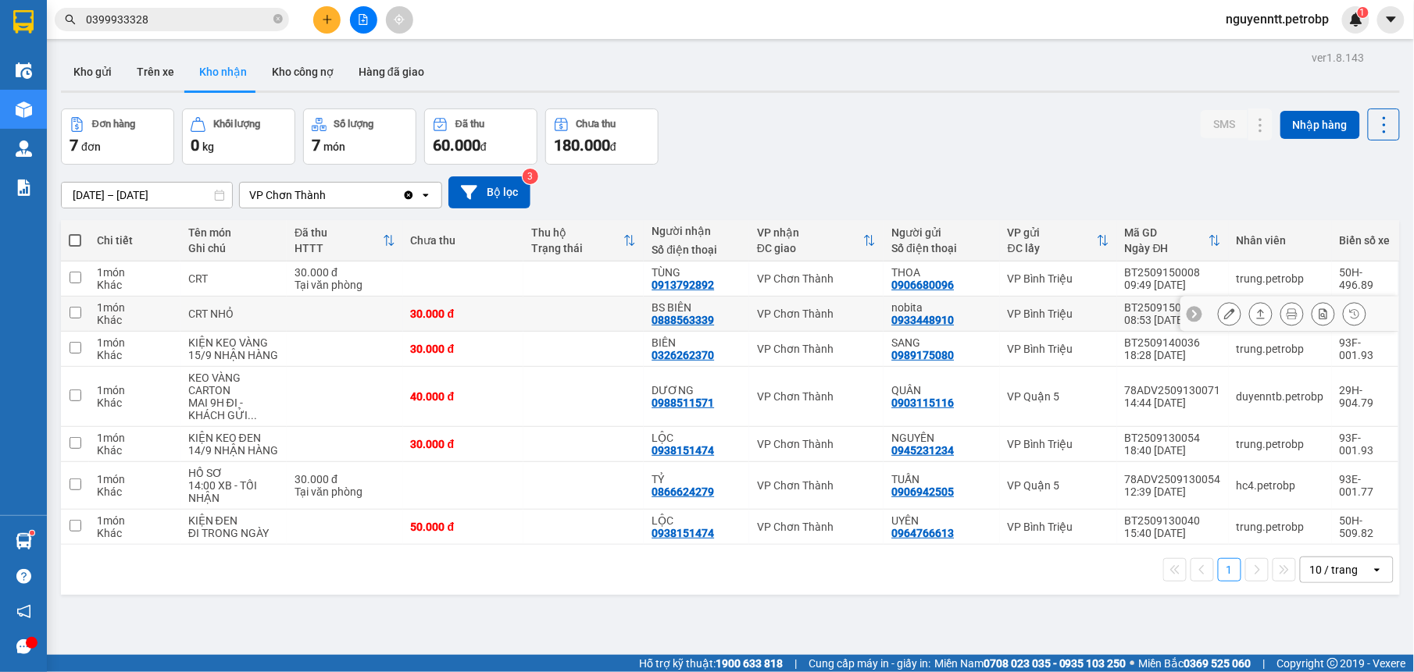
click at [573, 316] on td at bounding box center [583, 314] width 120 height 35
checkbox input "true"
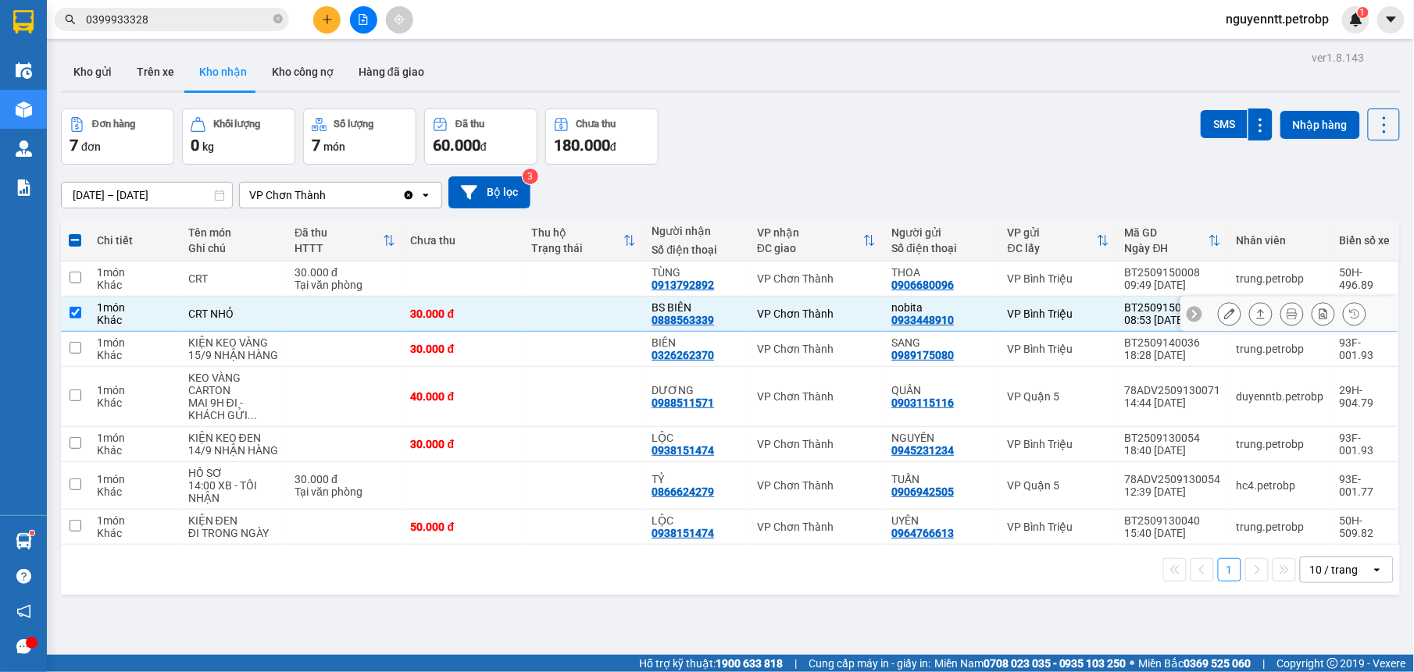
click at [1255, 311] on icon at bounding box center [1260, 313] width 11 height 11
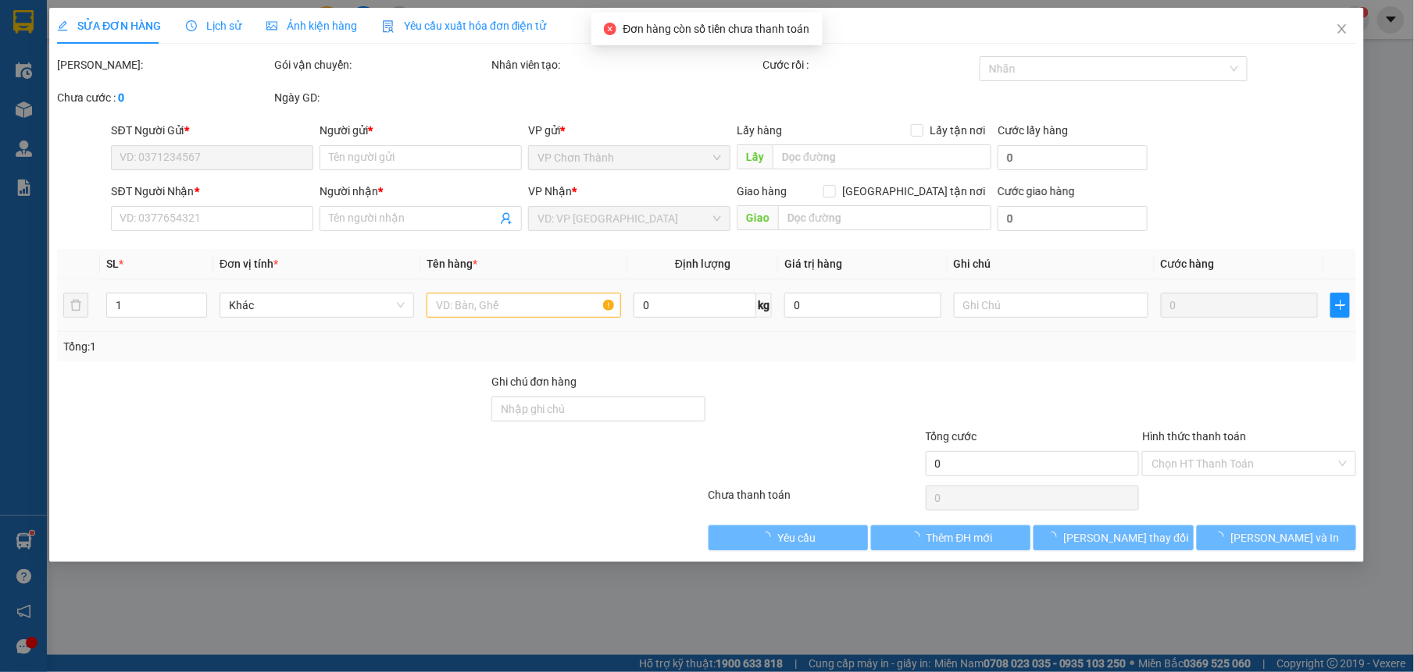
type input "0933448910"
type input "nobita"
type input "0888563339"
type input "BS BIÊN"
type input "30.000"
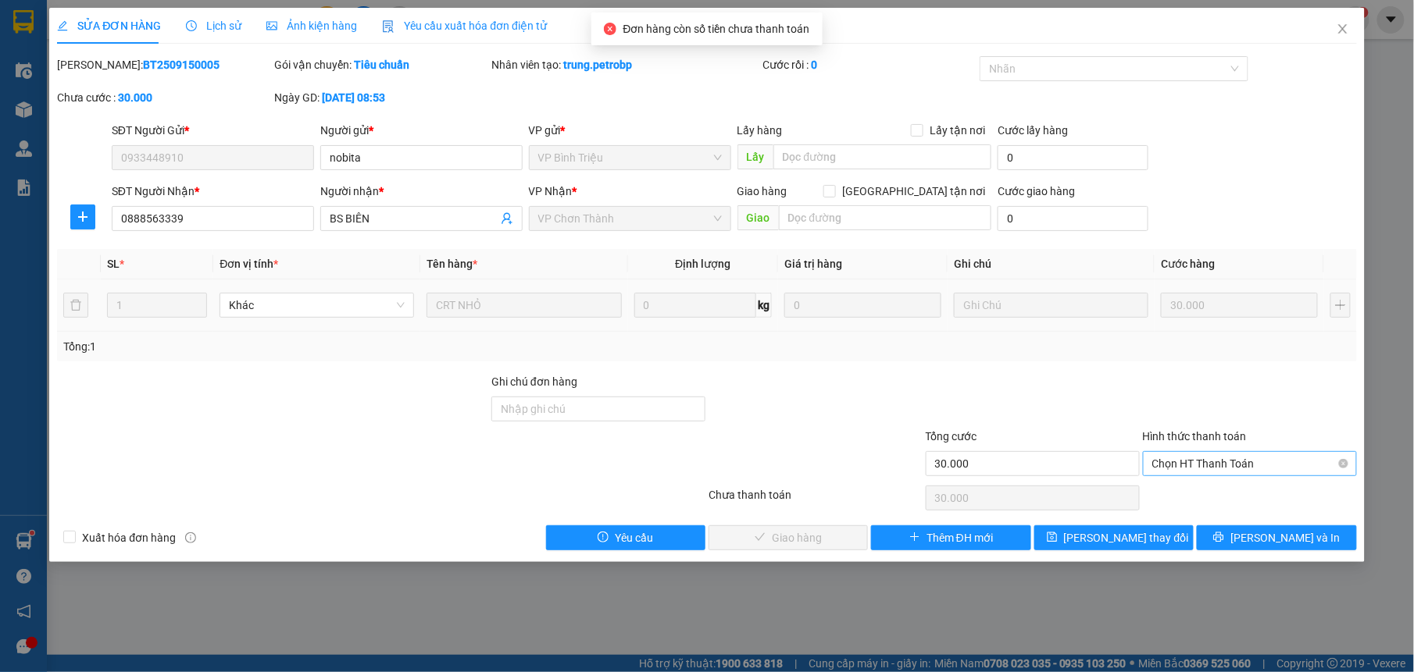
click at [1209, 475] on span "Chọn HT Thanh Toán" at bounding box center [1249, 463] width 195 height 23
click at [1185, 490] on div "Tại văn phòng" at bounding box center [1249, 496] width 195 height 17
type input "0"
click at [823, 542] on span "[PERSON_NAME] và Giao hàng" at bounding box center [813, 538] width 150 height 17
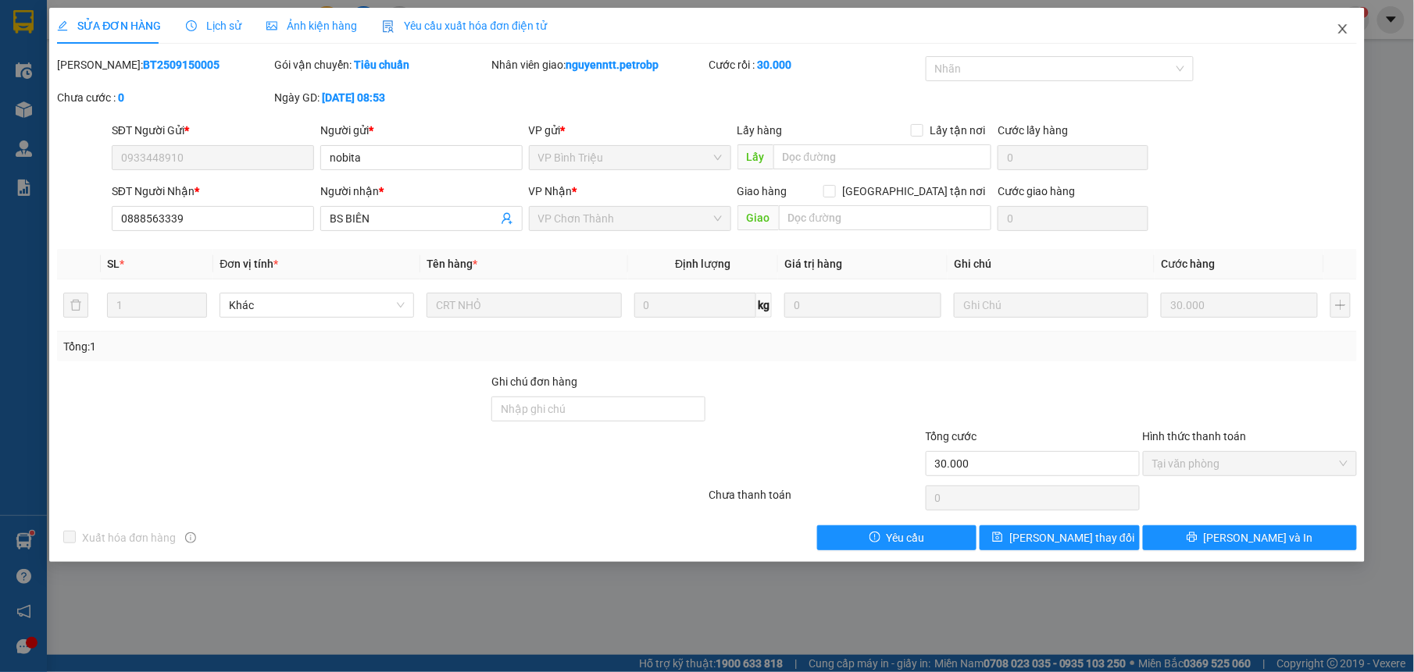
click at [1344, 30] on icon "close" at bounding box center [1342, 29] width 12 height 12
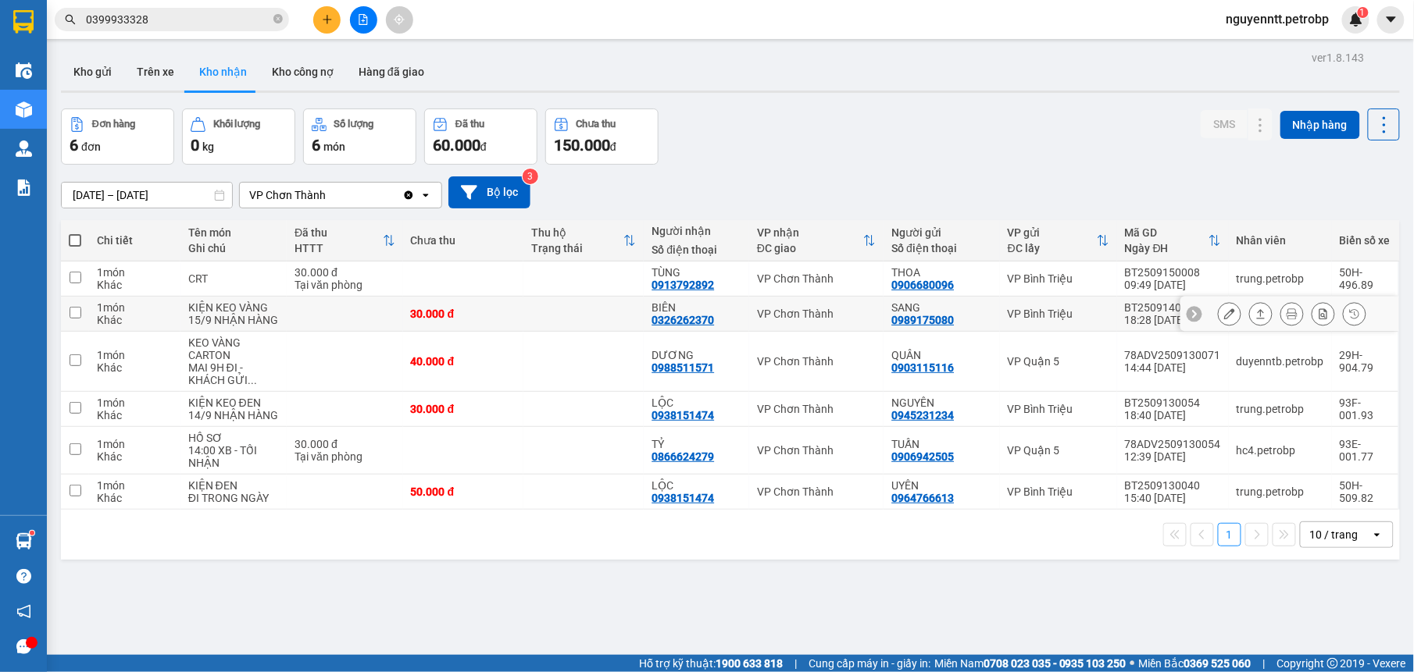
click at [644, 323] on td "BIÊN 0326262370" at bounding box center [696, 314] width 105 height 35
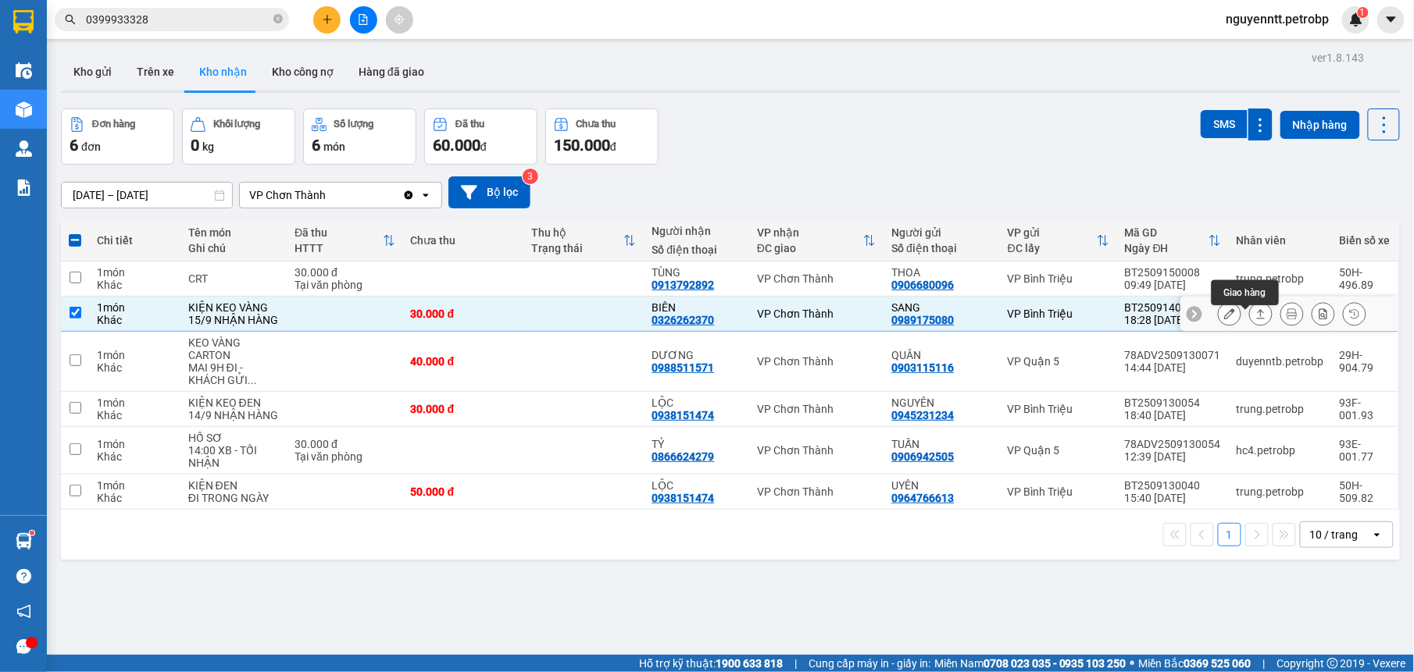
click at [1250, 328] on button at bounding box center [1261, 314] width 22 height 27
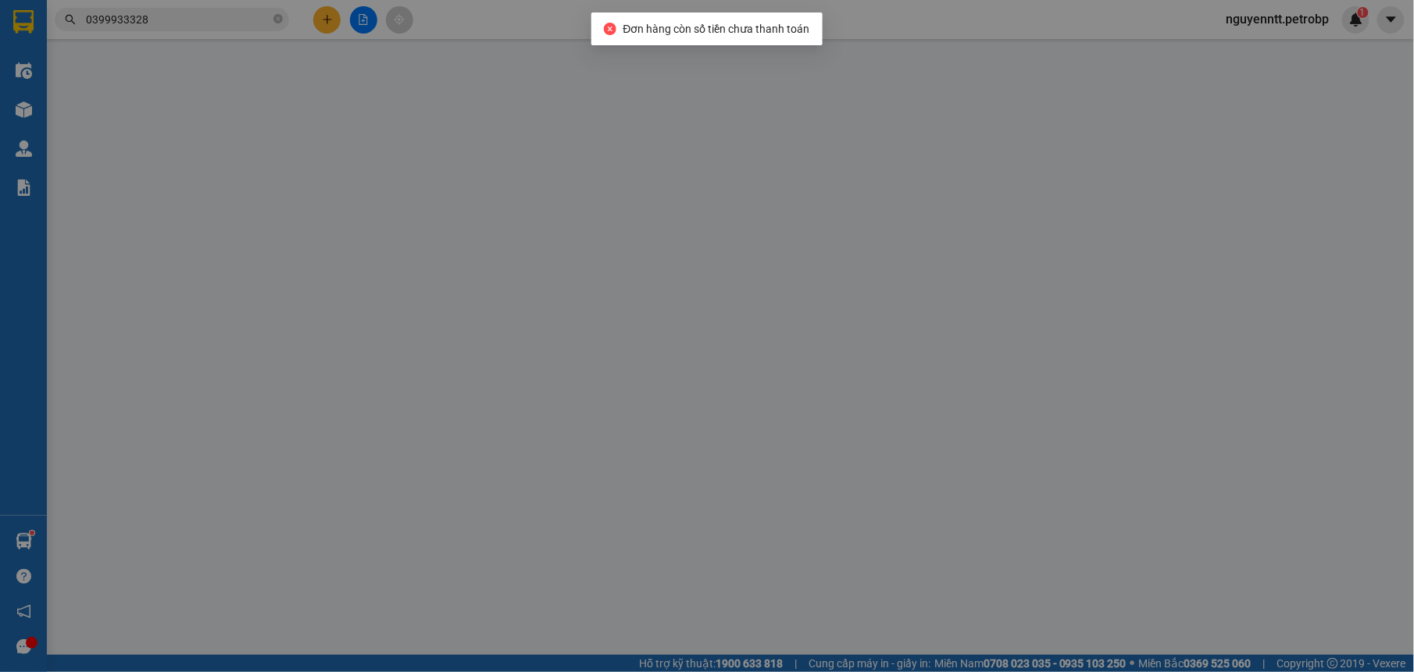
type input "0989175080"
type input "SANG"
type input "0326262370"
type input "BIÊN"
type input "30.000"
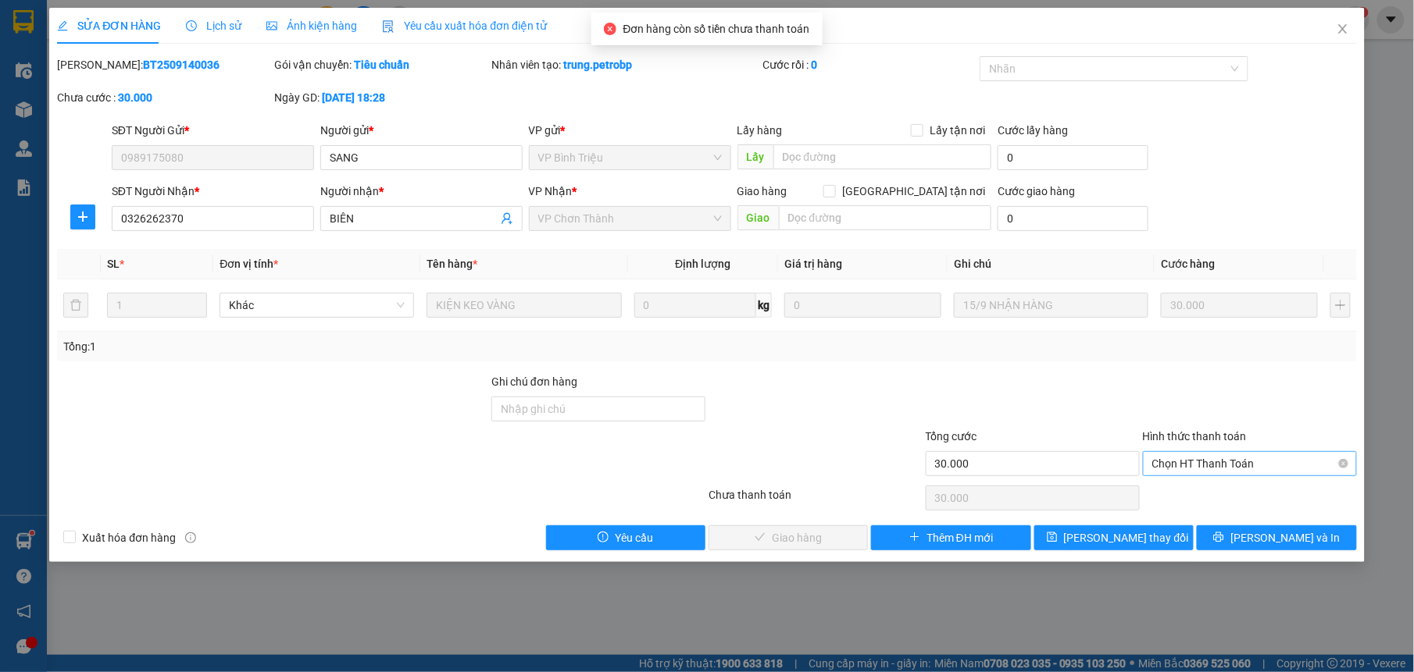
click at [1182, 466] on span "Chọn HT Thanh Toán" at bounding box center [1249, 463] width 195 height 23
click at [1196, 494] on div "Tại văn phòng" at bounding box center [1249, 496] width 195 height 17
type input "0"
click at [808, 544] on span "[PERSON_NAME] và Giao hàng" at bounding box center [813, 538] width 150 height 17
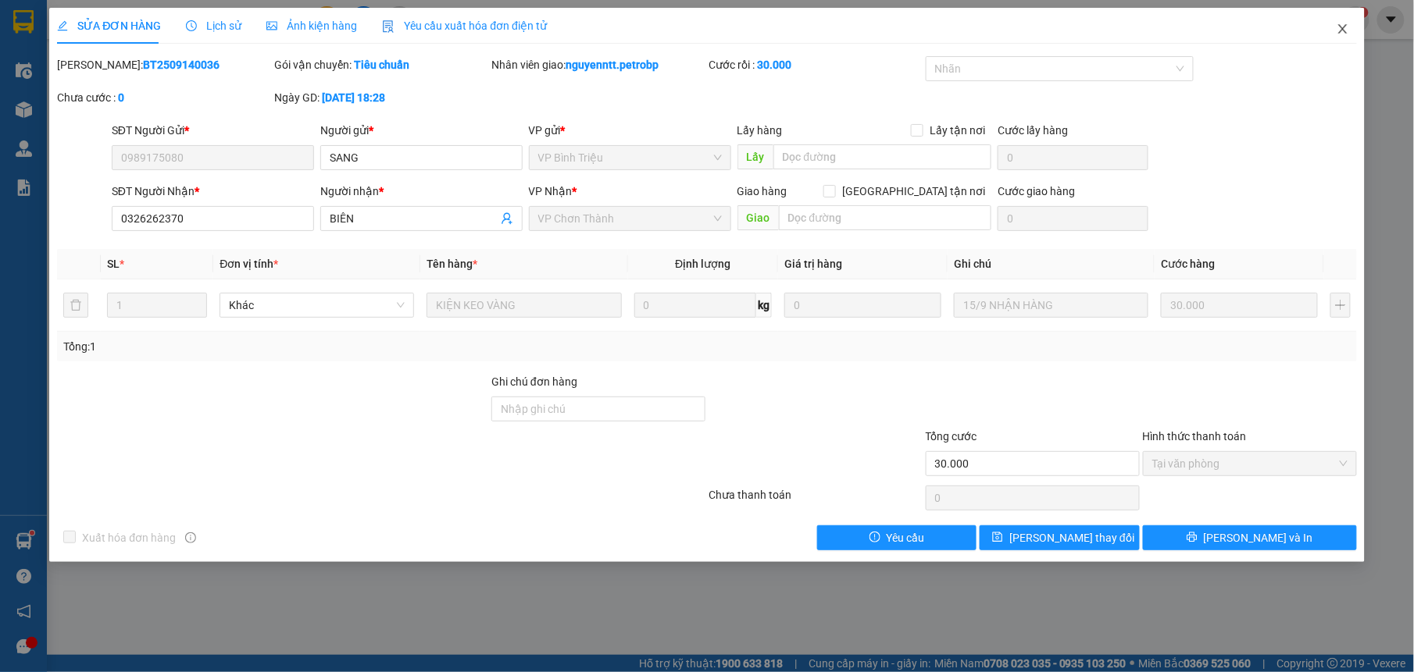
click at [1334, 37] on span "Close" at bounding box center [1343, 30] width 44 height 44
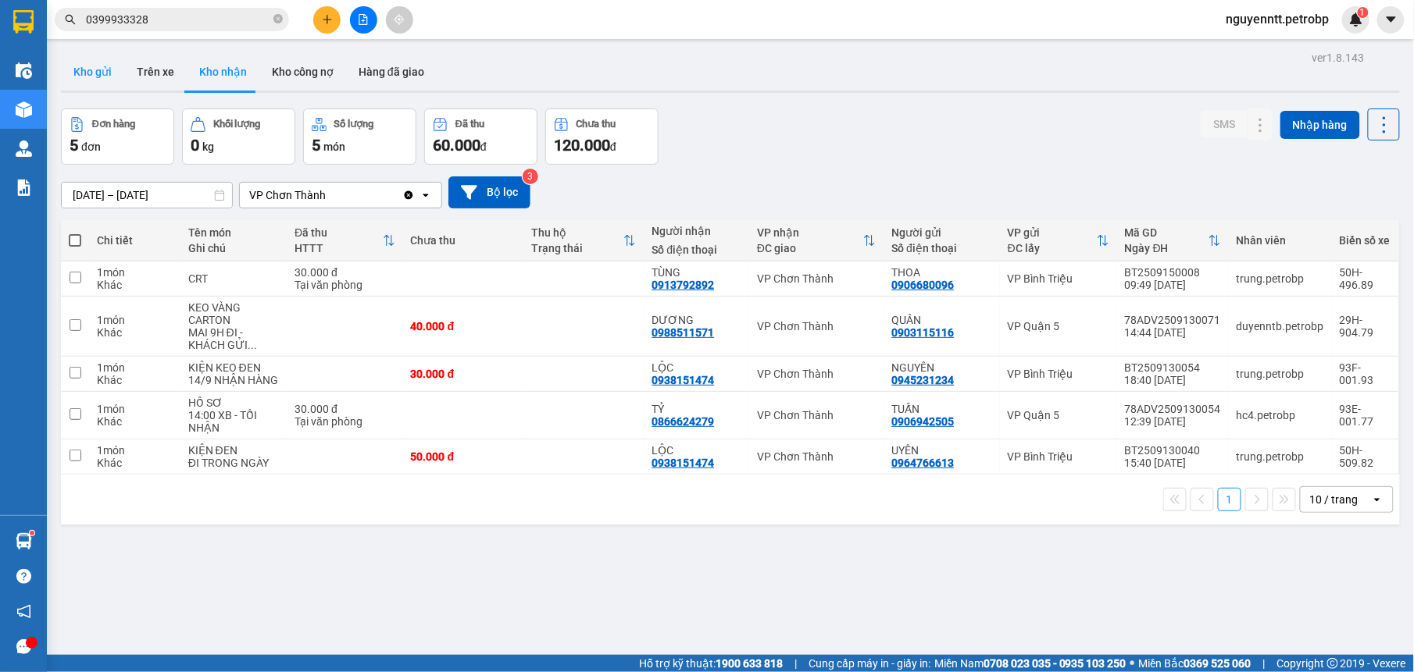
click at [95, 57] on button "Kho gửi" at bounding box center [92, 71] width 63 height 37
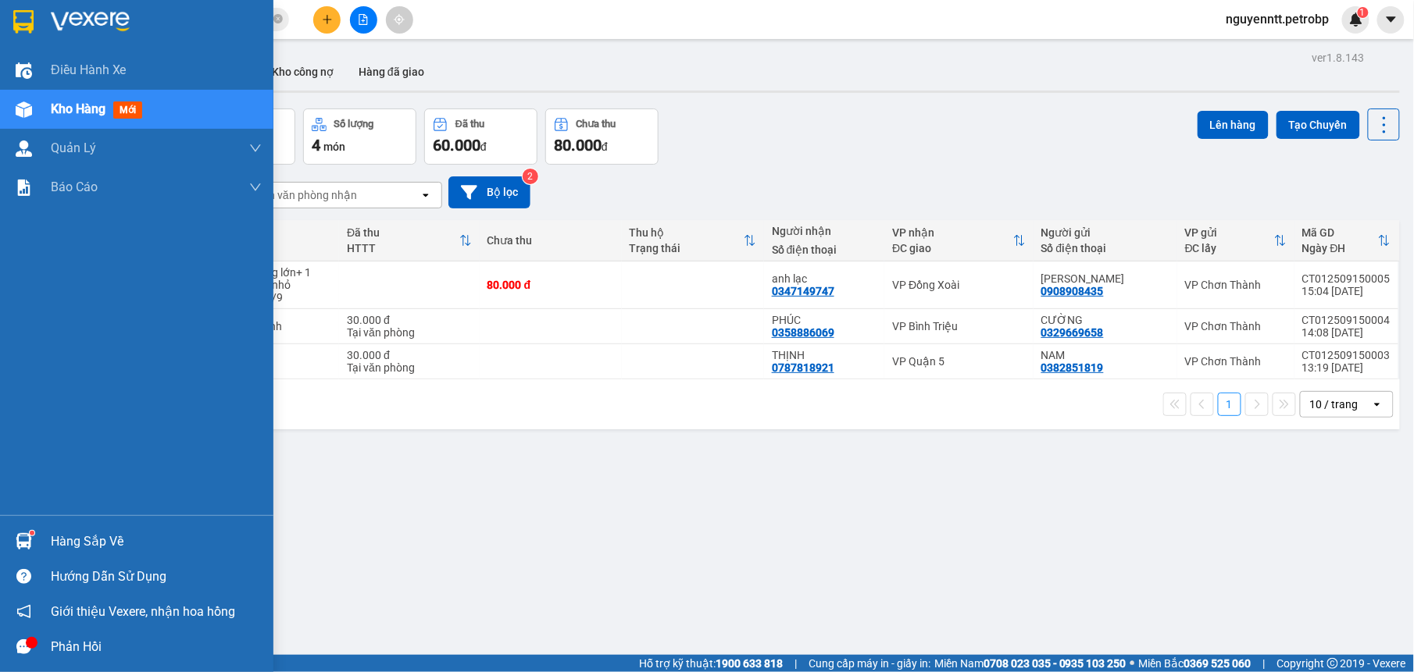
click at [25, 534] on img at bounding box center [24, 541] width 16 height 16
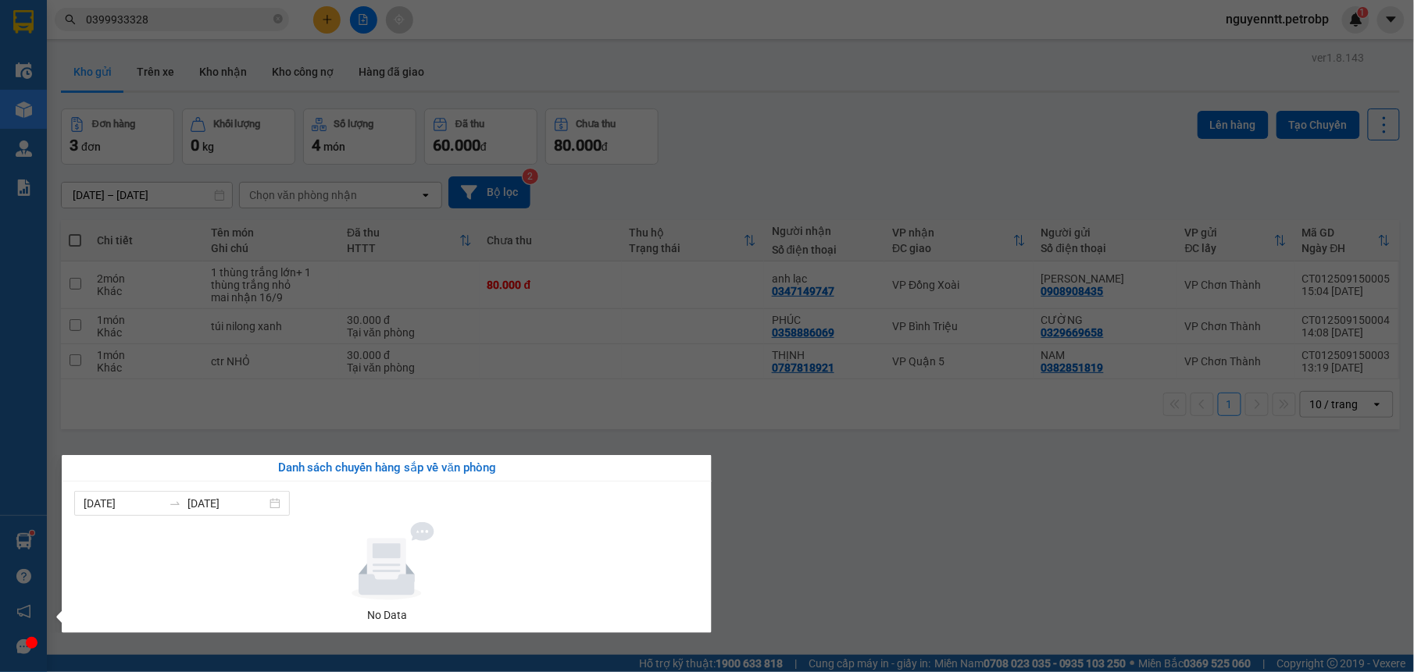
click at [813, 534] on section "Kết quả tìm kiếm ( 6 ) Bộ lọc Mã ĐH Trạng thái Món hàng Tổng cước Chưa cước Ngư…" at bounding box center [707, 336] width 1414 height 672
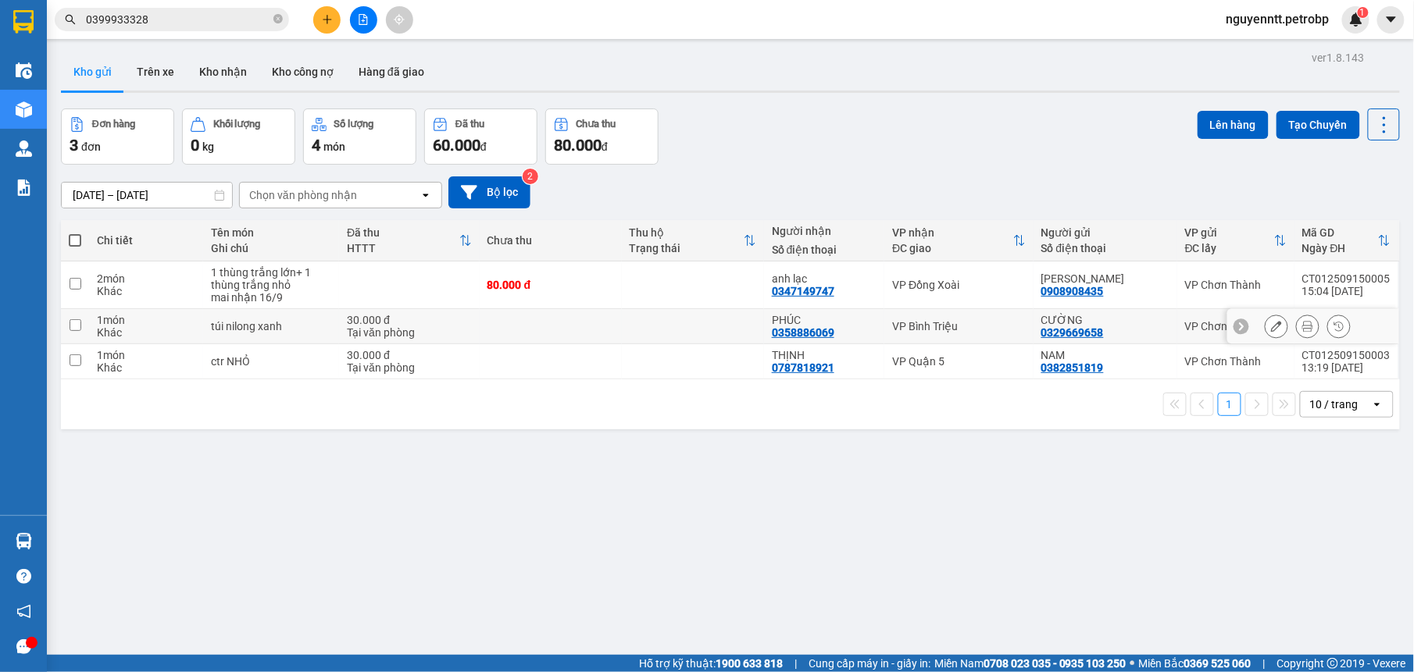
click at [688, 330] on td at bounding box center [693, 326] width 142 height 35
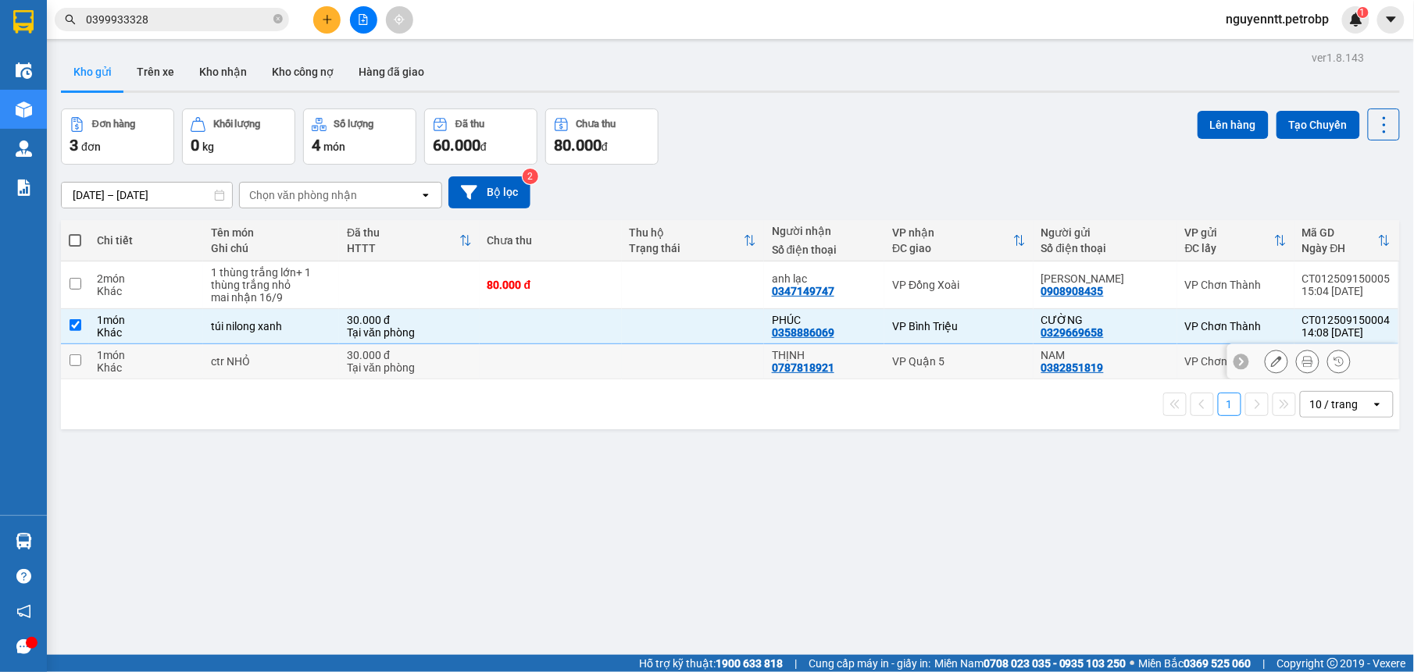
click at [659, 366] on td at bounding box center [693, 361] width 142 height 35
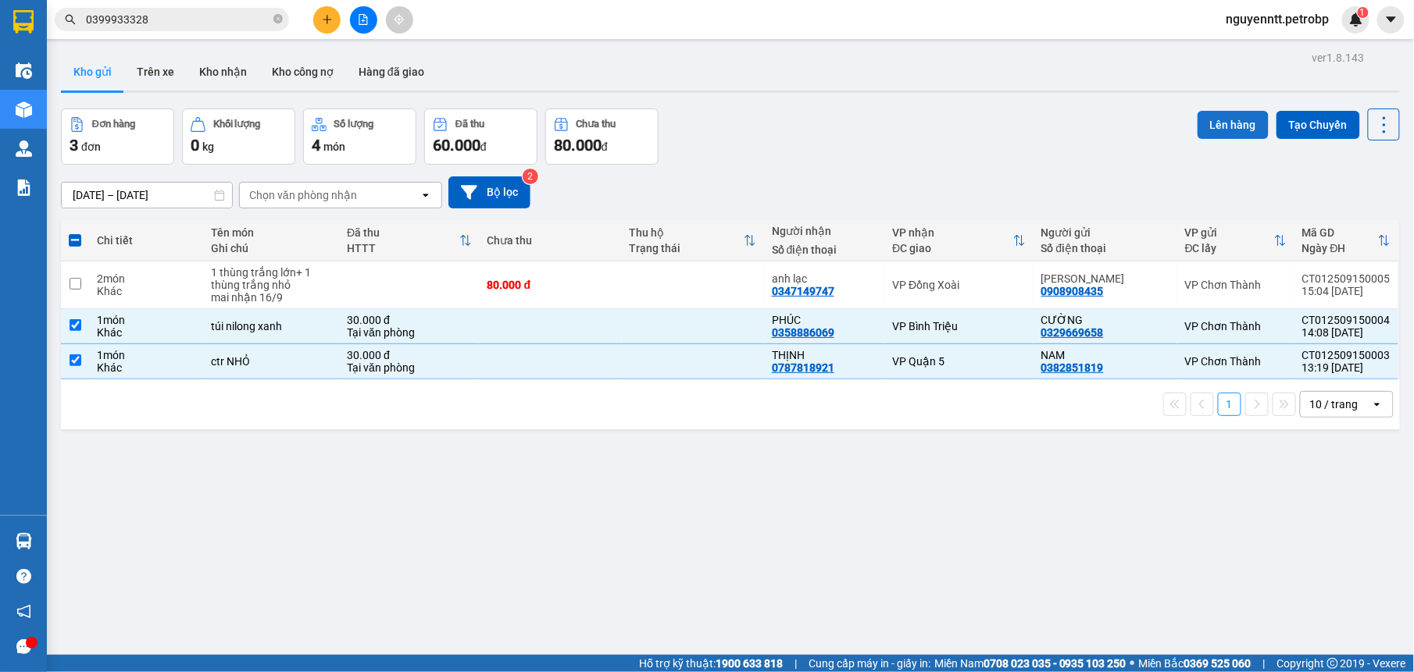
click at [1228, 137] on button "Lên hàng" at bounding box center [1232, 125] width 71 height 28
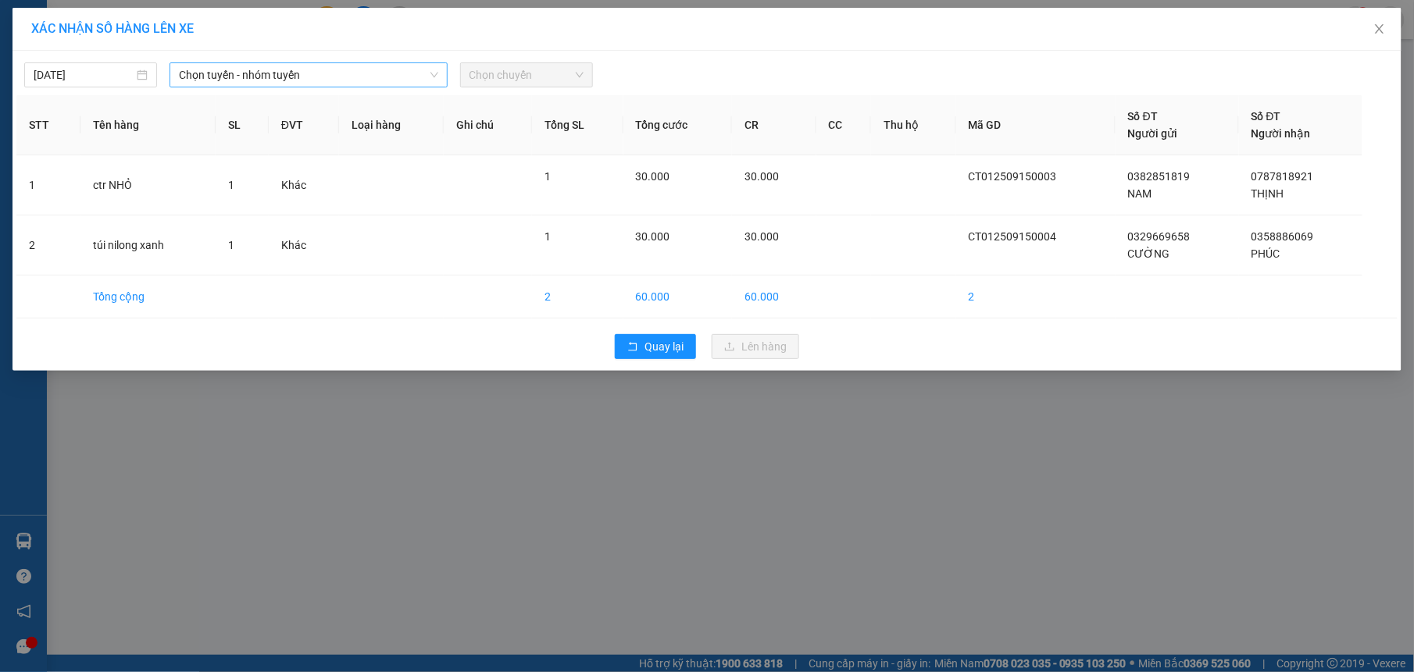
click at [369, 72] on span "Chọn tuyến - nhóm tuyến" at bounding box center [308, 74] width 259 height 23
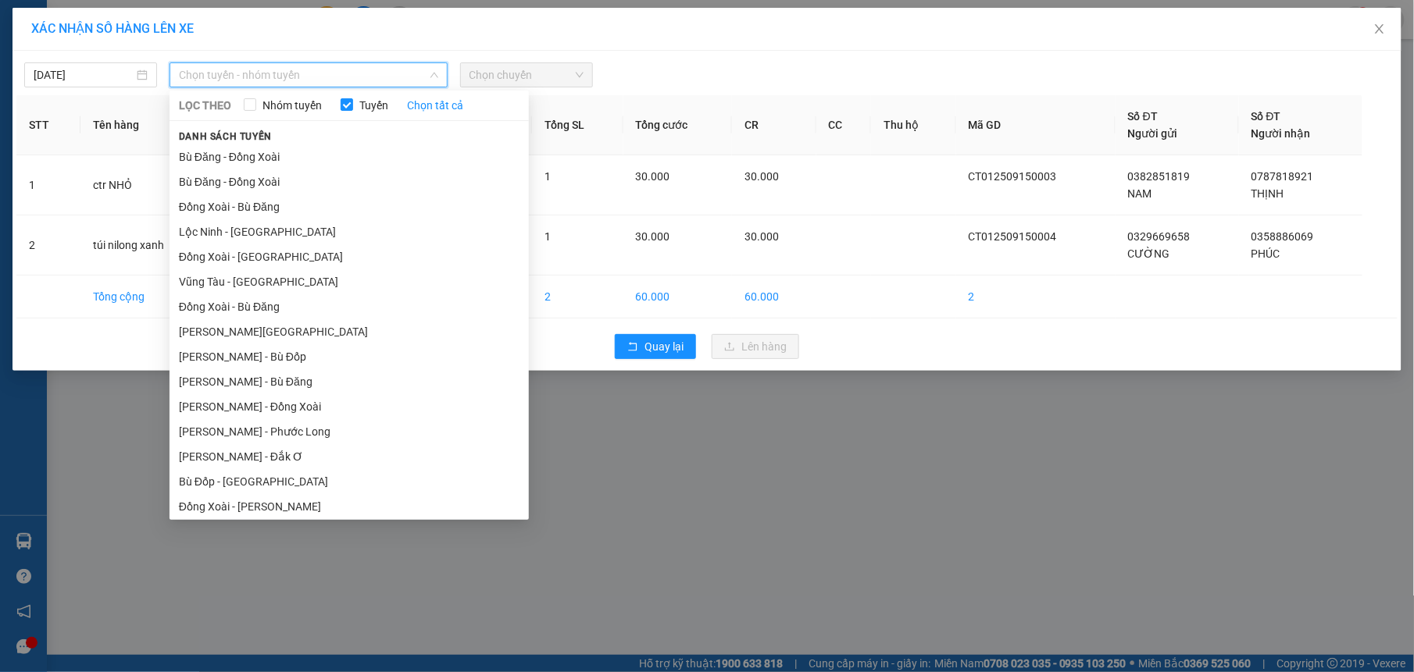
drag, startPoint x: 286, startPoint y: 476, endPoint x: 460, endPoint y: 329, distance: 228.3
click at [285, 594] on li "[PERSON_NAME][GEOGRAPHIC_DATA]" at bounding box center [348, 606] width 359 height 25
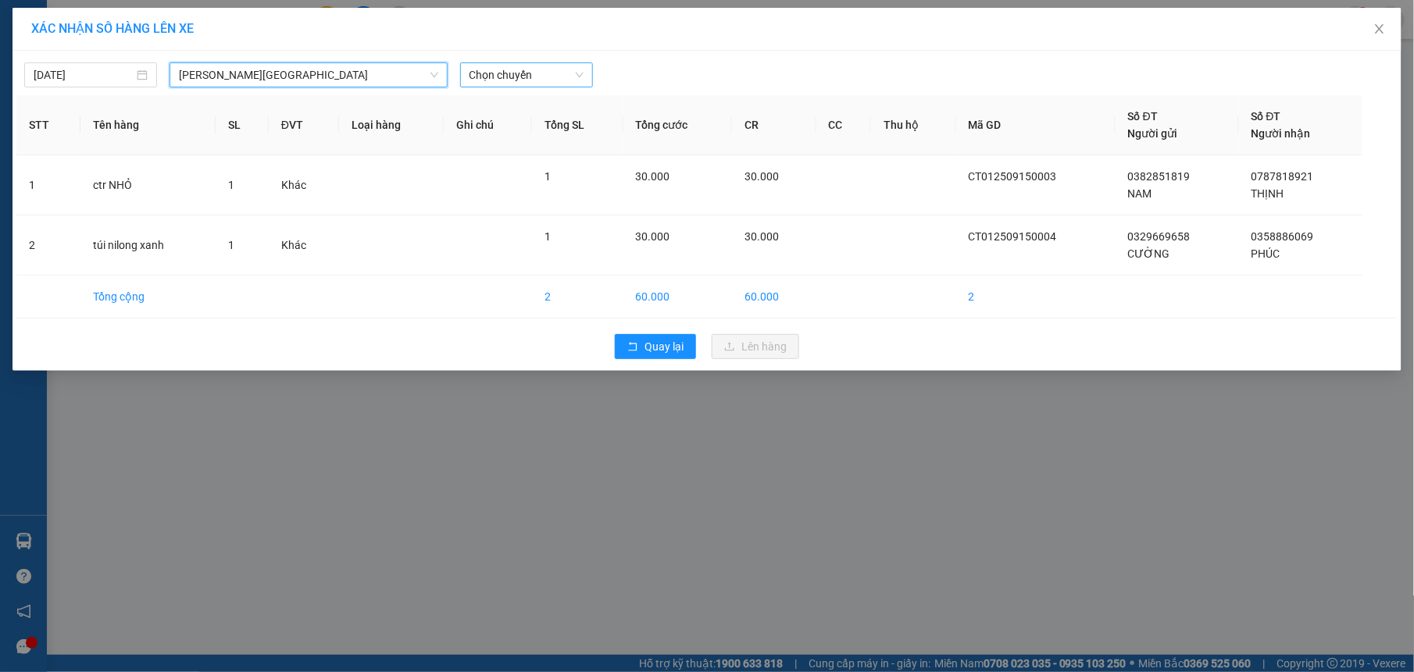
click at [526, 85] on span "Chọn chuyến" at bounding box center [526, 74] width 114 height 23
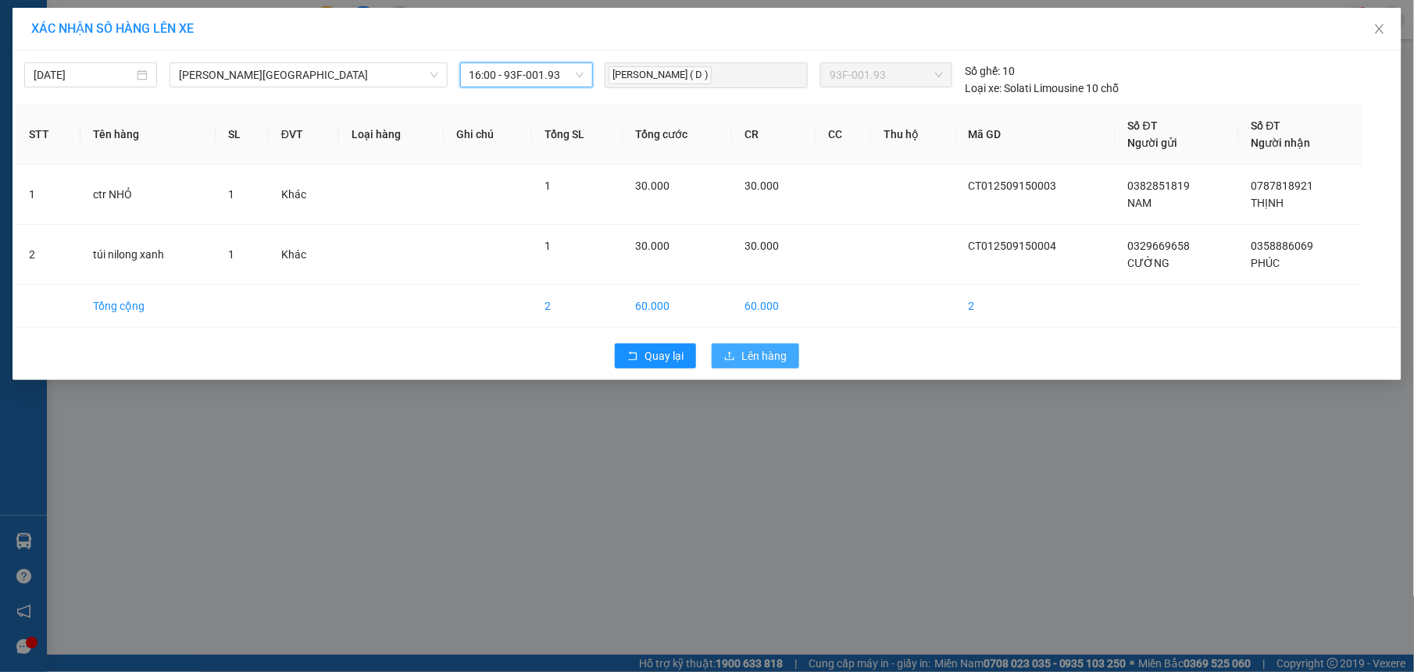
click at [738, 357] on button "Lên hàng" at bounding box center [754, 356] width 87 height 25
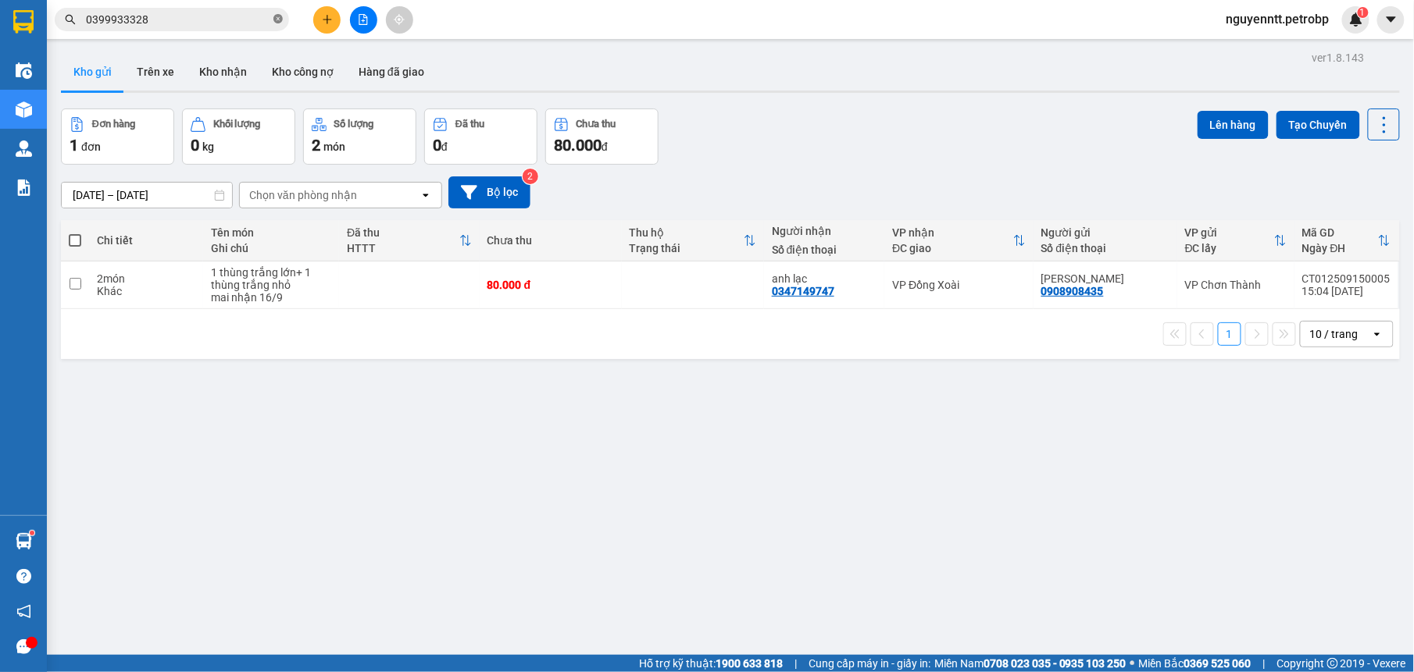
click at [280, 13] on span at bounding box center [277, 19] width 9 height 15
click at [259, 14] on input "text" at bounding box center [178, 19] width 184 height 17
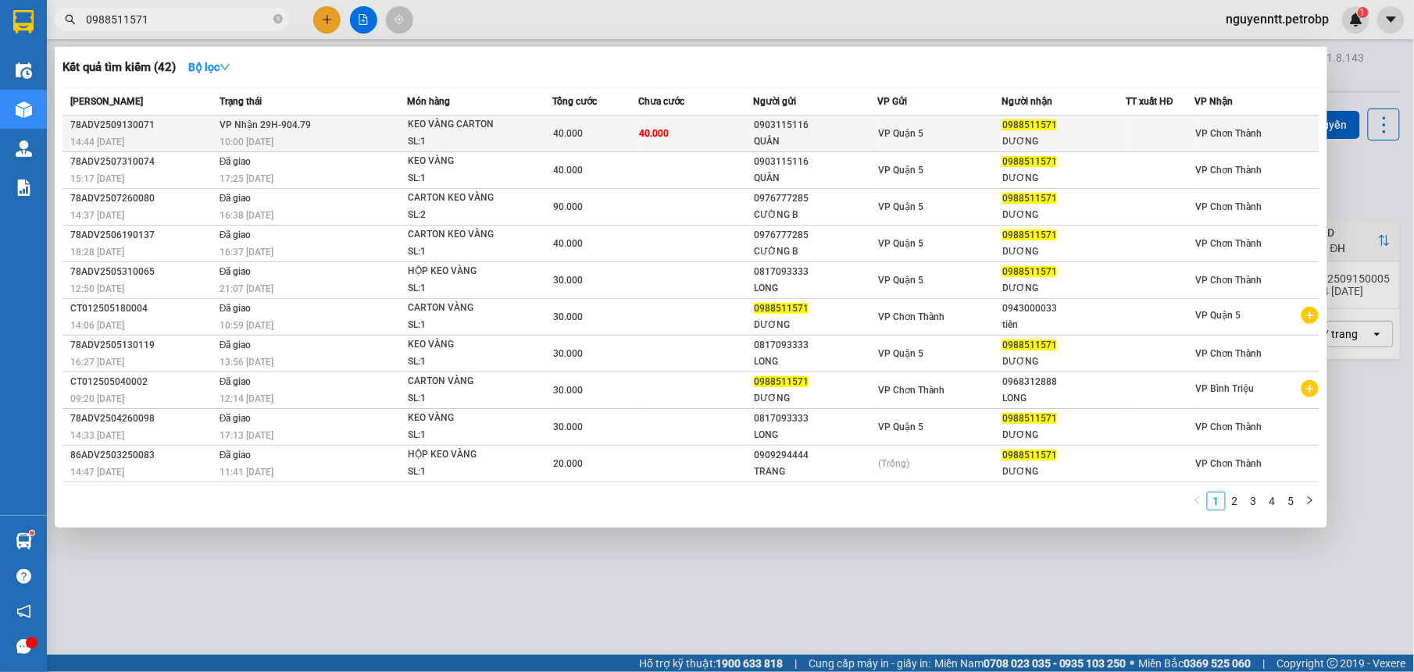
type input "0988511571"
click at [344, 129] on td "VP Nhận 29H-904.79 10:00 [DATE]" at bounding box center [311, 134] width 191 height 37
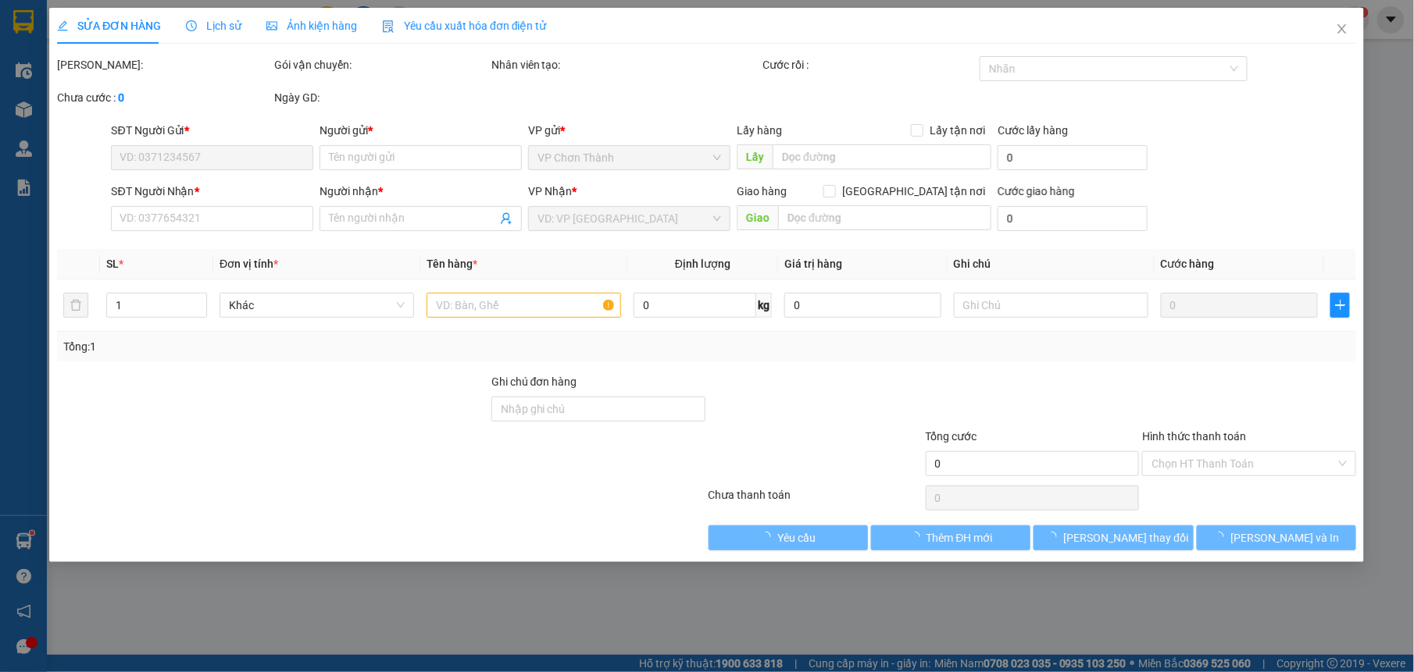
type input "0903115116"
type input "QUÂN"
type input "0988511571"
type input "DƯƠNG"
type input "40.000"
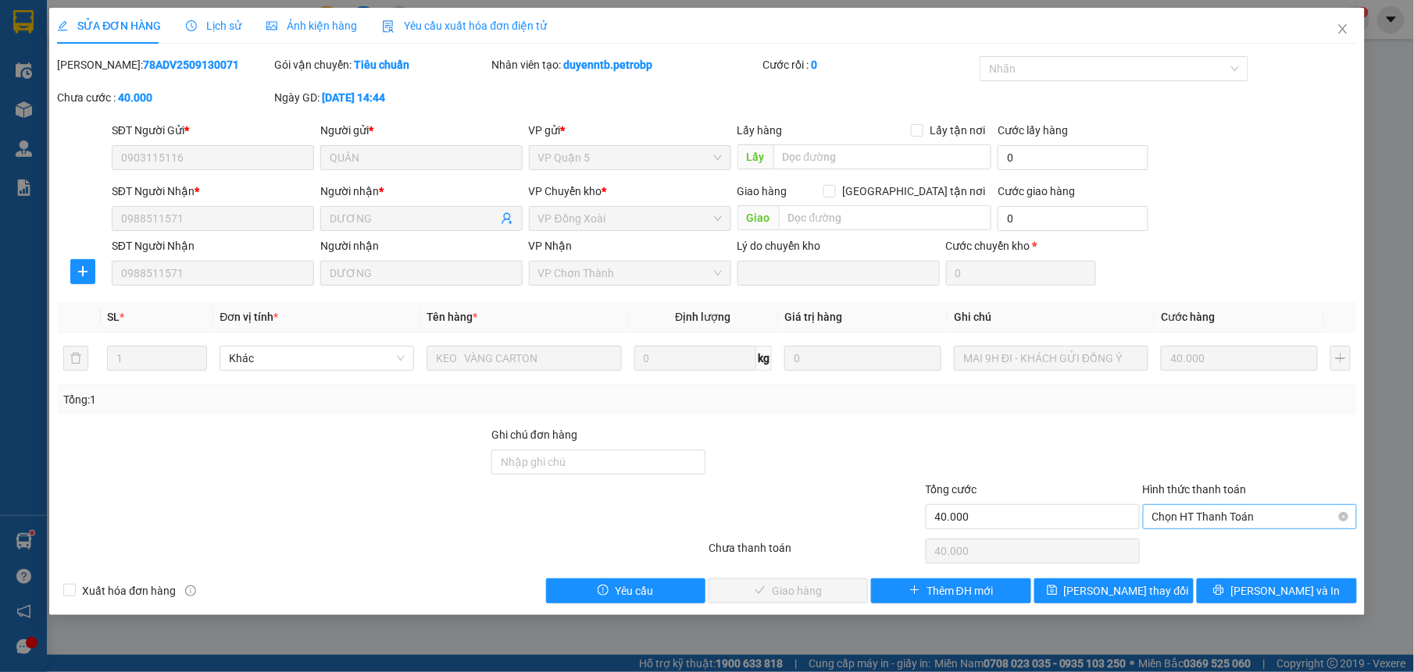
click at [1268, 513] on span "Chọn HT Thanh Toán" at bounding box center [1249, 516] width 195 height 23
click at [1219, 551] on div "Tại văn phòng" at bounding box center [1249, 549] width 195 height 17
type input "0"
click at [764, 597] on span "[PERSON_NAME] và Giao hàng" at bounding box center [813, 591] width 150 height 17
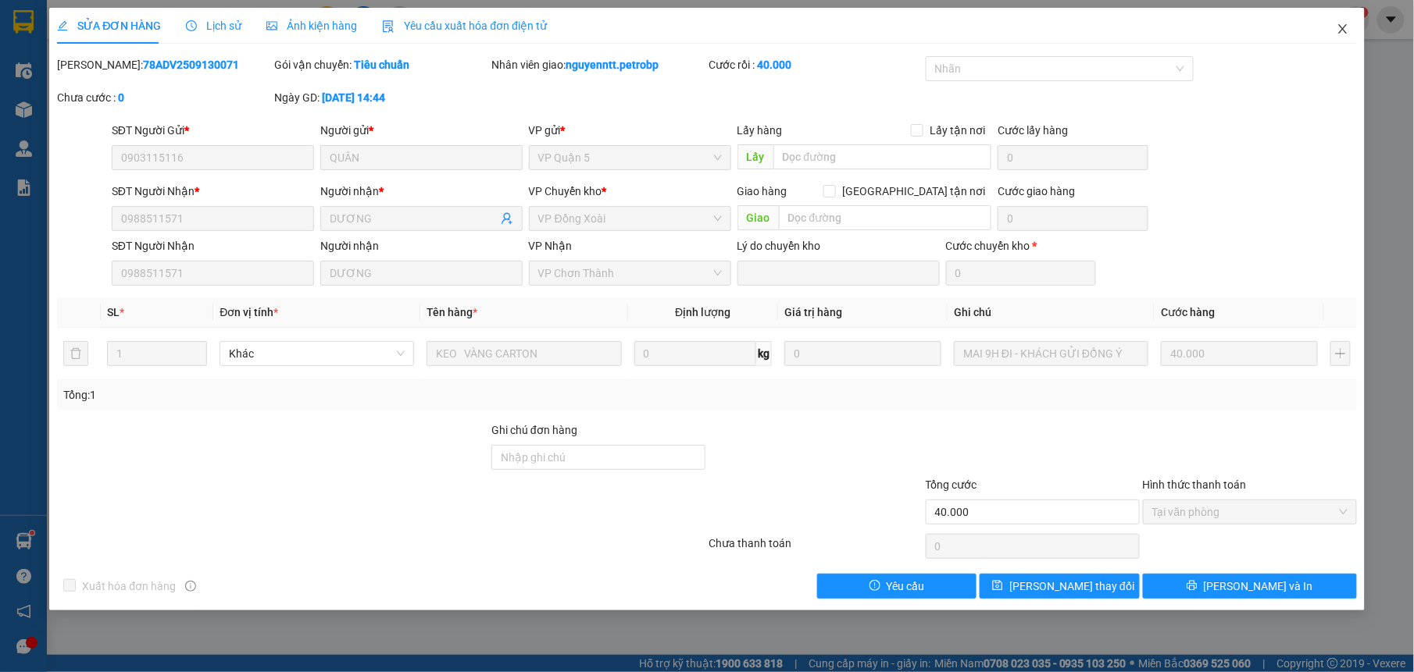
click at [1345, 30] on icon "close" at bounding box center [1342, 29] width 12 height 12
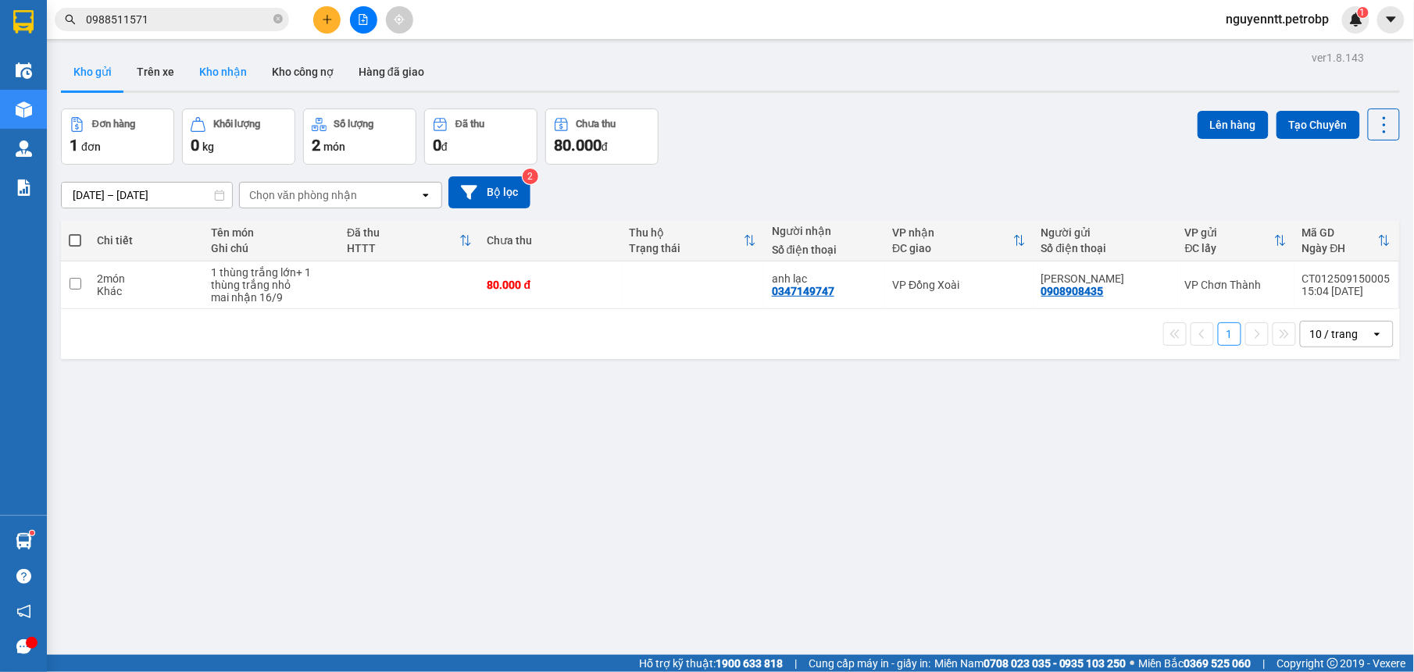
click at [223, 64] on button "Kho nhận" at bounding box center [223, 71] width 73 height 37
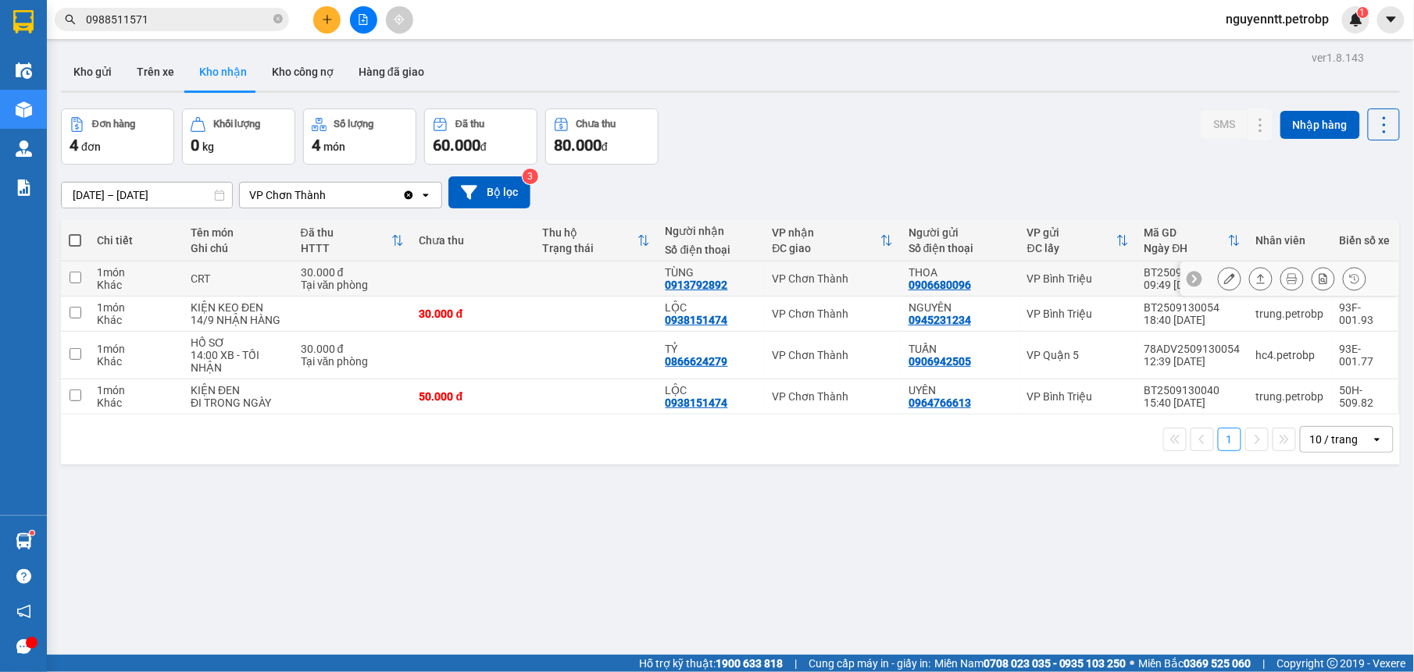
click at [619, 282] on td at bounding box center [595, 279] width 123 height 35
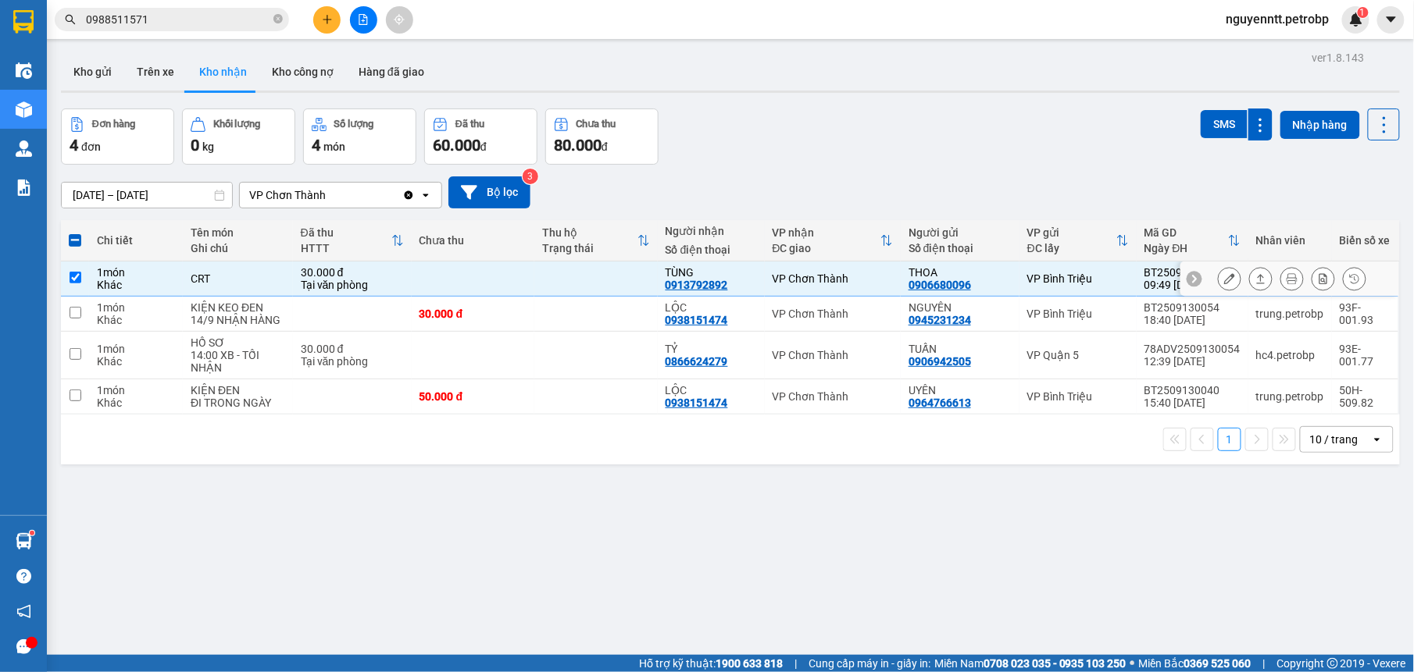
click at [1255, 281] on icon at bounding box center [1260, 278] width 11 height 11
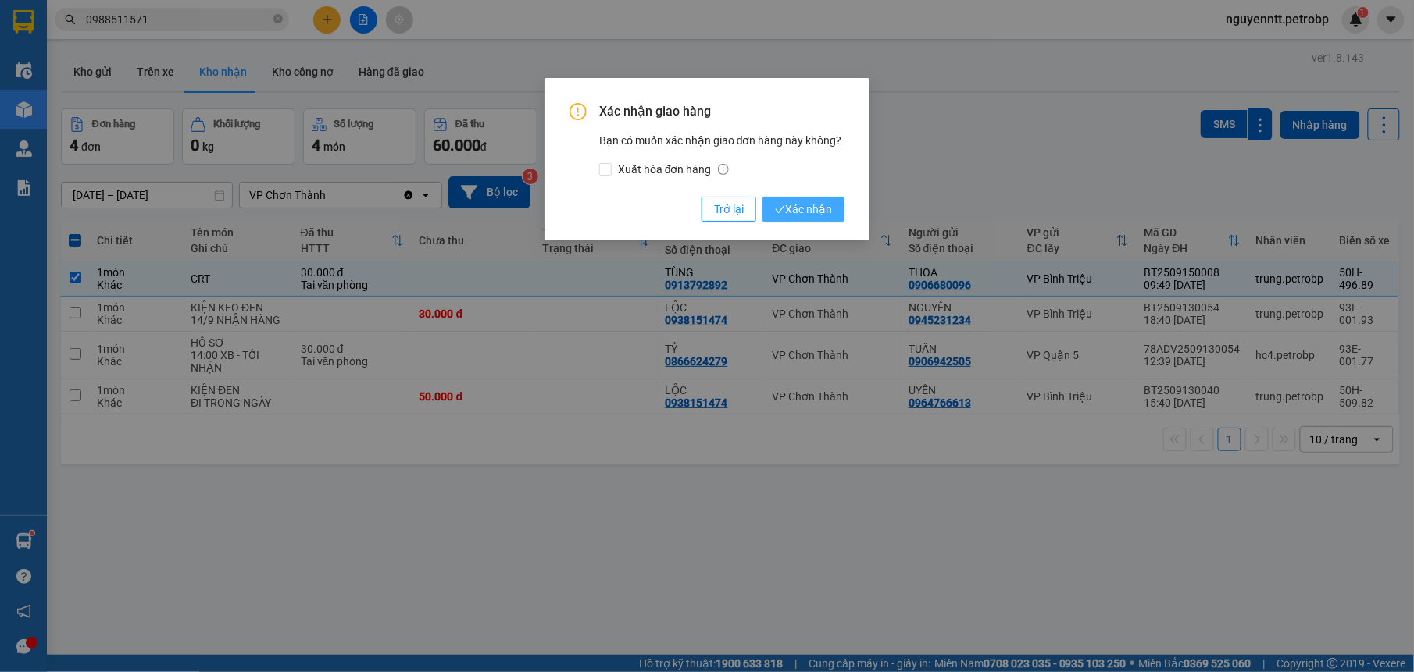
click at [829, 204] on span "Xác nhận" at bounding box center [803, 209] width 57 height 17
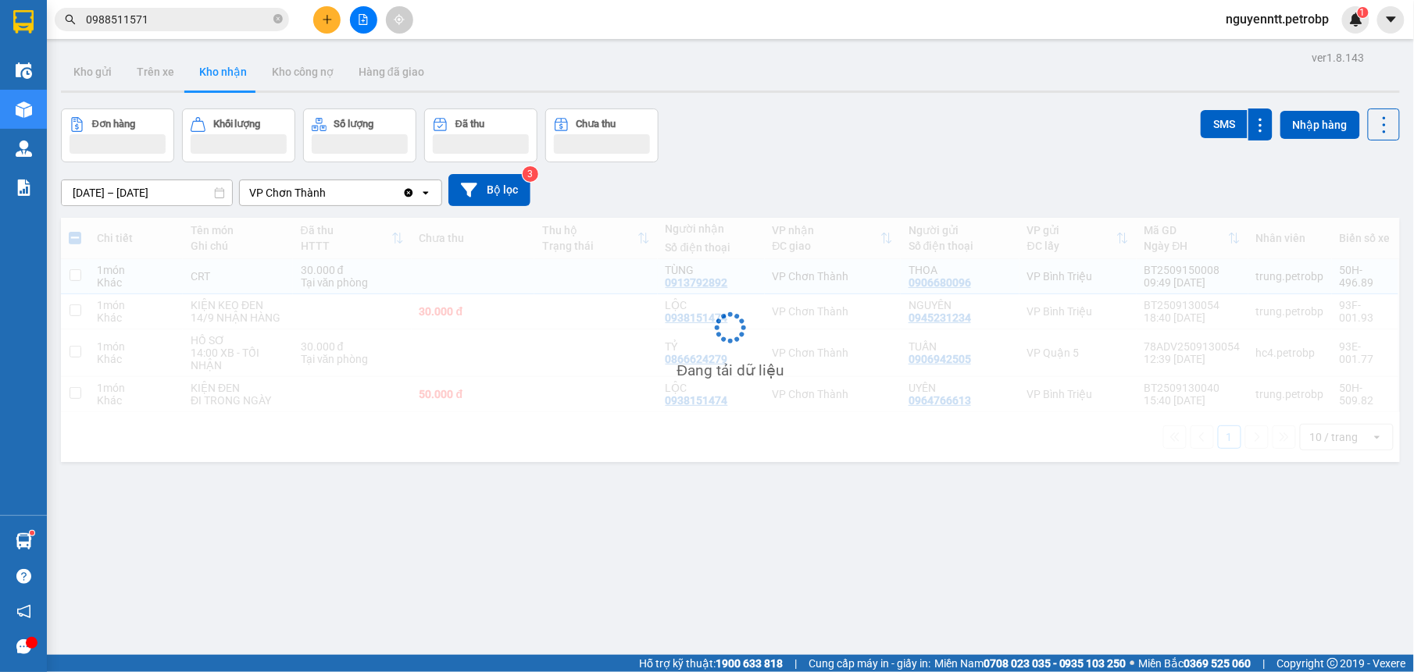
checkbox input "false"
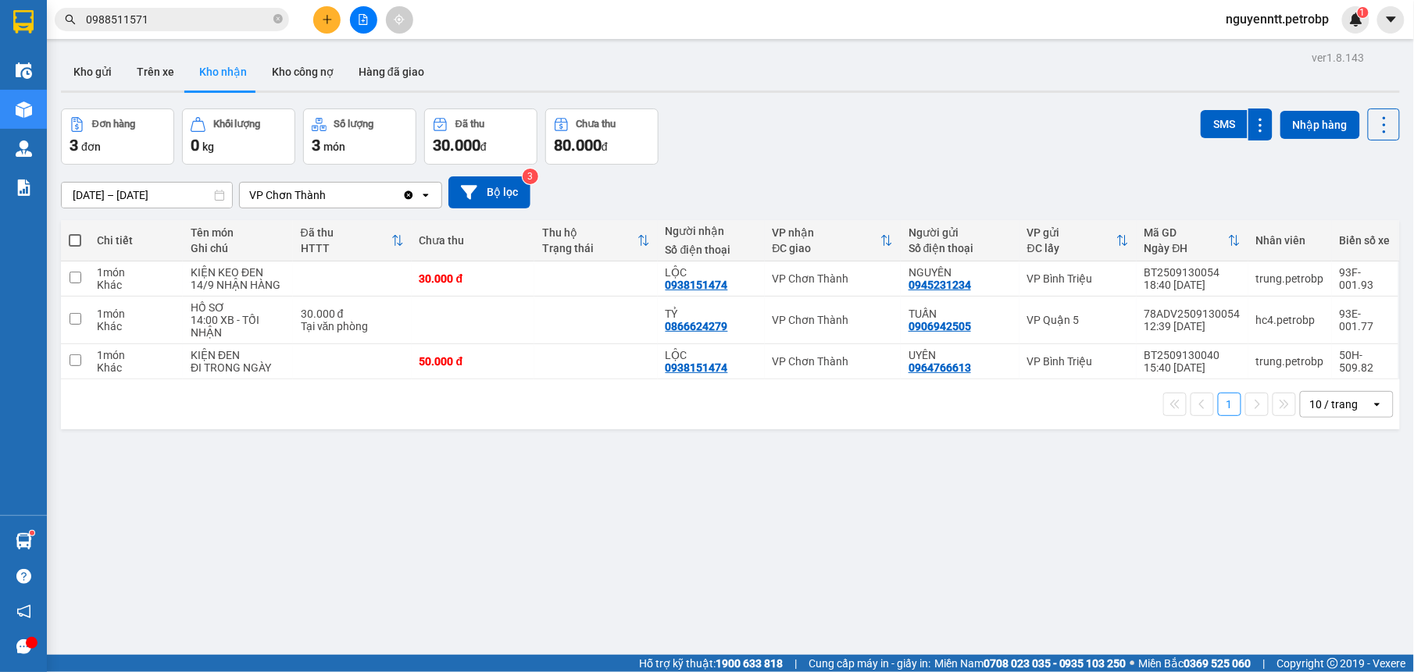
click at [332, 25] on button at bounding box center [326, 19] width 27 height 27
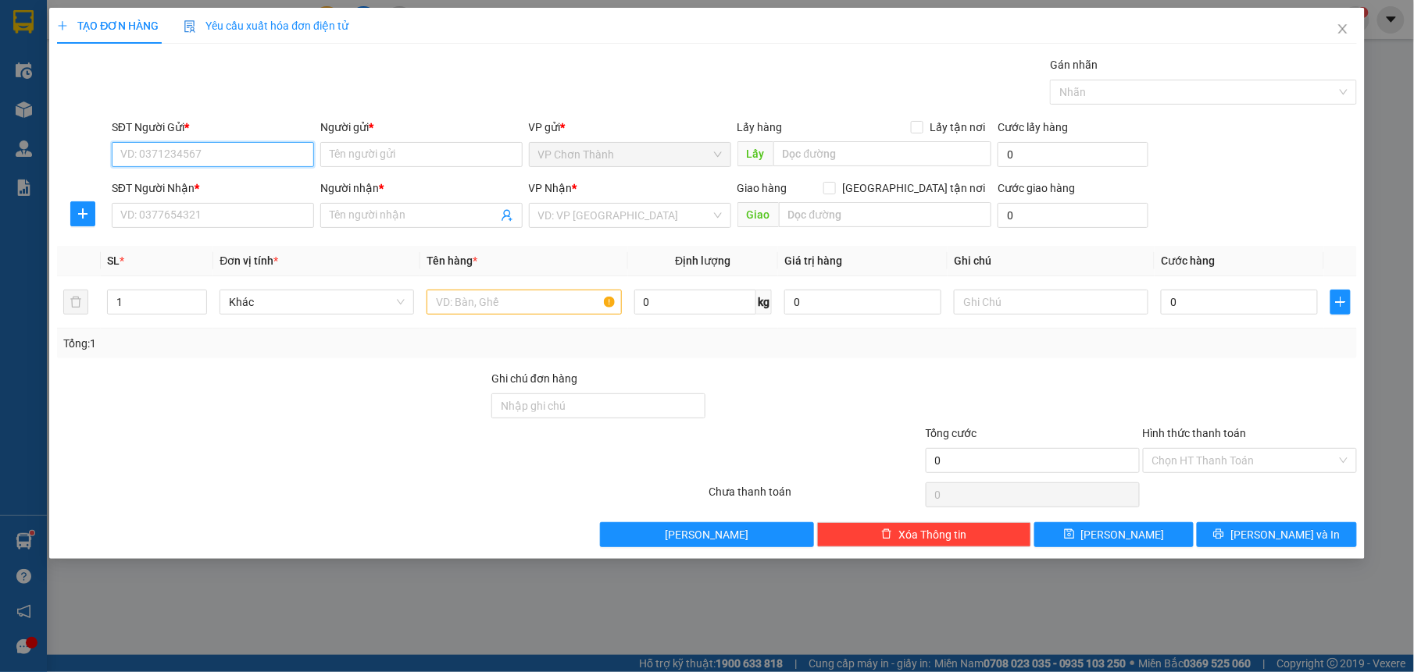
click at [207, 148] on input "SĐT Người Gửi *" at bounding box center [213, 154] width 202 height 25
click at [220, 195] on div "0976979448 - NHA KHOA SG LUXURY" at bounding box center [213, 186] width 203 height 25
type input "0976979448"
type input "NHA KHOA SG LUXURY"
type input "0982160269"
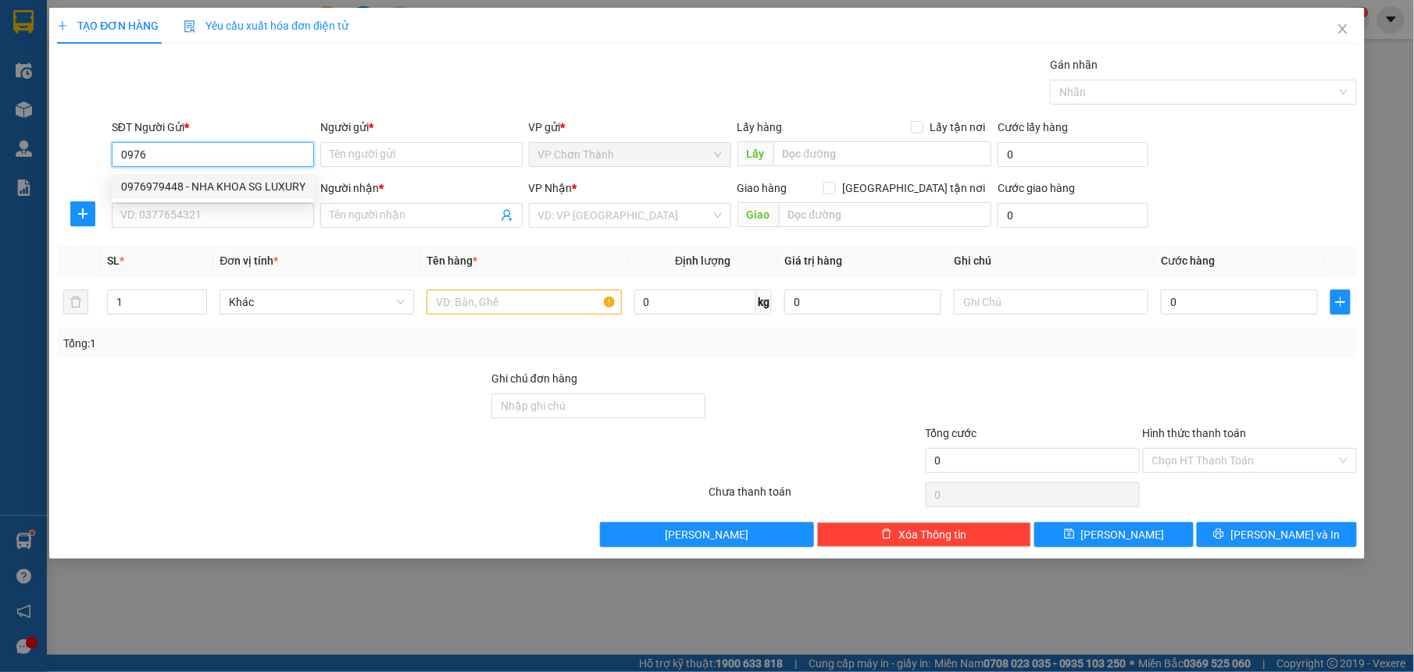
type input "LABO ĐẠI PHÁT"
type input "30.000"
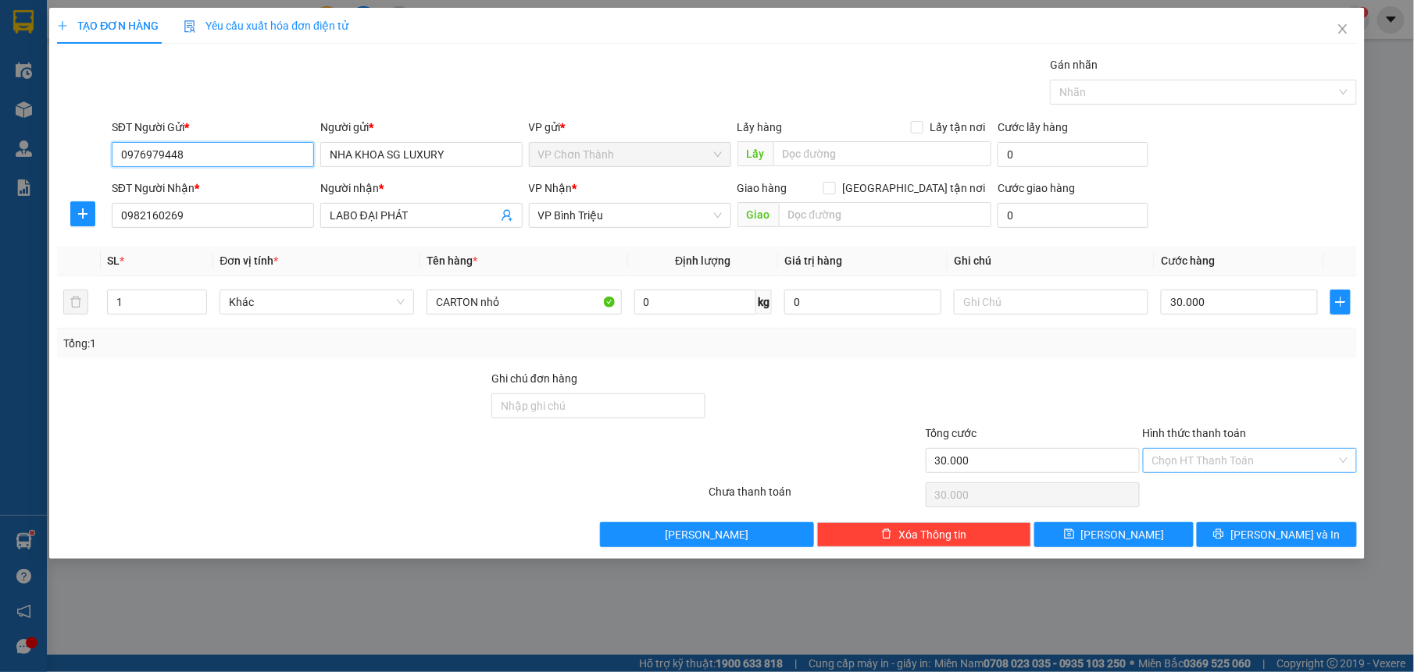
type input "0976979448"
click at [1213, 455] on input "Hình thức thanh toán" at bounding box center [1244, 460] width 184 height 23
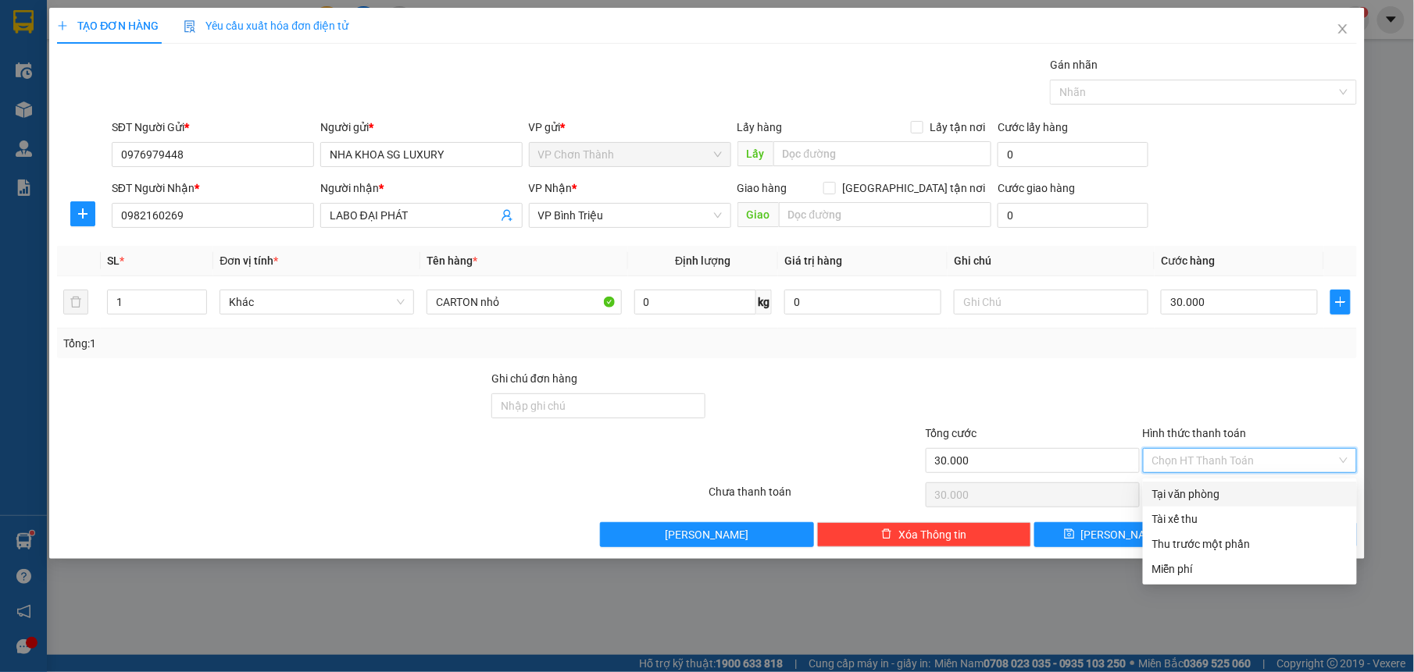
click at [1209, 495] on div "Tại văn phòng" at bounding box center [1249, 494] width 195 height 17
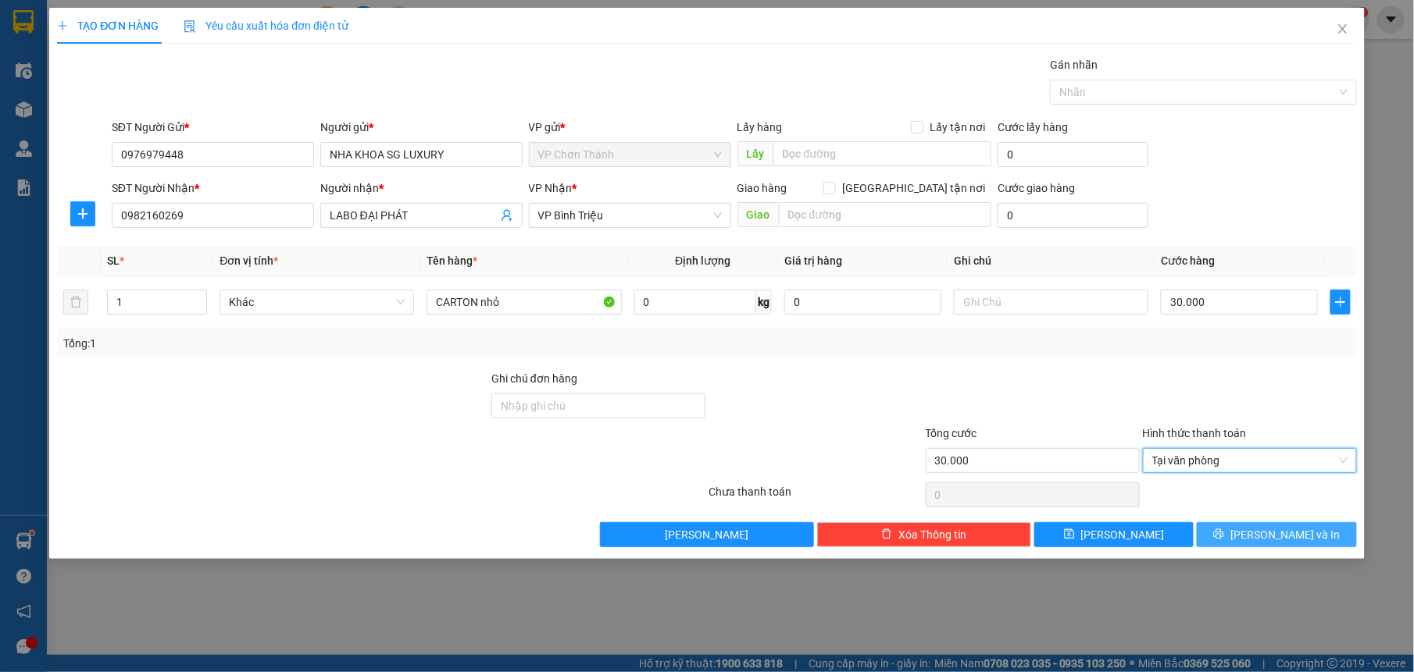
click at [1286, 537] on span "[PERSON_NAME] và In" at bounding box center [1284, 534] width 109 height 17
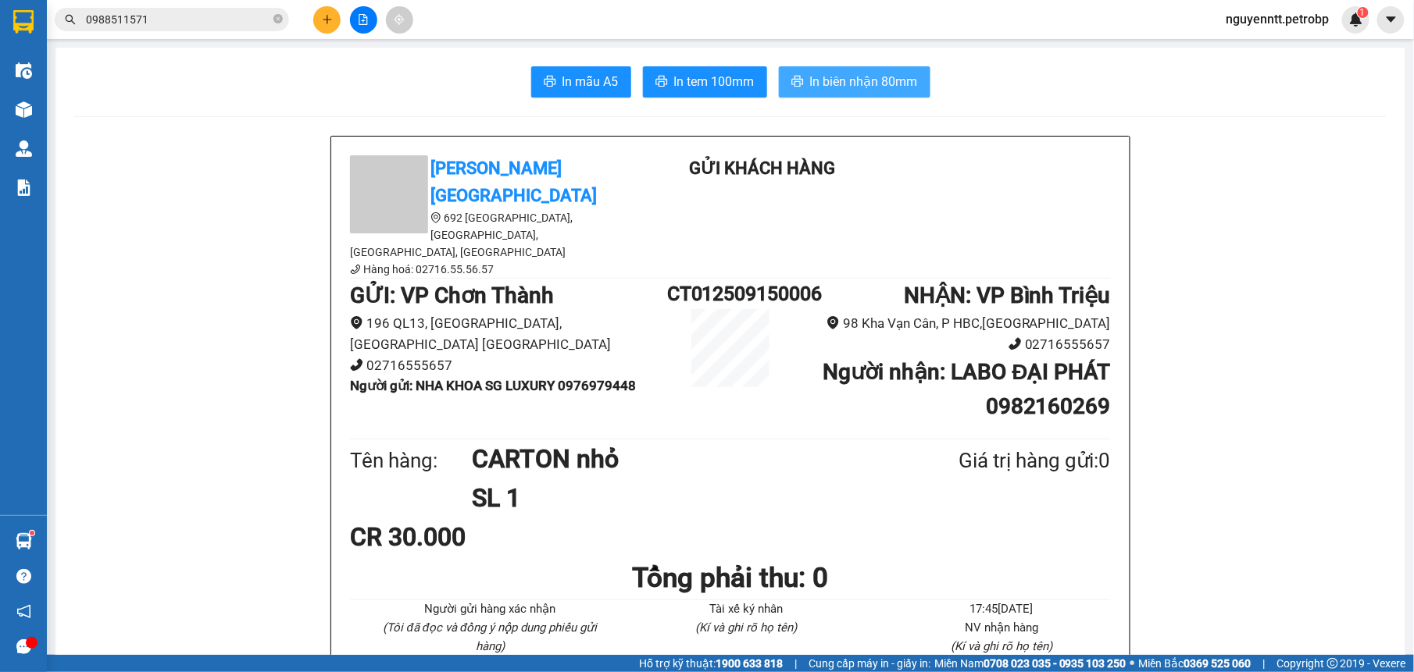
click at [810, 82] on span "In biên nhận 80mm" at bounding box center [864, 82] width 108 height 20
click at [686, 86] on span "In tem 100mm" at bounding box center [714, 82] width 80 height 20
click at [325, 28] on button at bounding box center [326, 19] width 27 height 27
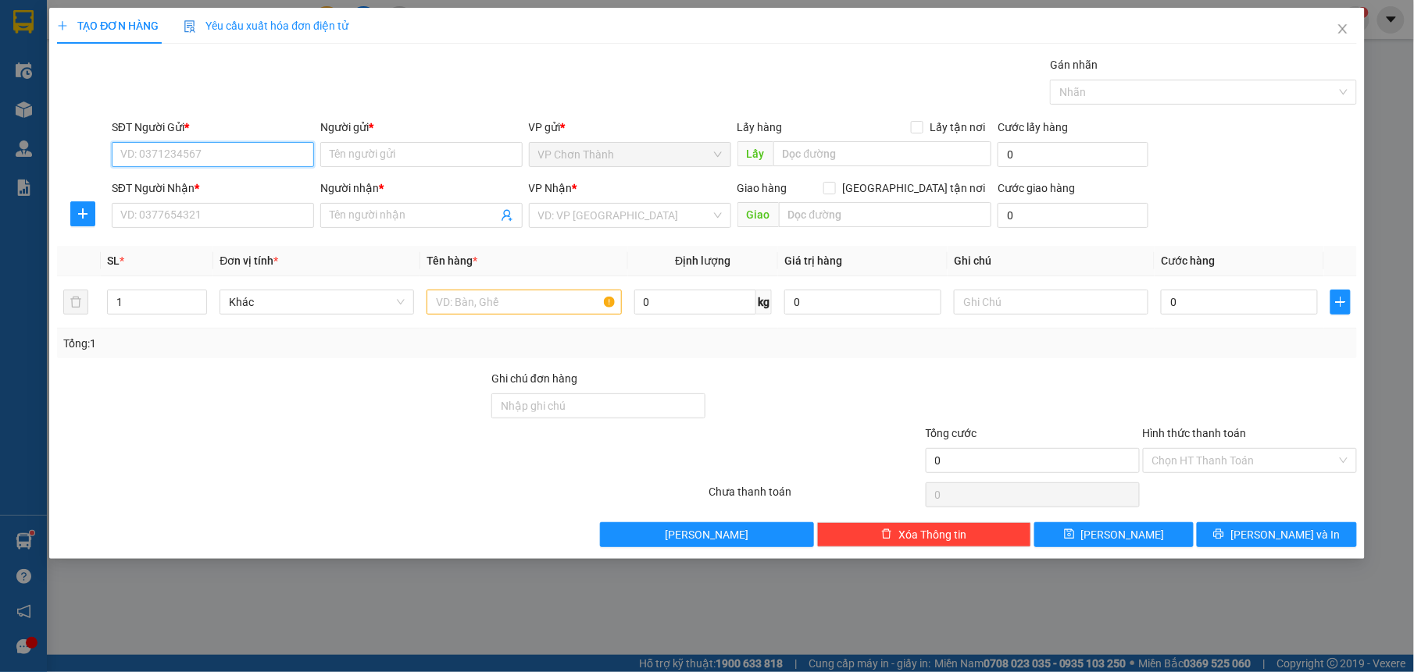
click at [158, 150] on input "SĐT Người Gửi *" at bounding box center [213, 154] width 202 height 25
click at [258, 189] on div "0976979448 - NHA KHOA SG LUXURY" at bounding box center [213, 186] width 184 height 17
type input "0976979448"
type input "NHA KHOA SG LUXURY"
type input "0982160269"
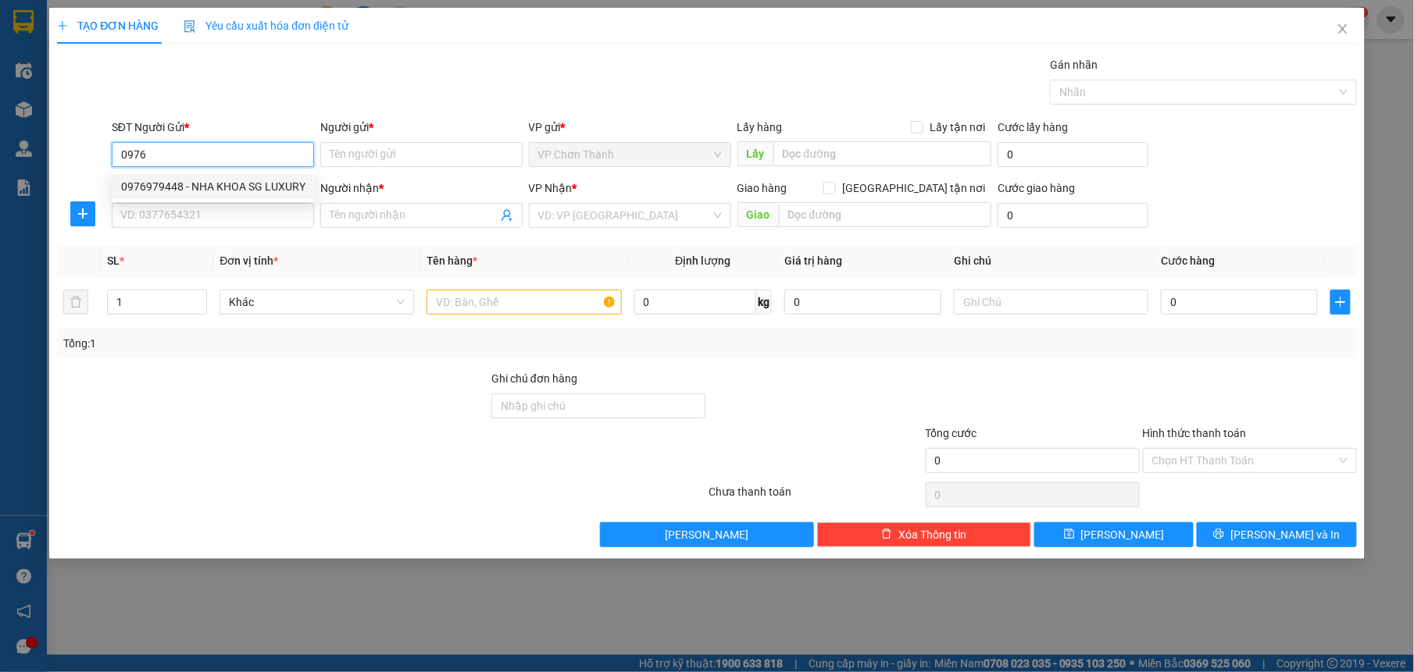
type input "LABO ĐẠI PHÁT"
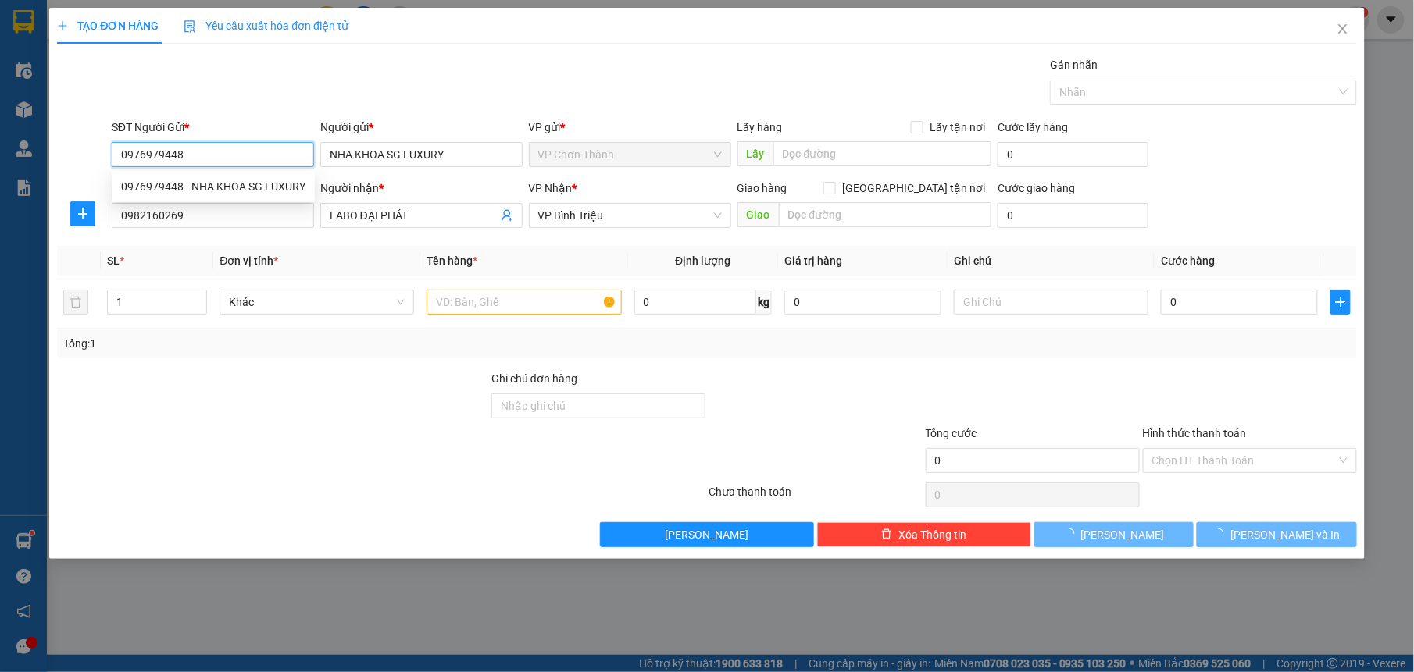
type input "30.000"
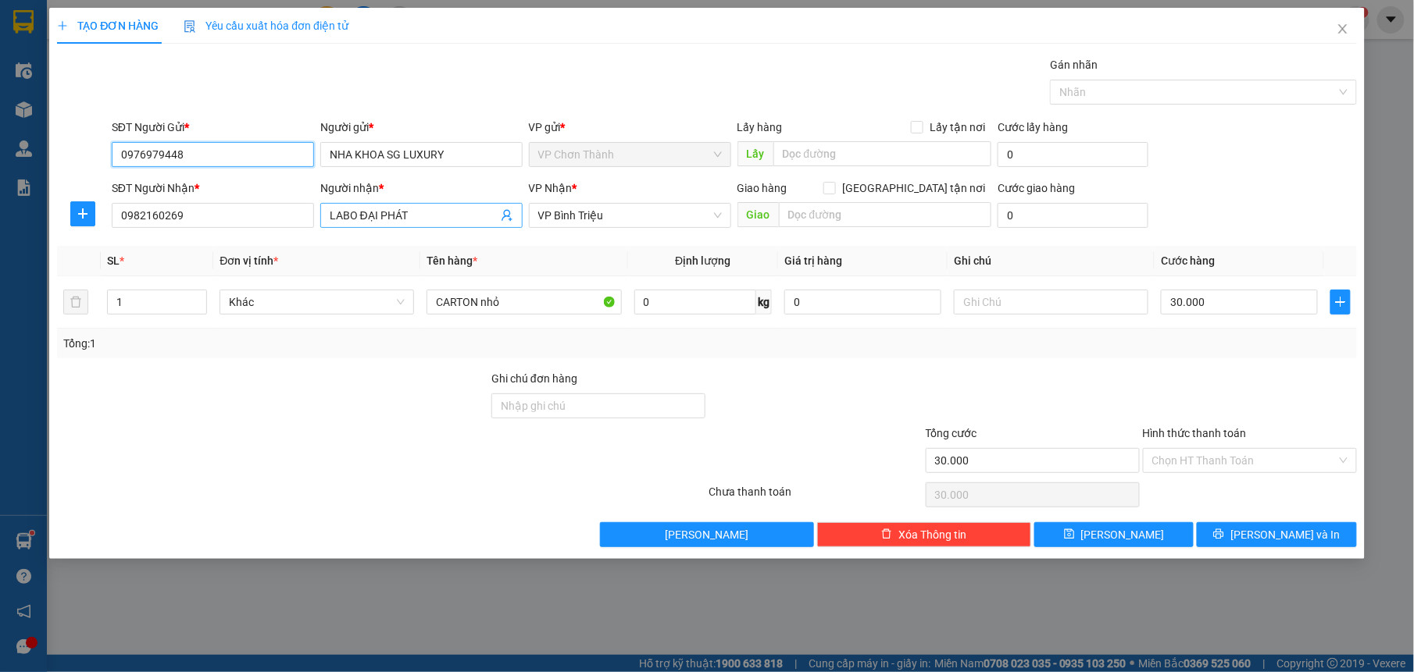
type input "0976979448"
click at [423, 214] on input "LABO ĐẠI PHÁT" at bounding box center [414, 215] width 168 height 17
type input "L"
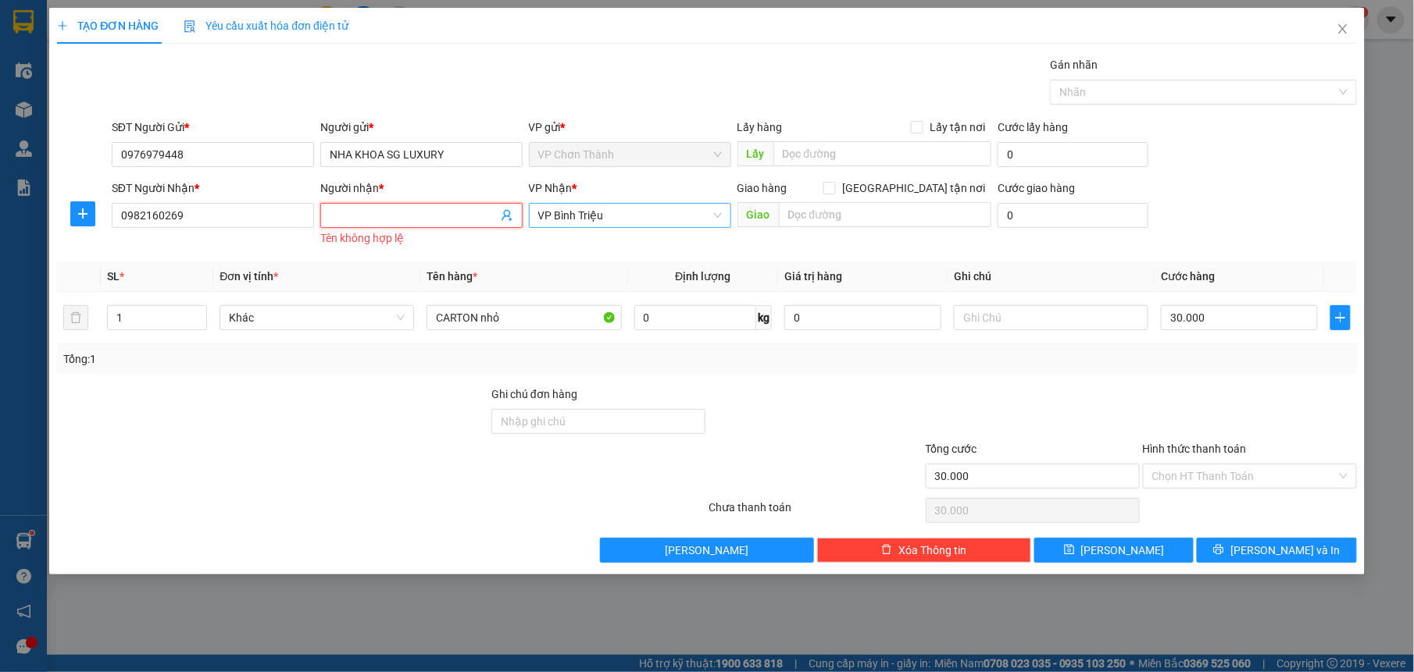
click at [637, 223] on span "VP Bình Triệu" at bounding box center [630, 215] width 184 height 23
click at [269, 220] on input "0982160269" at bounding box center [213, 215] width 202 height 25
type input "098216026"
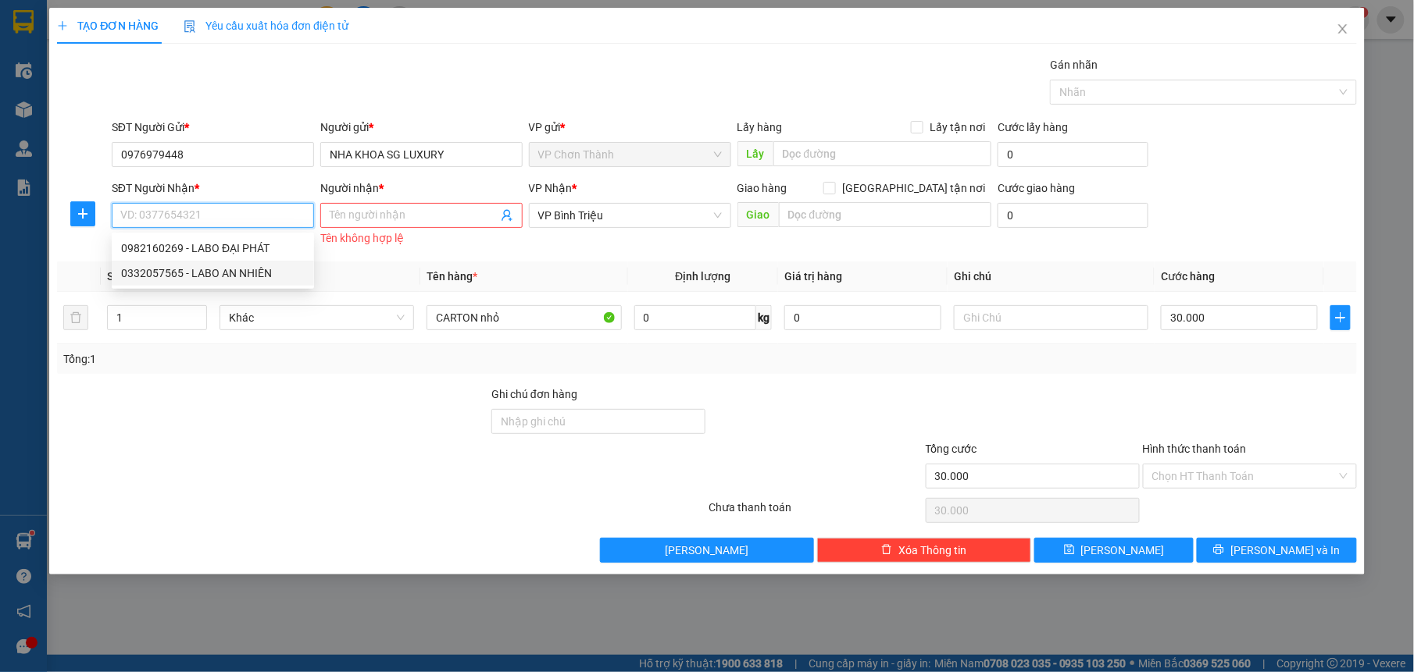
click at [248, 279] on div "0332057565 - LABO AN NHIÊN" at bounding box center [213, 273] width 184 height 17
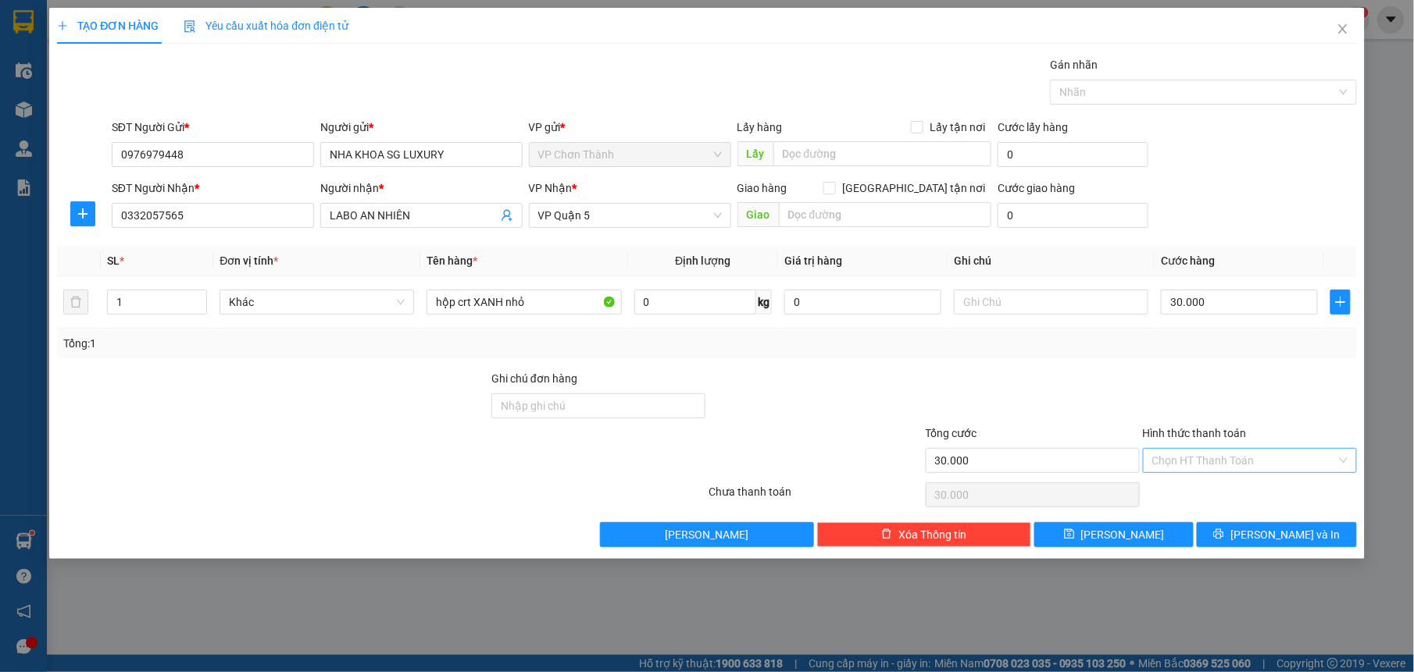
click at [1209, 467] on input "Hình thức thanh toán" at bounding box center [1244, 460] width 184 height 23
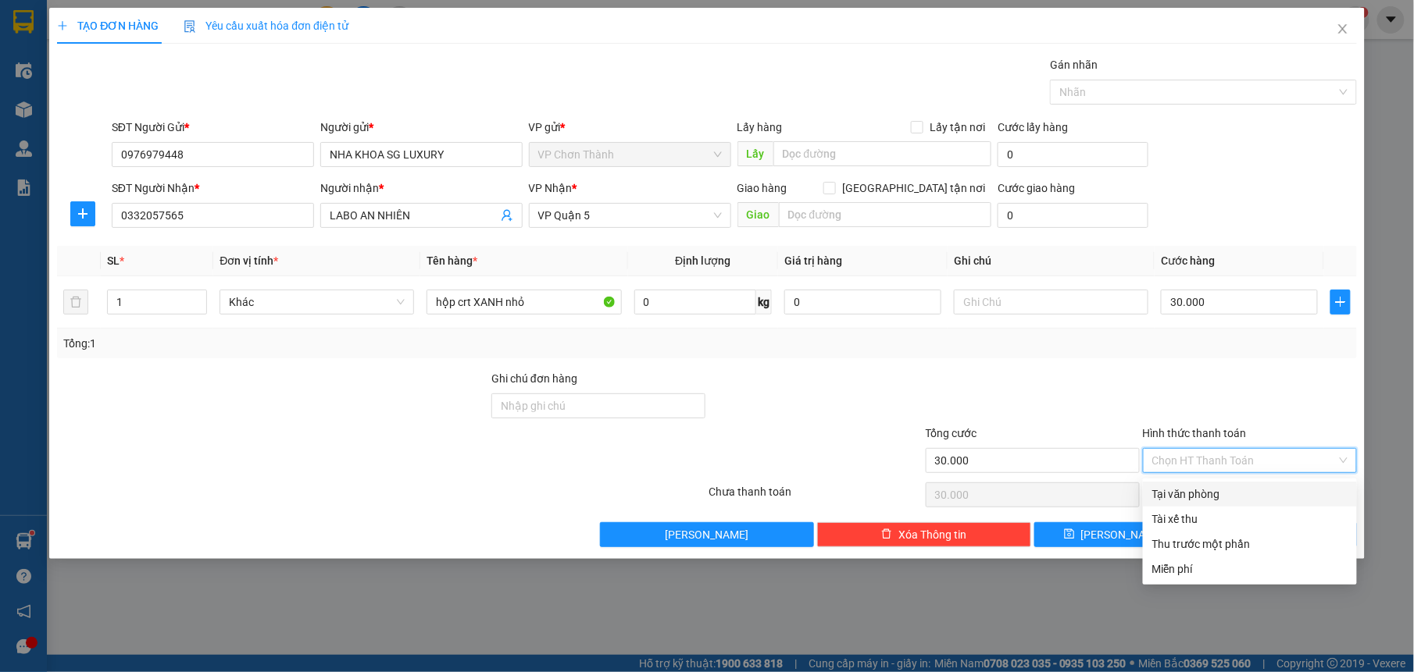
click at [1207, 484] on div "Tại văn phòng" at bounding box center [1250, 494] width 214 height 25
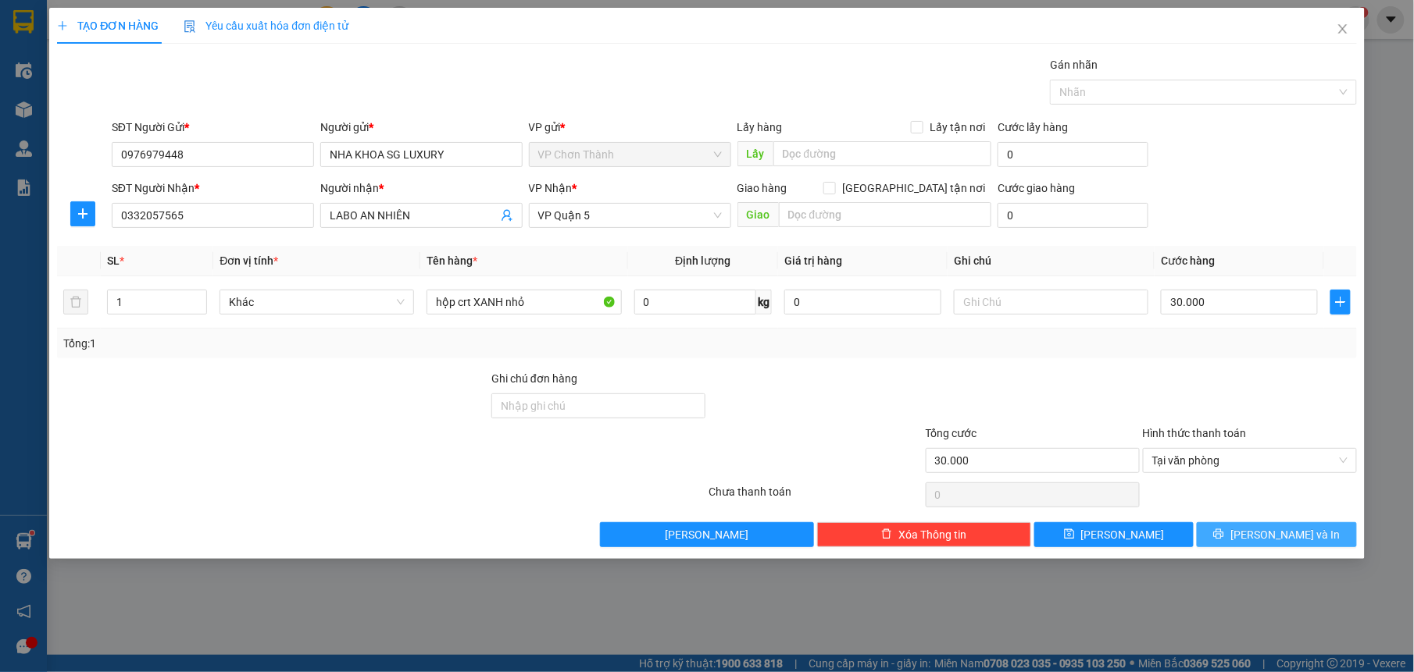
click at [1238, 532] on button "[PERSON_NAME] và In" at bounding box center [1275, 534] width 159 height 25
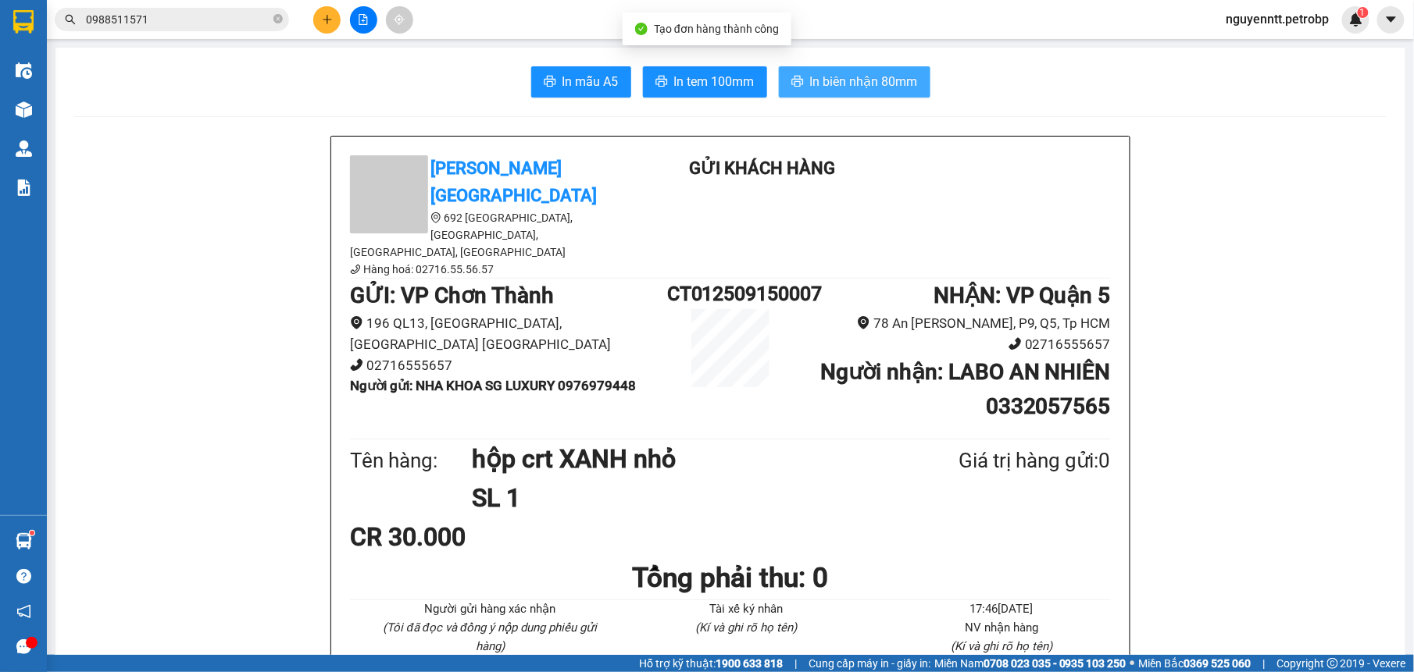
click at [845, 76] on span "In biên nhận 80mm" at bounding box center [864, 82] width 108 height 20
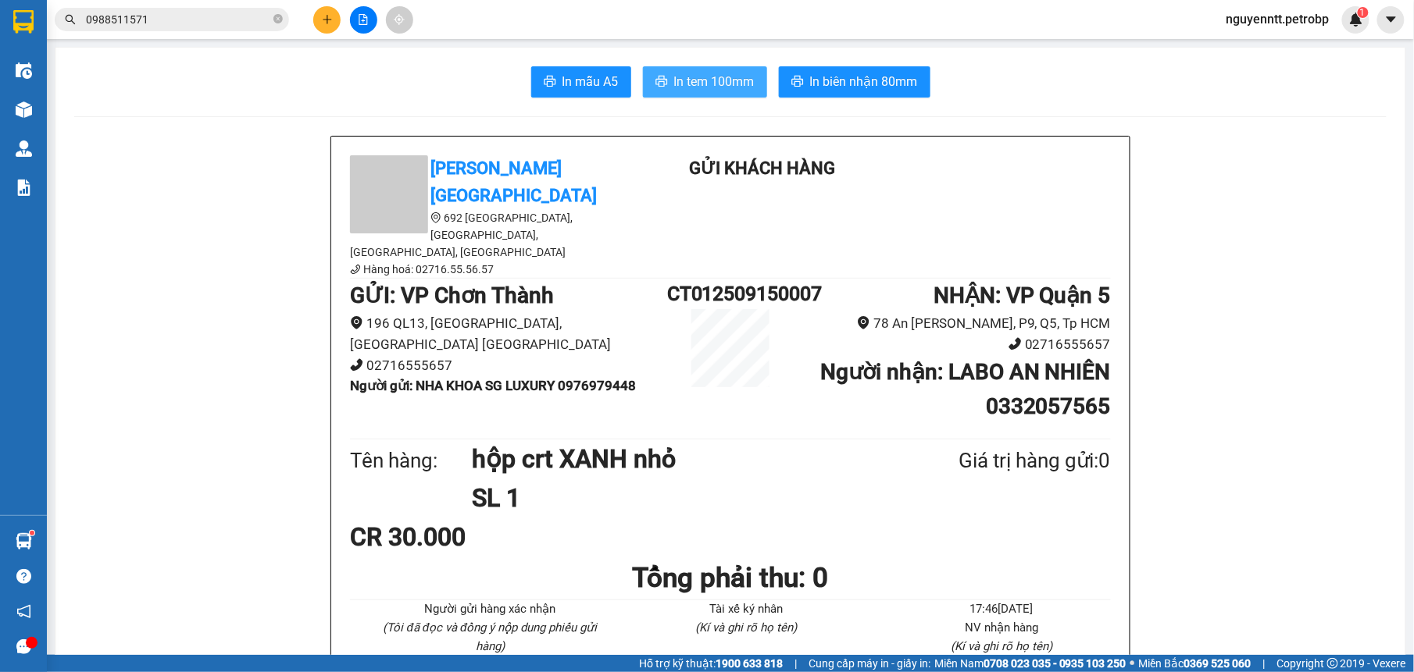
click at [674, 73] on span "In tem 100mm" at bounding box center [714, 82] width 80 height 20
